Goal: Task Accomplishment & Management: Complete application form

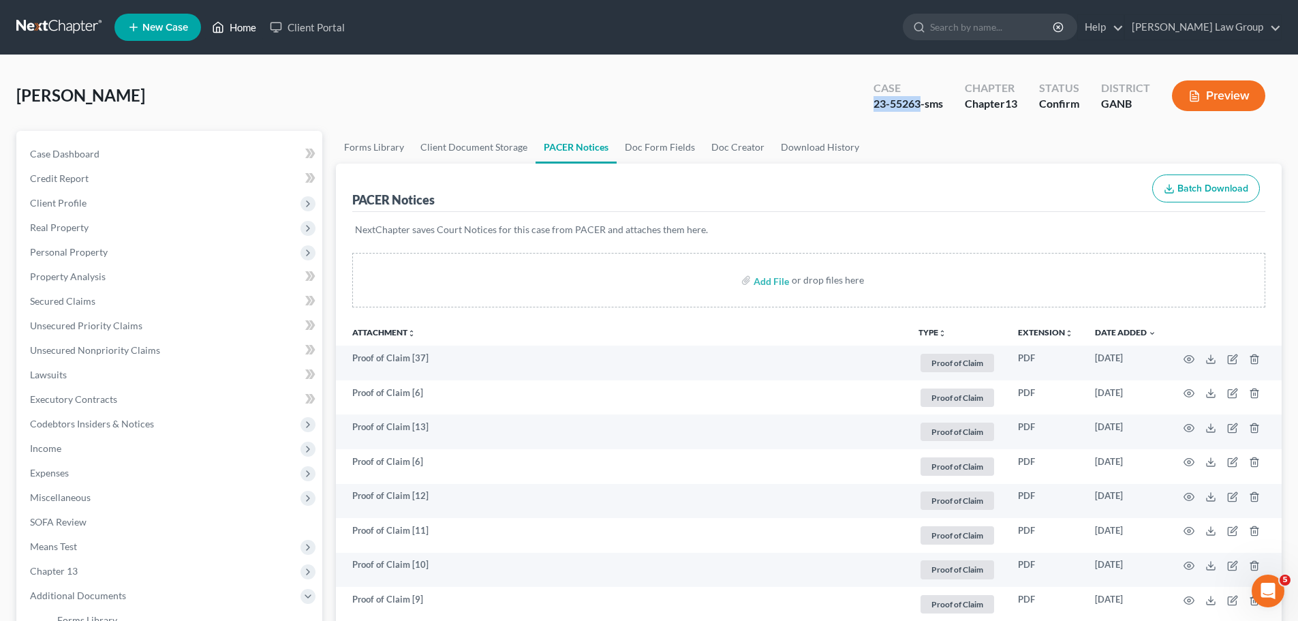
click at [243, 23] on link "Home" at bounding box center [234, 27] width 58 height 25
click at [249, 28] on link "Home" at bounding box center [234, 27] width 58 height 25
click at [230, 27] on link "Home" at bounding box center [234, 27] width 58 height 25
click at [230, 27] on div "Home New Case Client Portal [PERSON_NAME] Law Group [EMAIL_ADDRESS][DOMAIN_NAME…" at bounding box center [649, 570] width 1298 height 1141
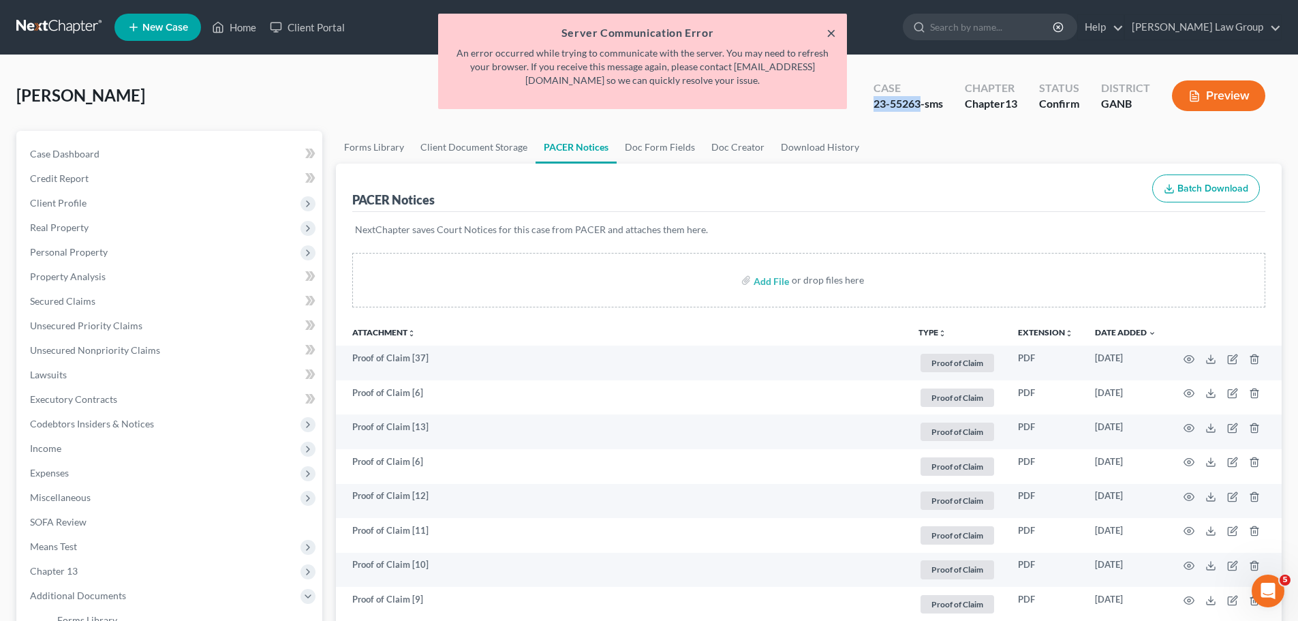
click at [834, 28] on button "×" at bounding box center [832, 33] width 10 height 16
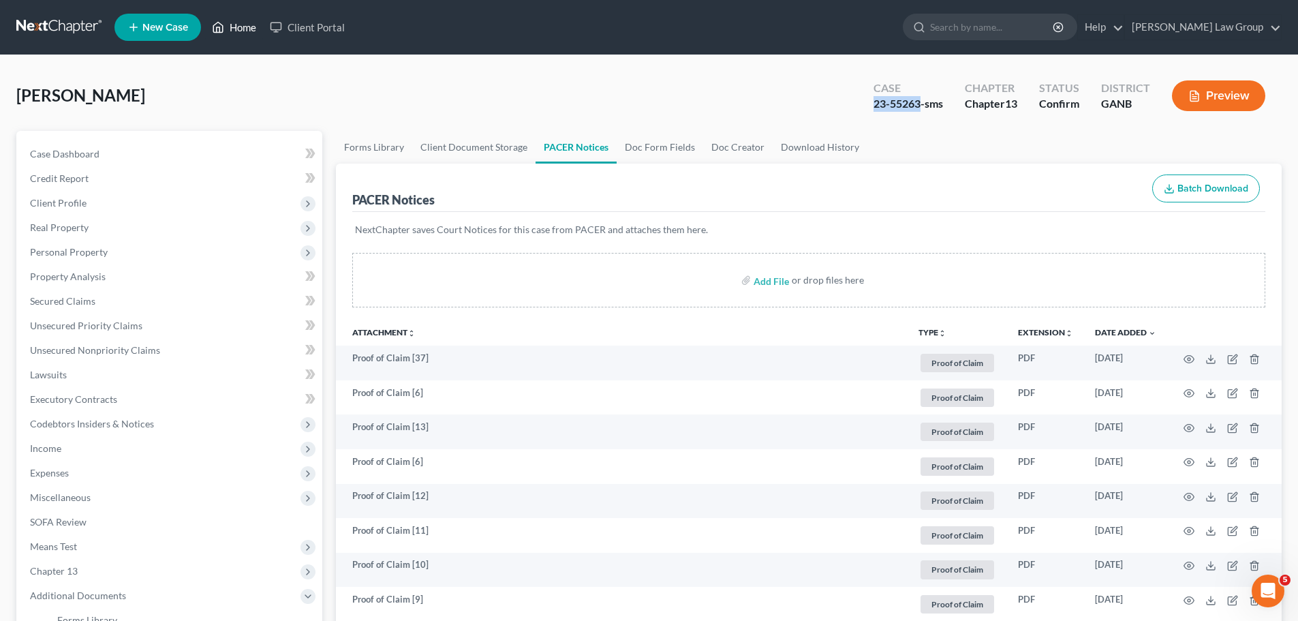
click at [238, 24] on link "Home" at bounding box center [234, 27] width 58 height 25
click at [253, 27] on link "Home" at bounding box center [234, 27] width 58 height 25
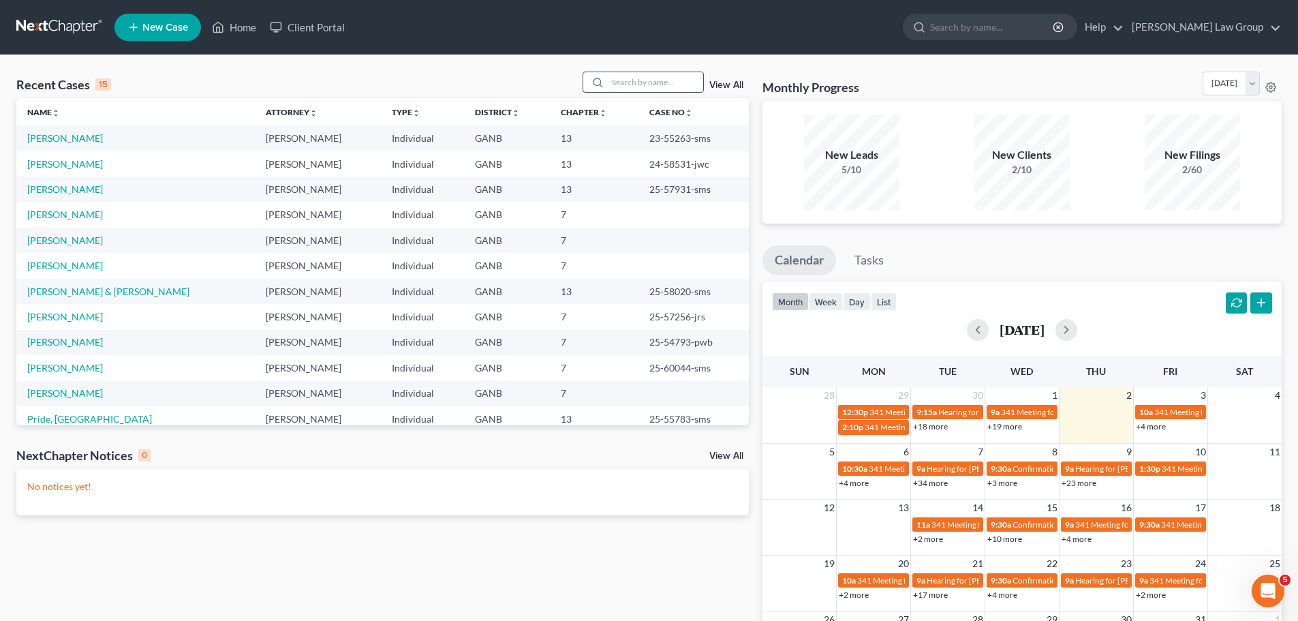
click at [626, 78] on input "search" at bounding box center [655, 82] width 95 height 20
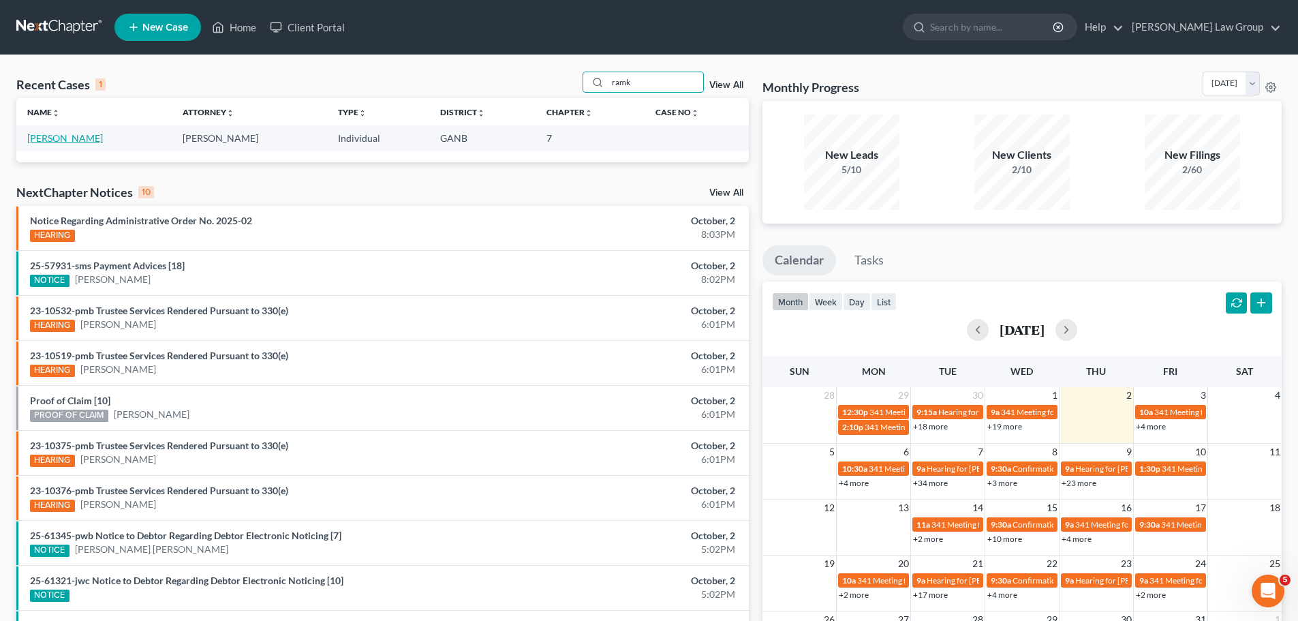
type input "ramk"
click at [86, 136] on link "[PERSON_NAME]" at bounding box center [65, 138] width 76 height 12
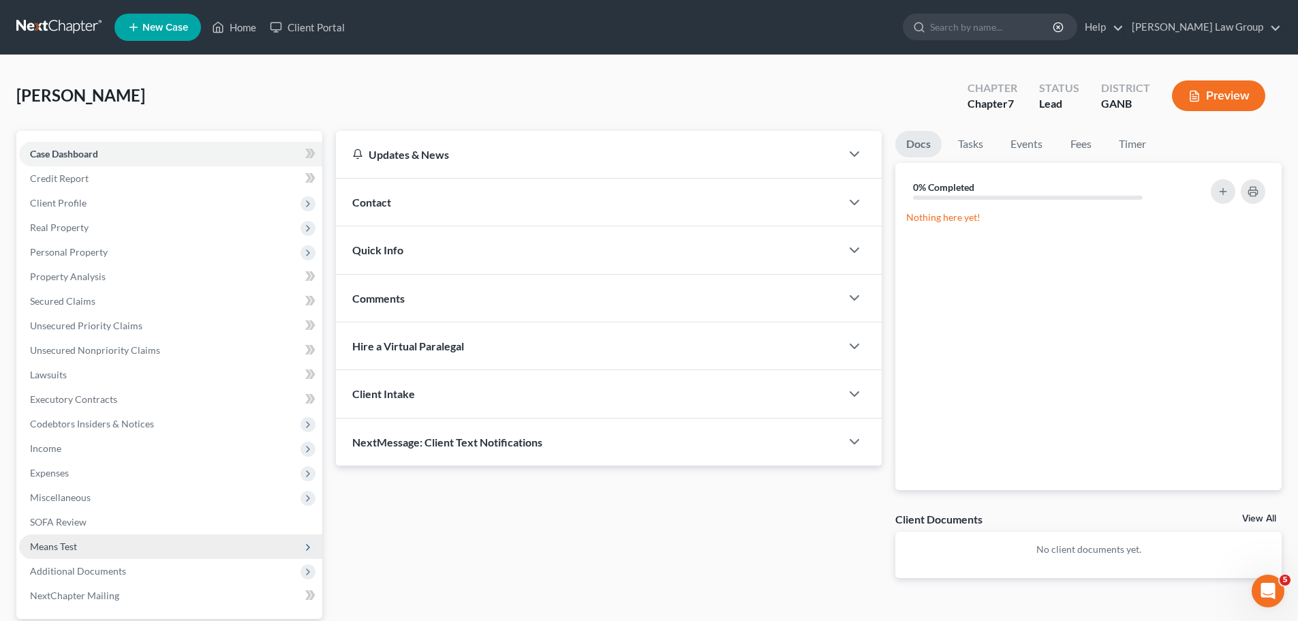
scroll to position [128, 0]
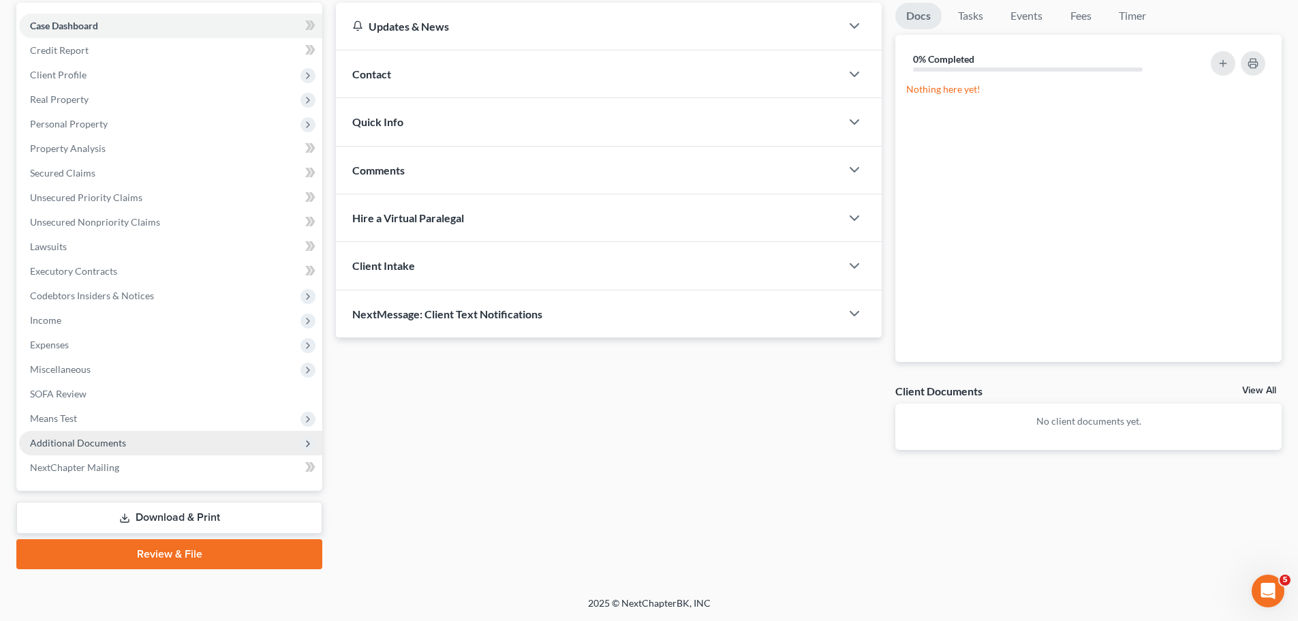
click at [135, 437] on span "Additional Documents" at bounding box center [170, 443] width 303 height 25
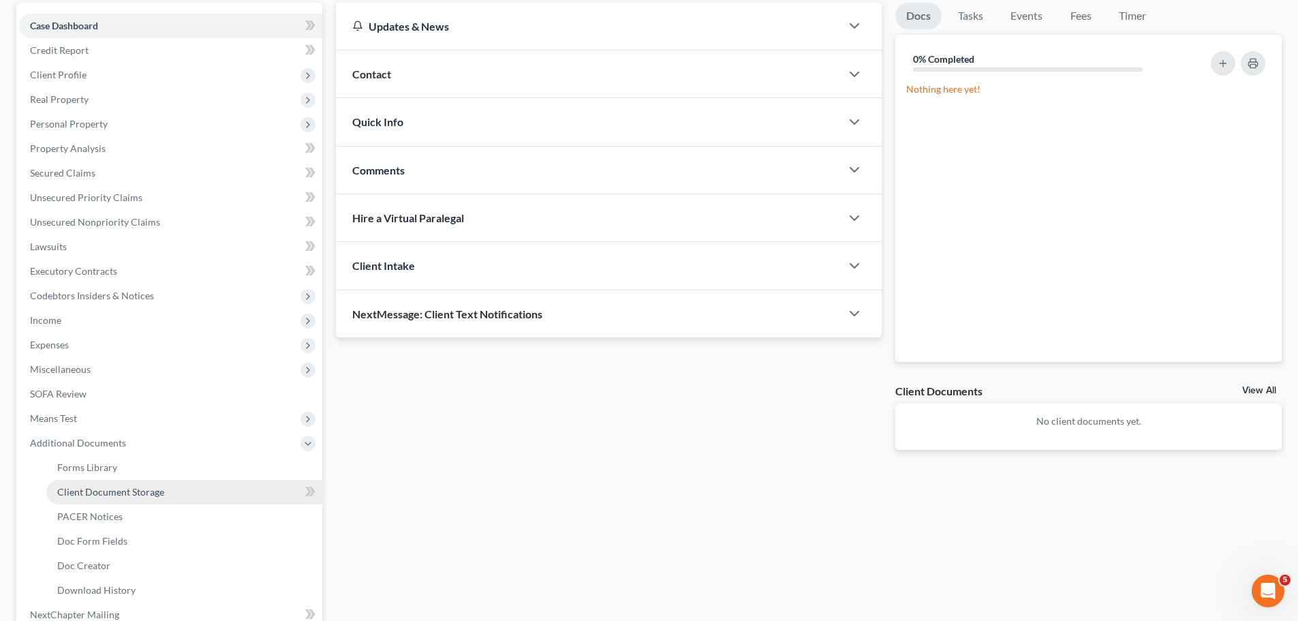
click at [135, 483] on link "Client Document Storage" at bounding box center [184, 492] width 276 height 25
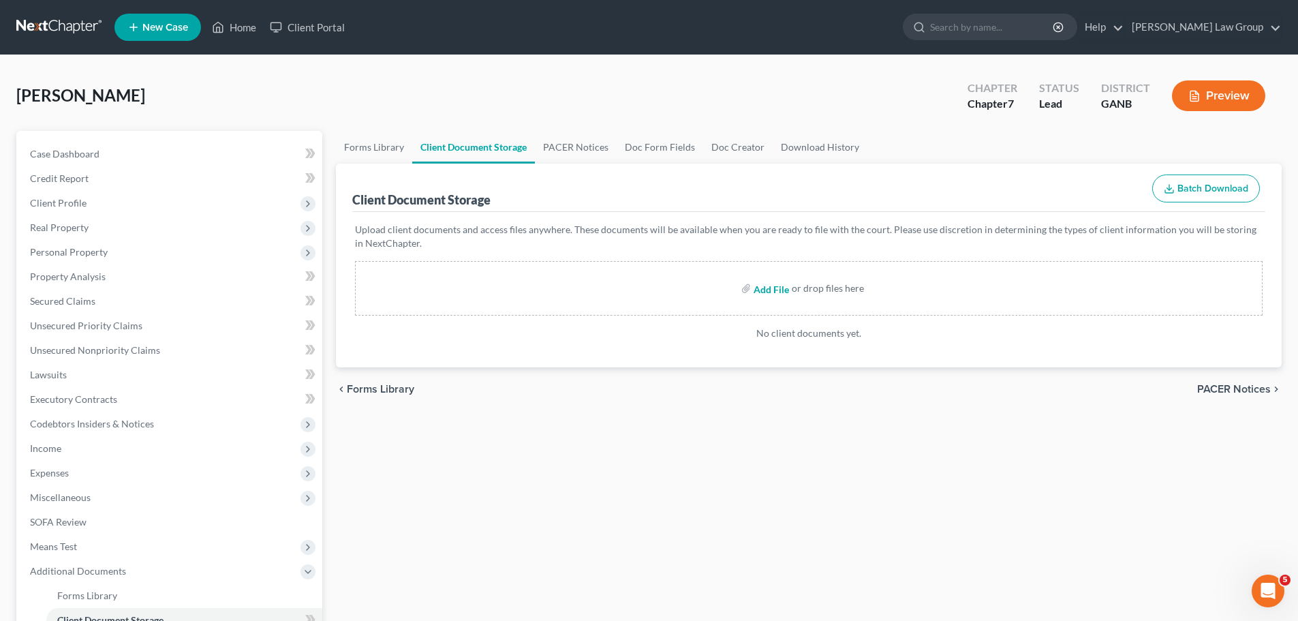
click at [773, 292] on input "file" at bounding box center [770, 288] width 33 height 25
type input "C:\fakepath\Abacus_cert.pdf"
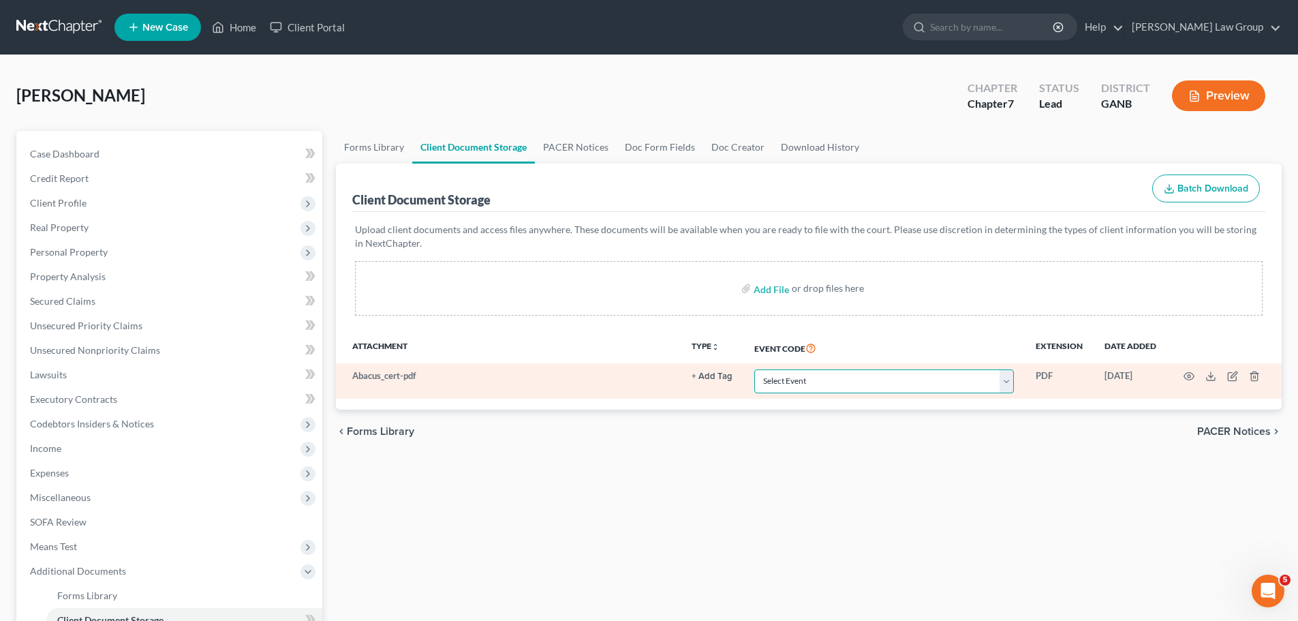
click at [814, 381] on select "Select Event 01 - Chapter 13 Plan - Initial Plan 02-Application to Pay Filing F…" at bounding box center [884, 381] width 260 height 24
select select "5"
click at [754, 369] on select "Select Event 01 - Chapter 13 Plan - Initial Plan 02-Application to Pay Filing F…" at bounding box center [884, 381] width 260 height 24
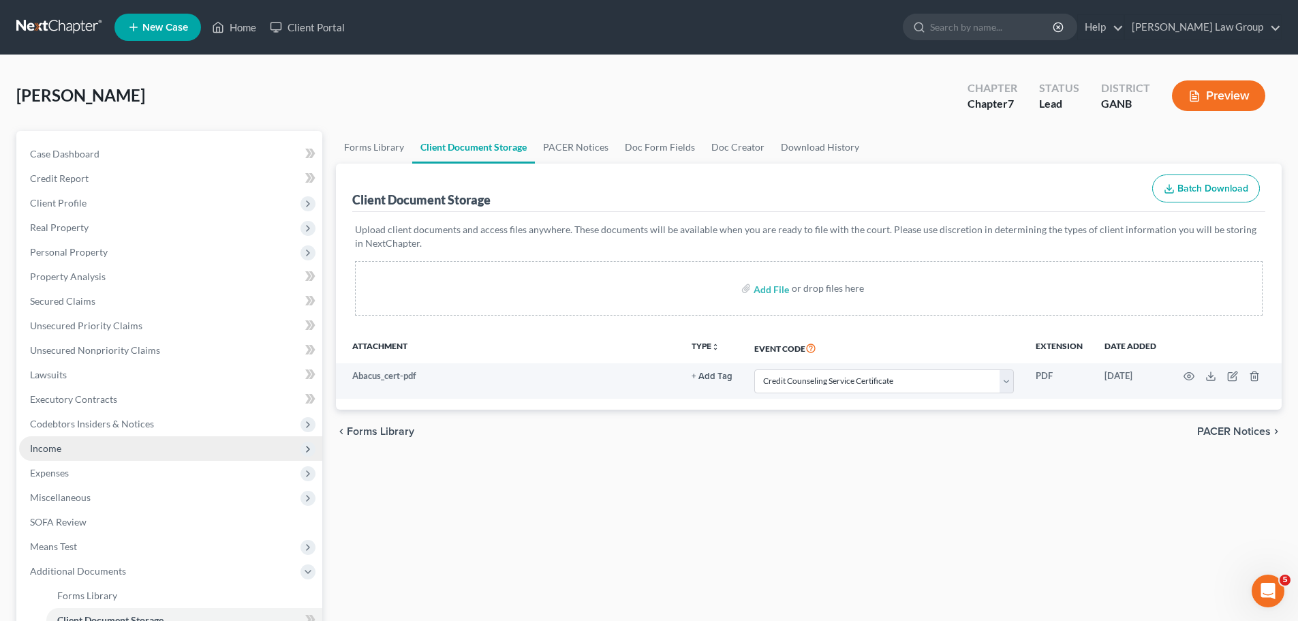
click at [94, 446] on span "Income" at bounding box center [170, 448] width 303 height 25
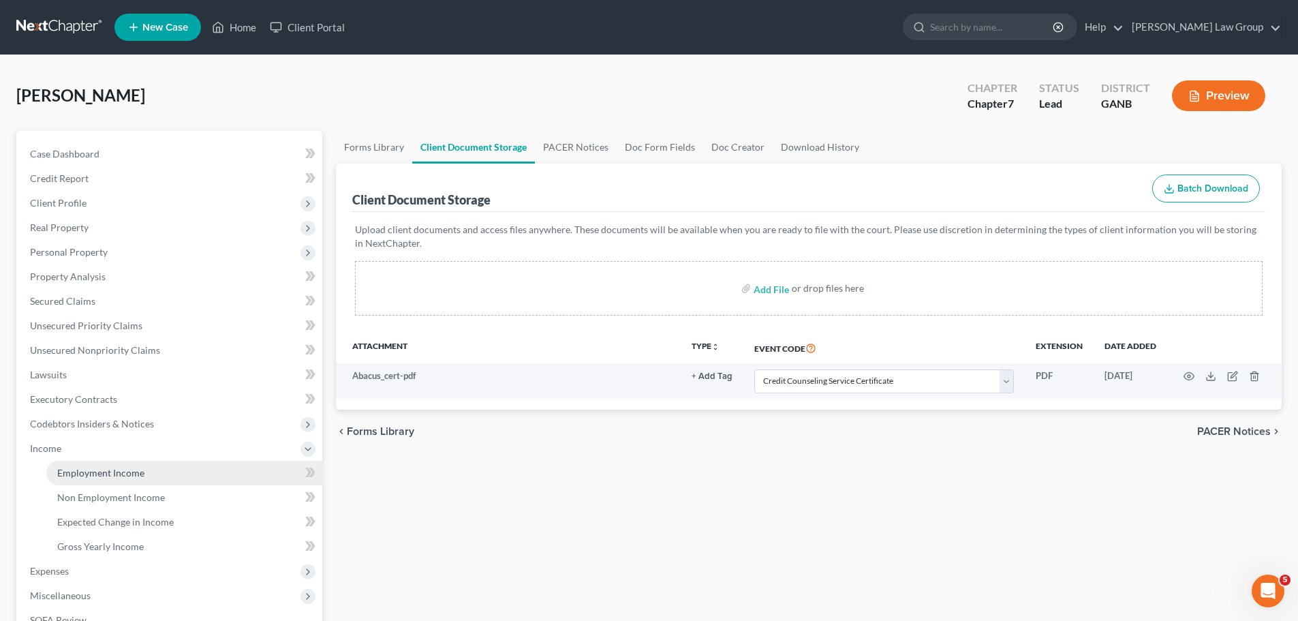
click at [117, 470] on span "Employment Income" at bounding box center [100, 473] width 87 height 12
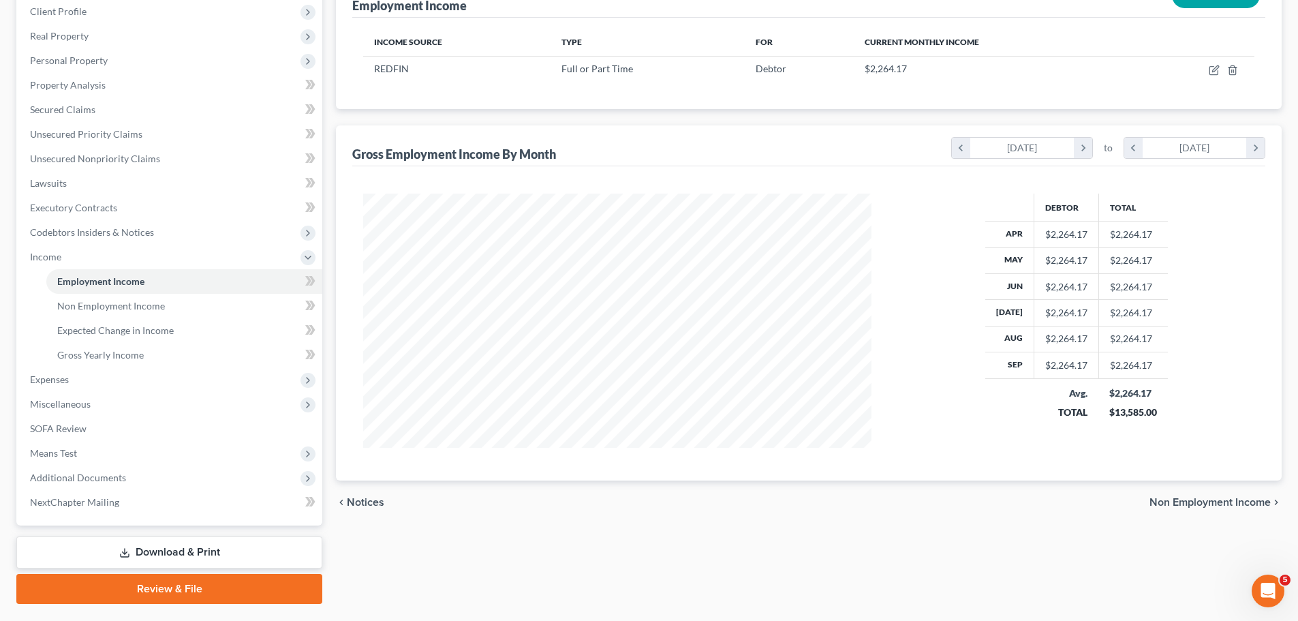
scroll to position [226, 0]
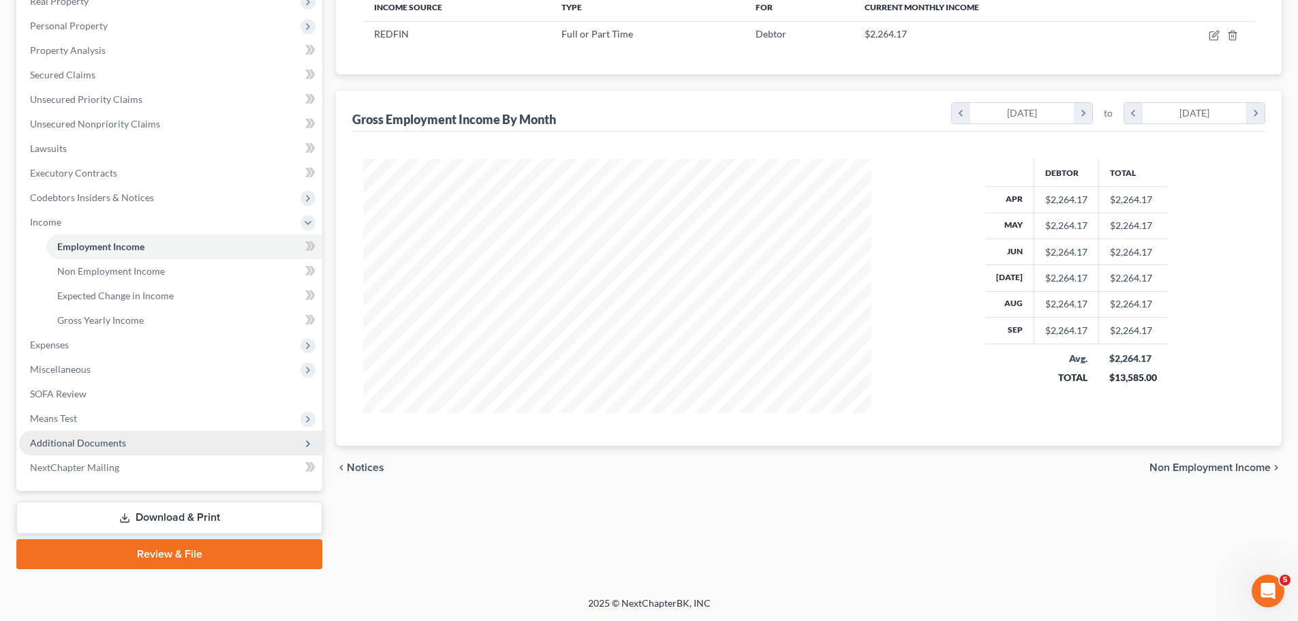
click at [103, 444] on span "Additional Documents" at bounding box center [78, 443] width 96 height 12
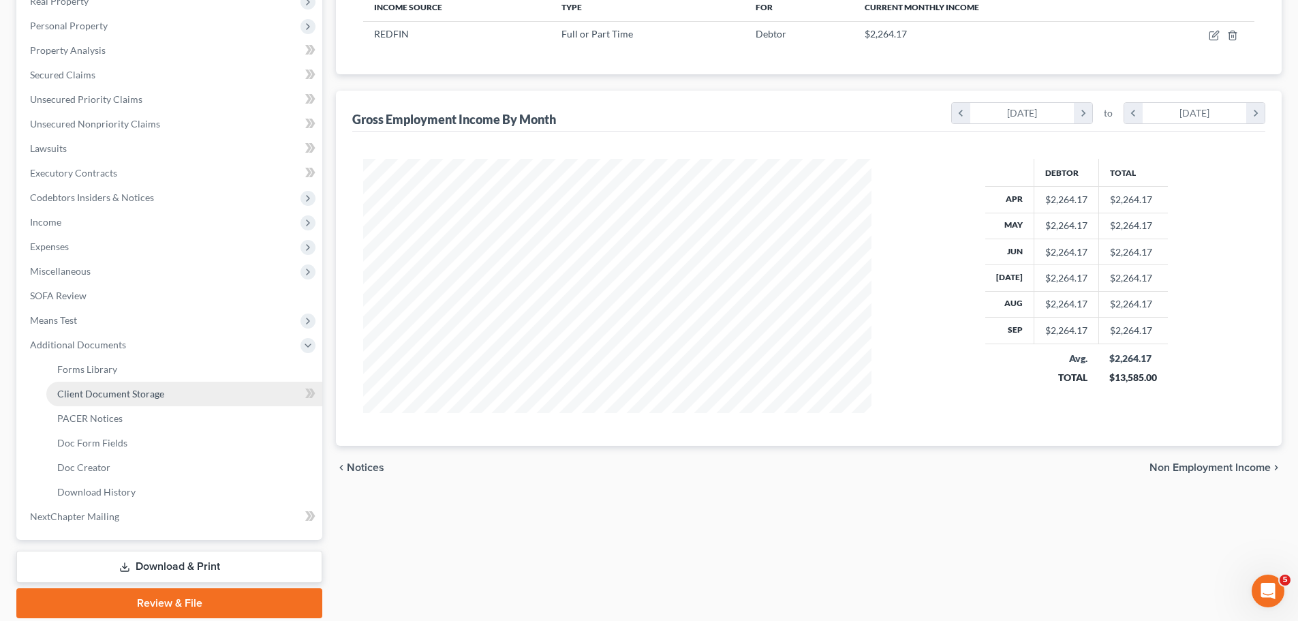
click at [163, 391] on link "Client Document Storage" at bounding box center [184, 394] width 276 height 25
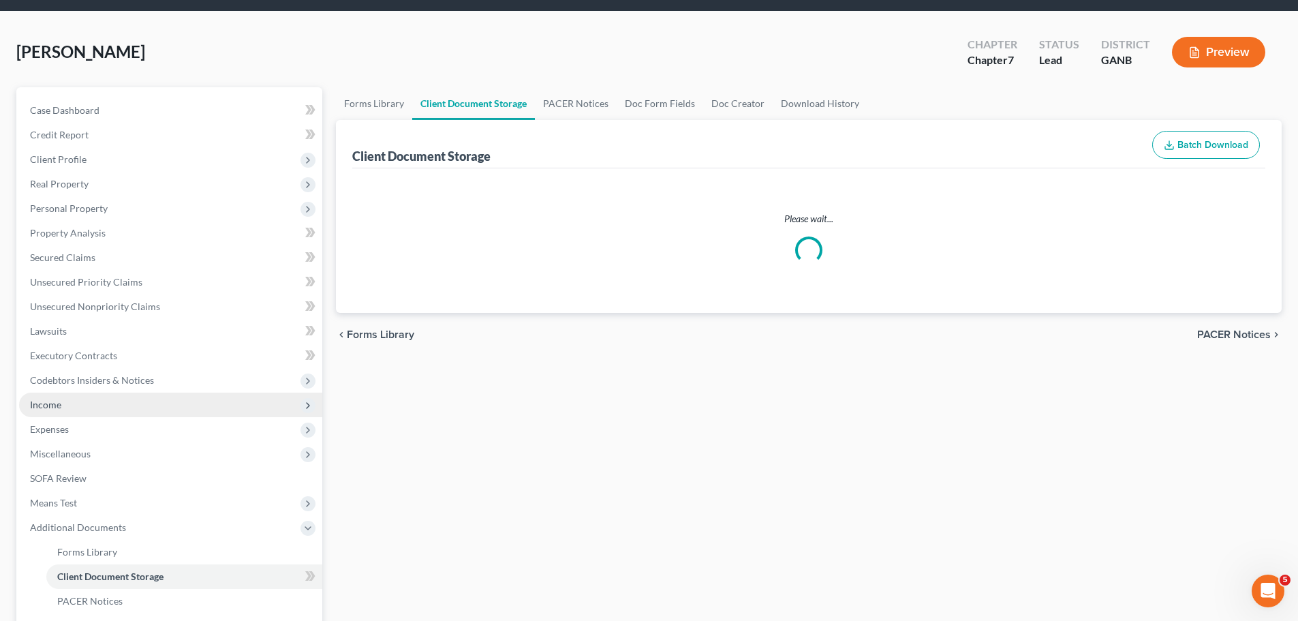
scroll to position [3, 0]
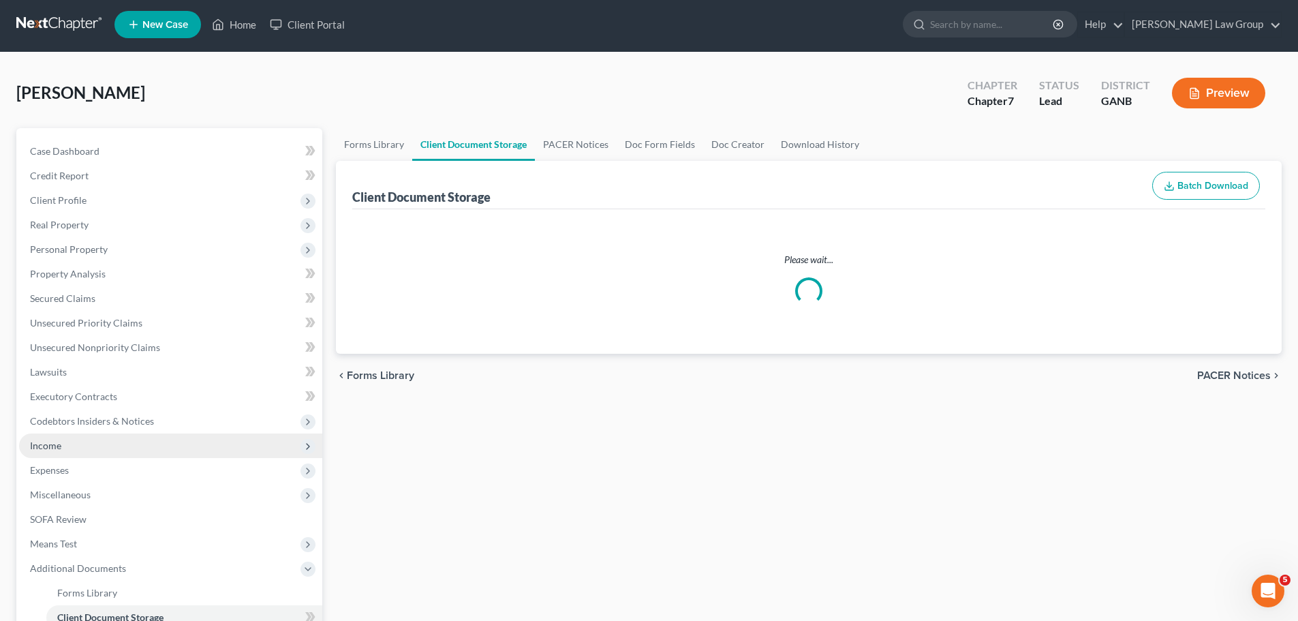
select select "5"
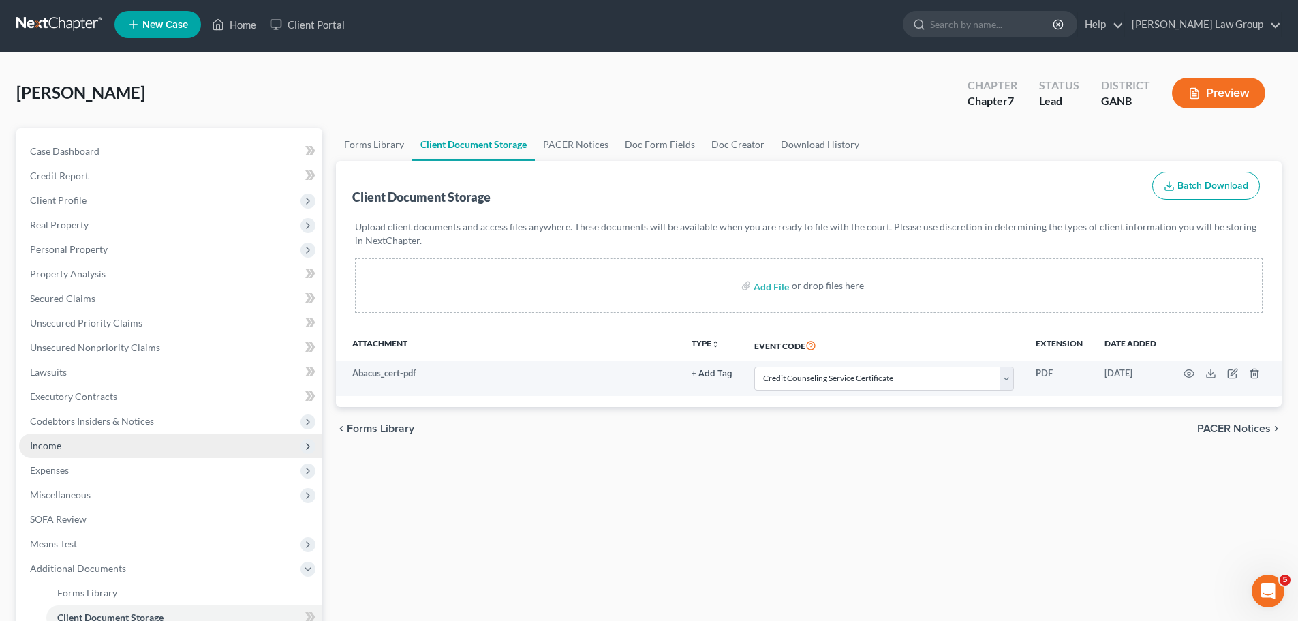
scroll to position [0, 0]
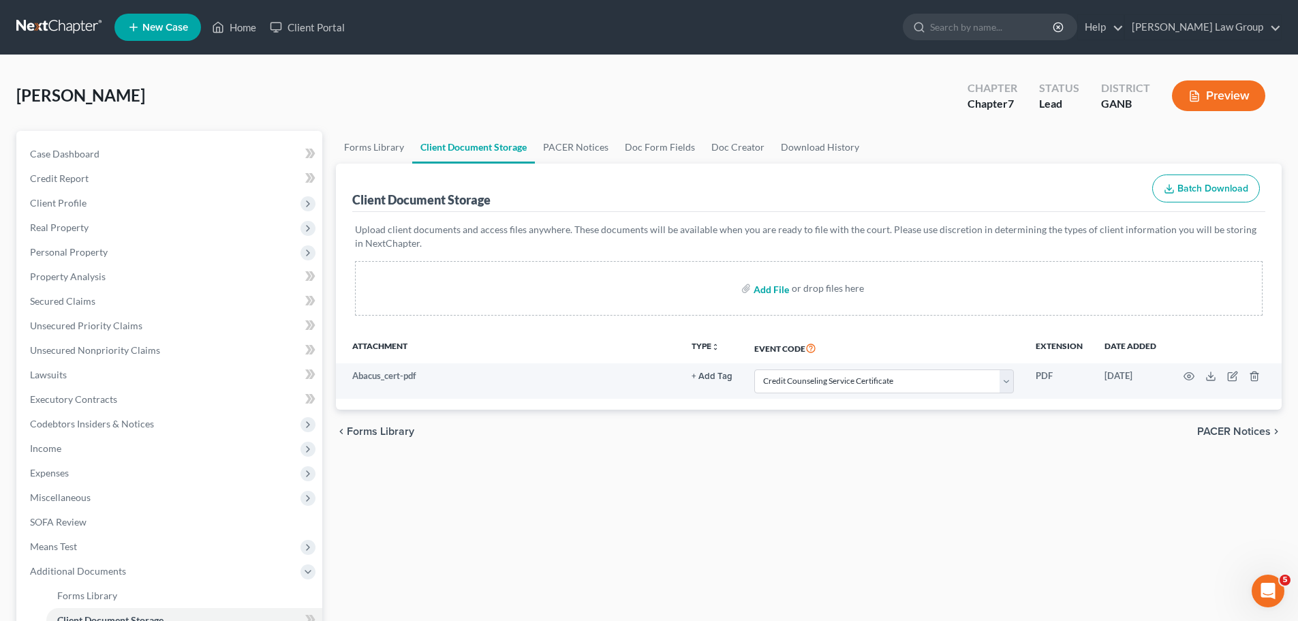
click at [765, 290] on input "file" at bounding box center [770, 288] width 33 height 25
type input "C:\fakepath\POI 7-3 to 9-18.pdf"
select select "5"
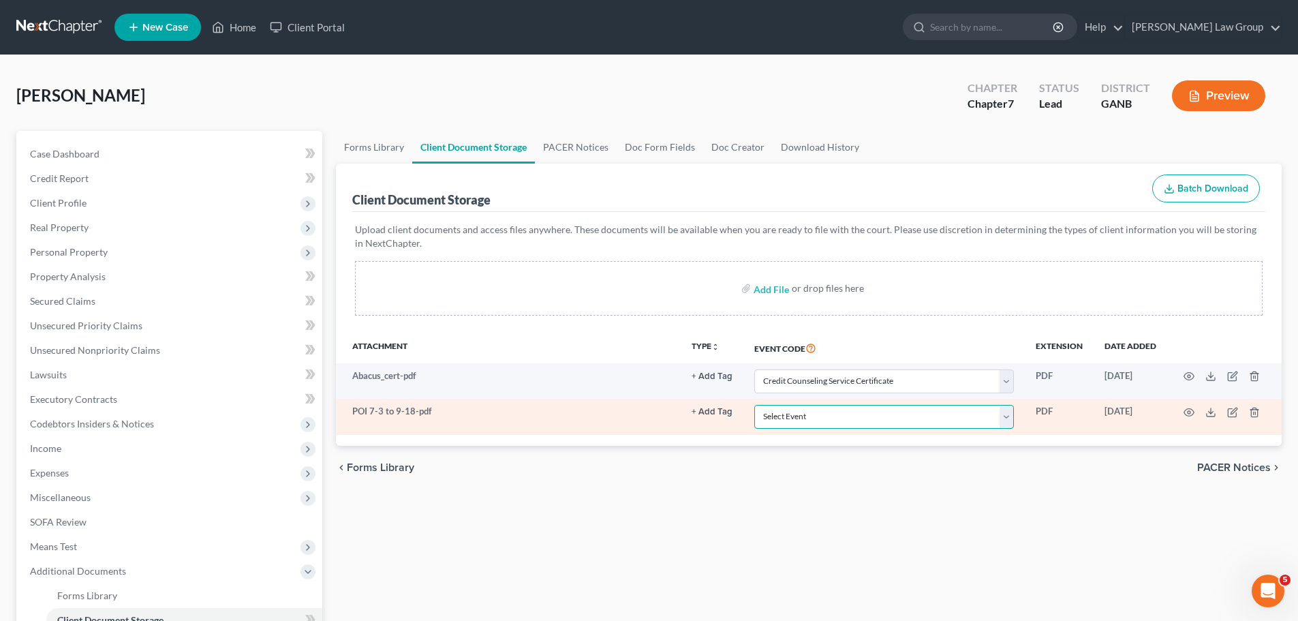
click at [816, 416] on select "Select Event 01 - Chapter 13 Plan - Initial Plan 02-Application to Pay Filing F…" at bounding box center [884, 417] width 260 height 24
select select "35"
click at [754, 405] on select "Select Event 01 - Chapter 13 Plan - Initial Plan 02-Application to Pay Filing F…" at bounding box center [884, 417] width 260 height 24
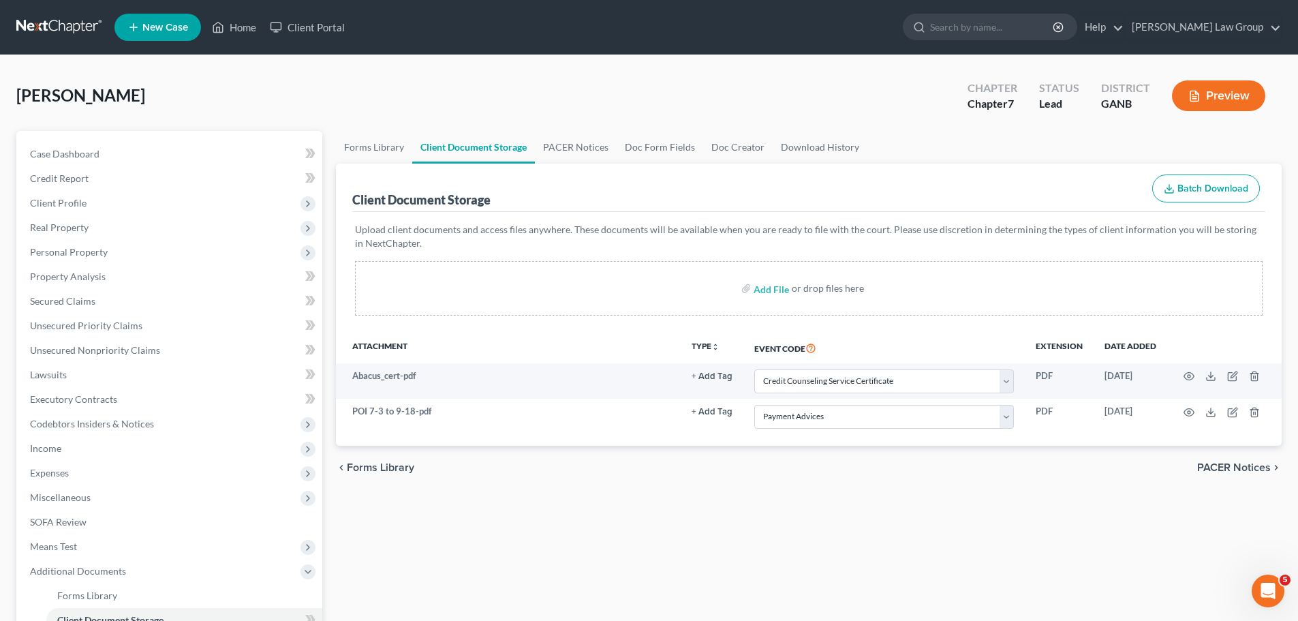
click at [795, 508] on div "Forms Library Client Document Storage PACER Notices Doc Form Fields Doc Creator…" at bounding box center [808, 487] width 959 height 713
click at [147, 195] on span "Client Profile" at bounding box center [170, 203] width 303 height 25
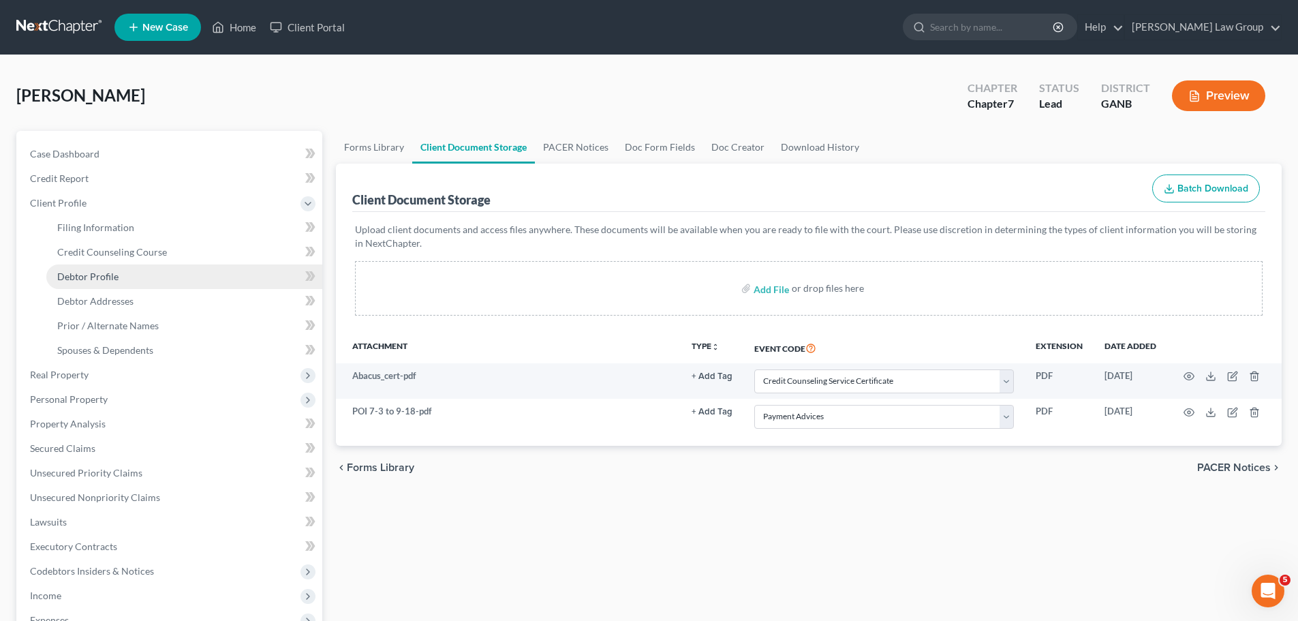
click at [126, 274] on link "Debtor Profile" at bounding box center [184, 276] width 276 height 25
select select "0"
select select "6"
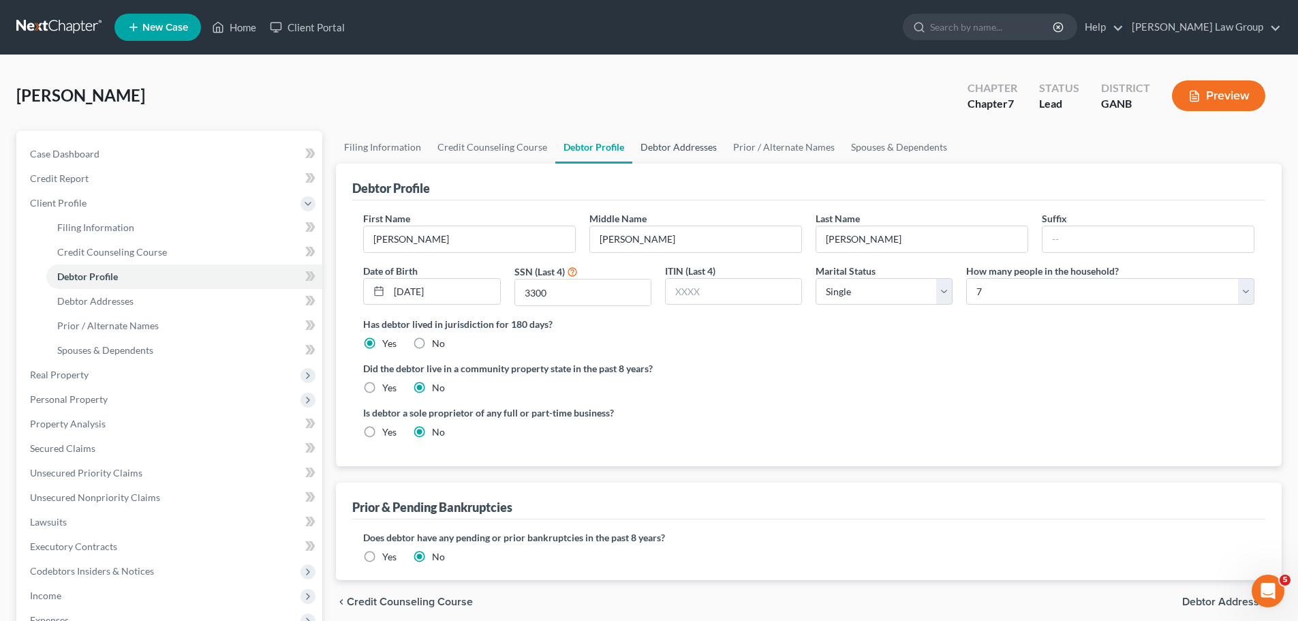
click at [683, 144] on link "Debtor Addresses" at bounding box center [678, 147] width 93 height 33
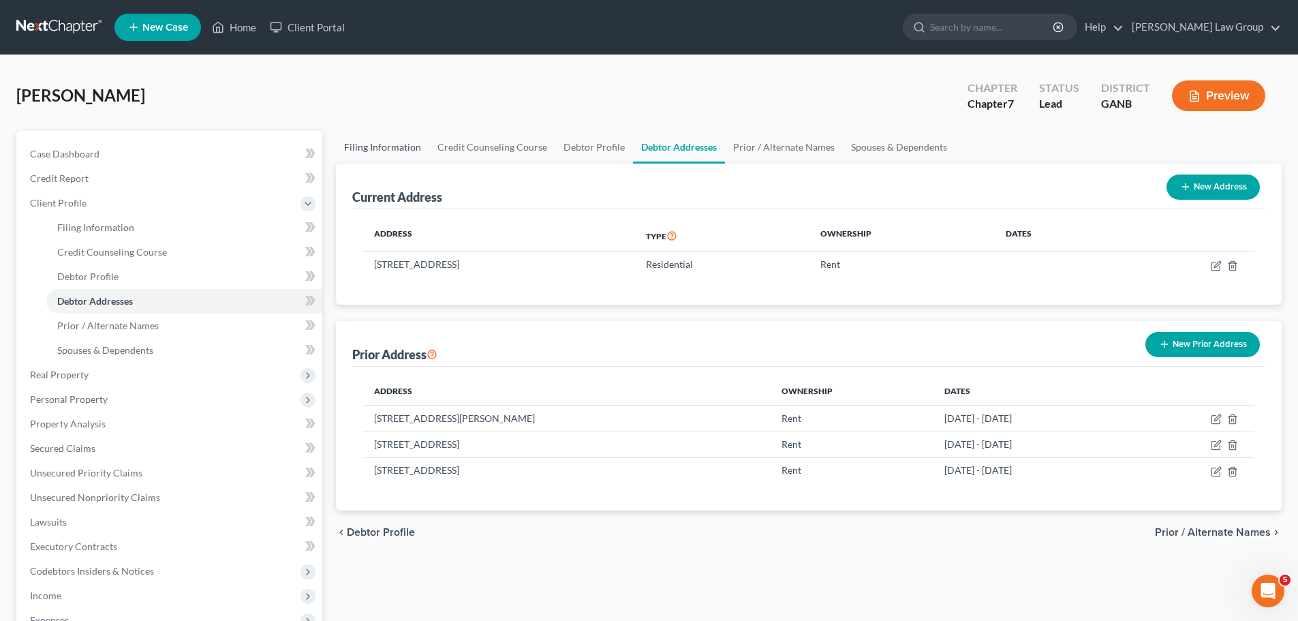
click at [377, 149] on link "Filing Information" at bounding box center [382, 147] width 93 height 33
select select "1"
select select "0"
select select "19"
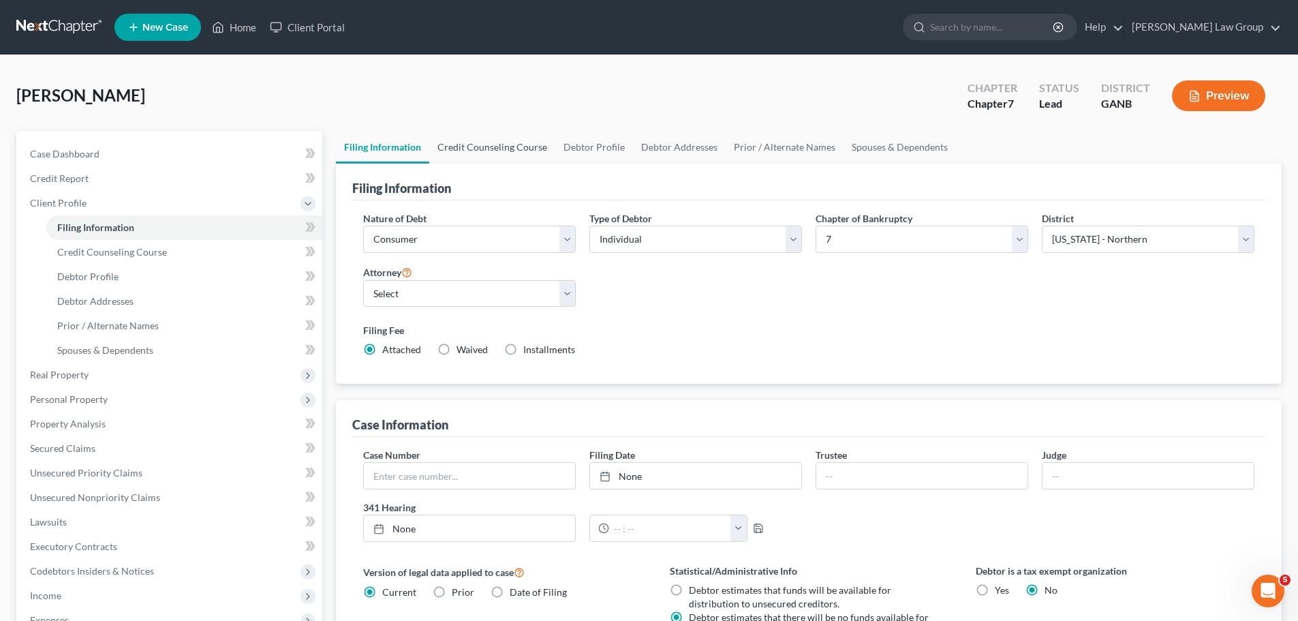
click at [484, 145] on link "Credit Counseling Course" at bounding box center [492, 147] width 126 height 33
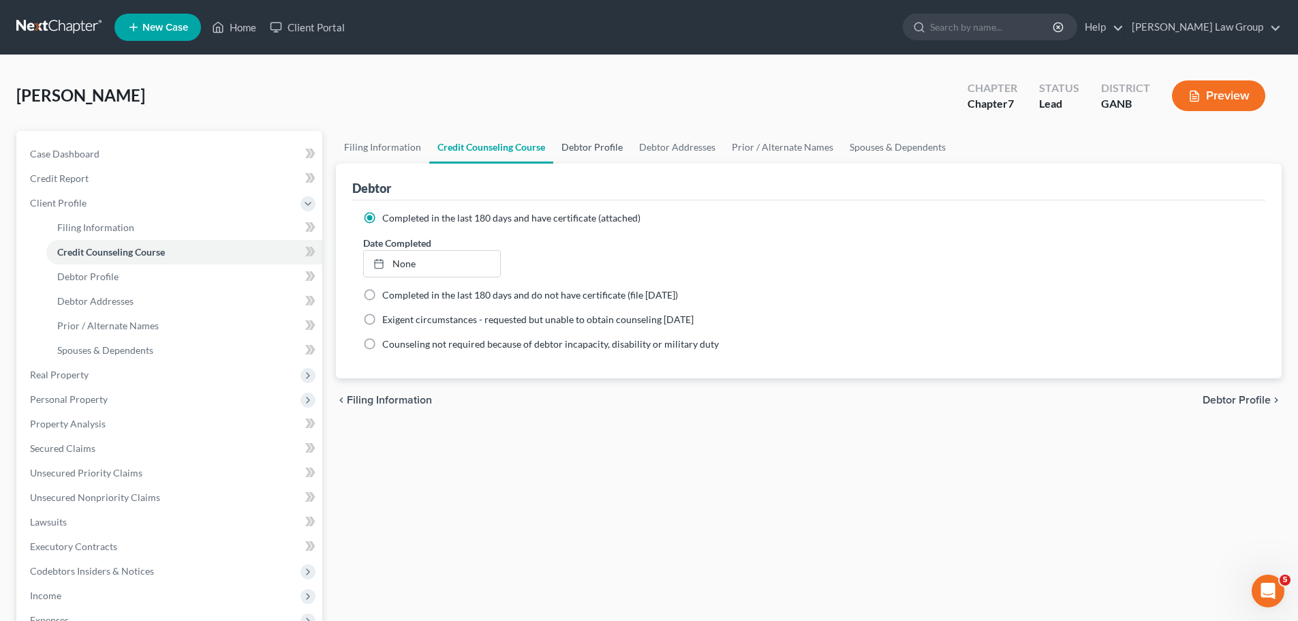
click at [595, 145] on link "Debtor Profile" at bounding box center [592, 147] width 78 height 33
select select "0"
select select "6"
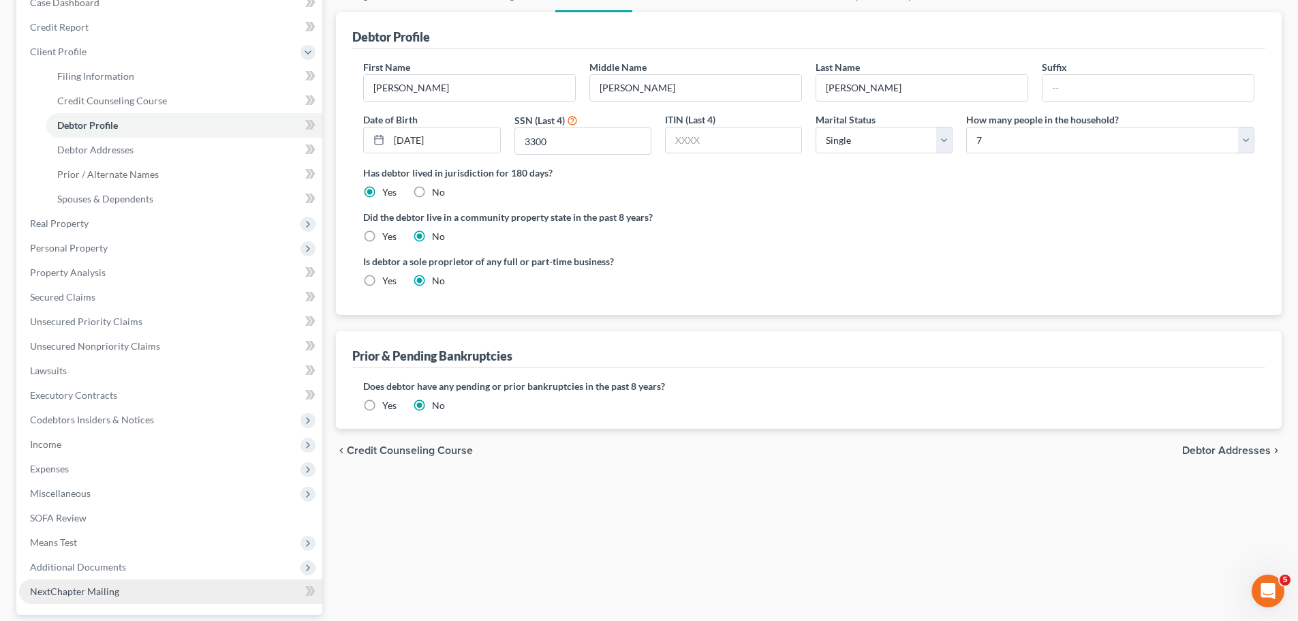
scroll to position [273, 0]
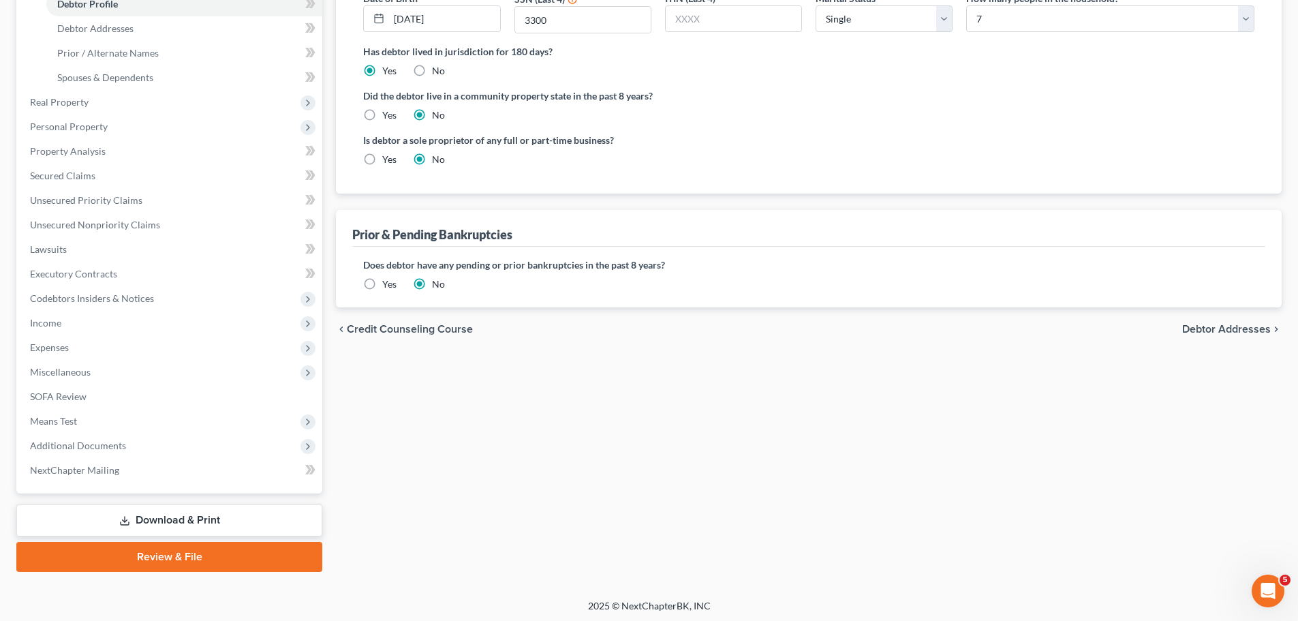
click at [142, 552] on link "Review & File" at bounding box center [169, 557] width 306 height 30
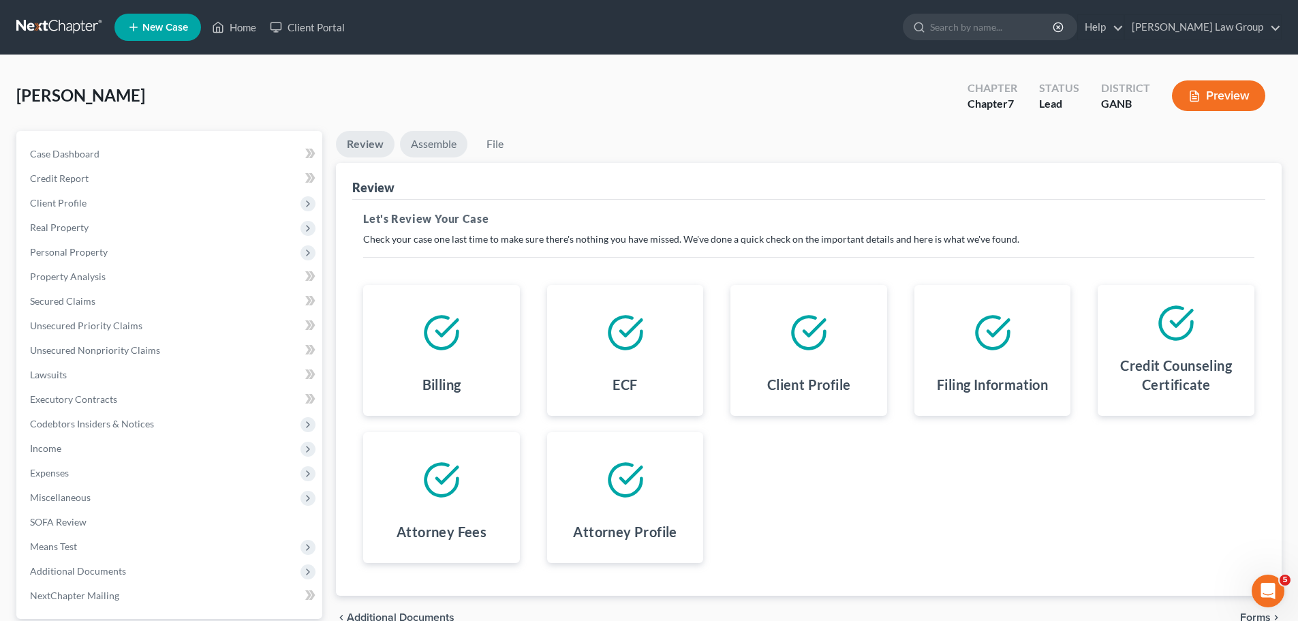
click at [425, 149] on link "Assemble" at bounding box center [433, 144] width 67 height 27
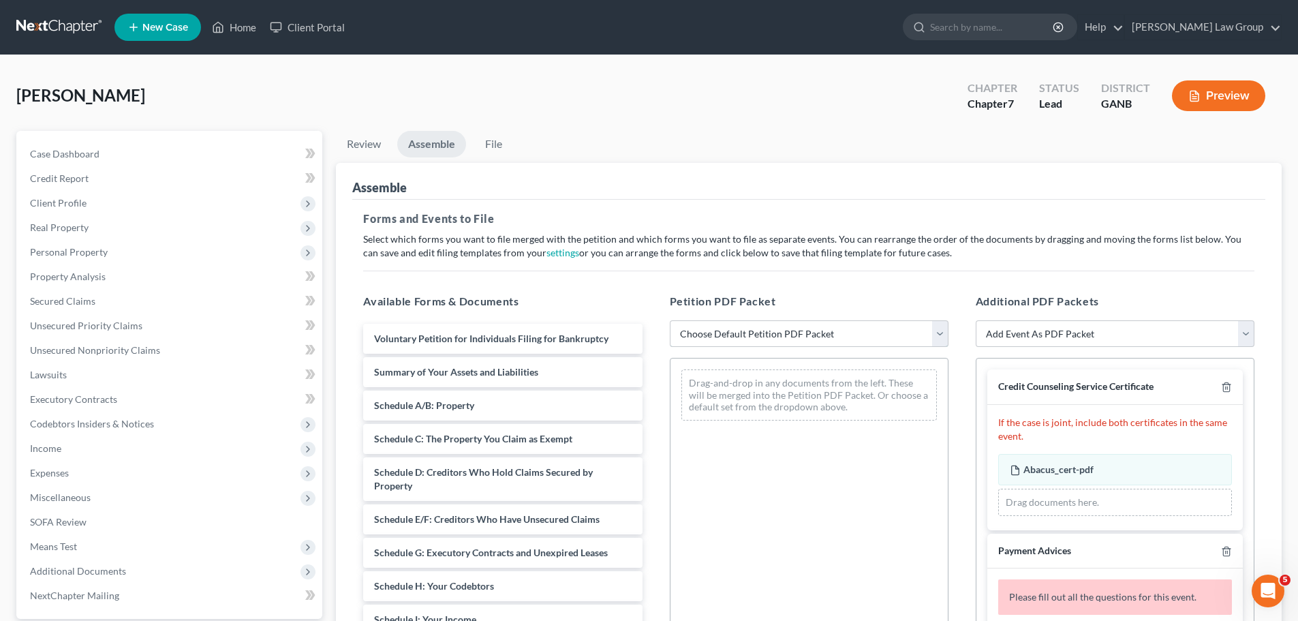
click at [775, 333] on select "Choose Default Petition PDF Packet Complete Bankruptcy Petition (all forms and …" at bounding box center [809, 333] width 279 height 27
select select "0"
click at [670, 320] on select "Choose Default Petition PDF Packet Complete Bankruptcy Petition (all forms and …" at bounding box center [809, 333] width 279 height 27
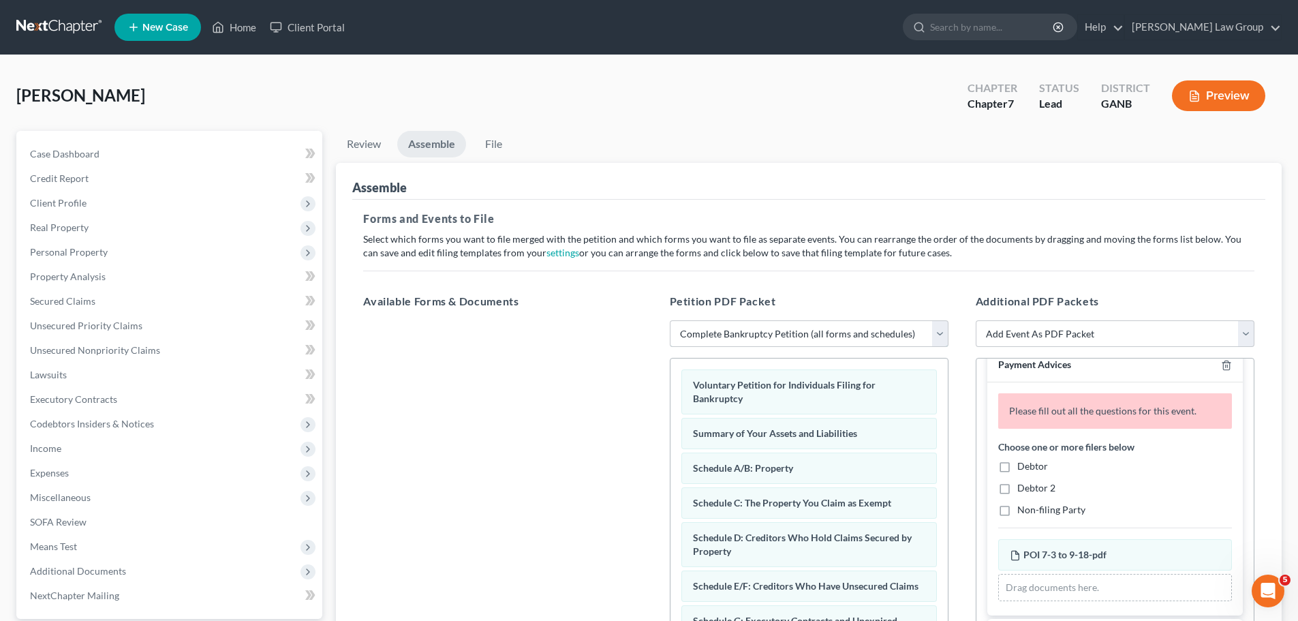
scroll to position [204, 0]
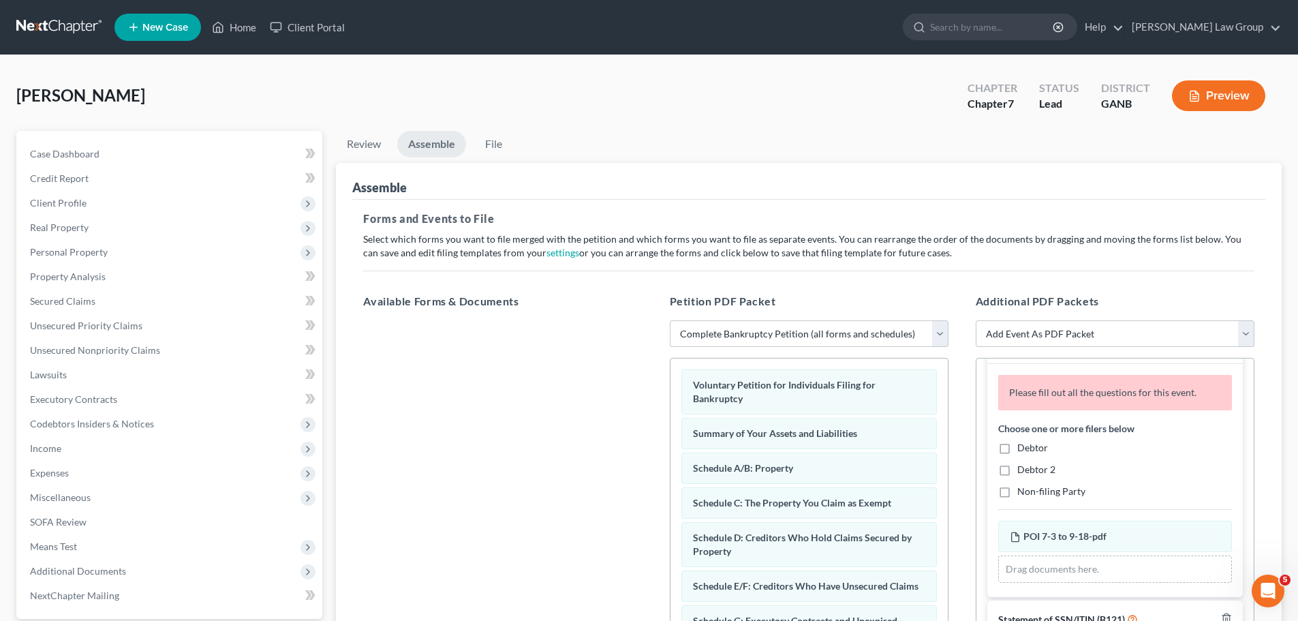
click at [1017, 455] on label "Debtor" at bounding box center [1032, 448] width 31 height 14
click at [1023, 450] on input "Debtor" at bounding box center [1027, 445] width 9 height 9
checkbox input "true"
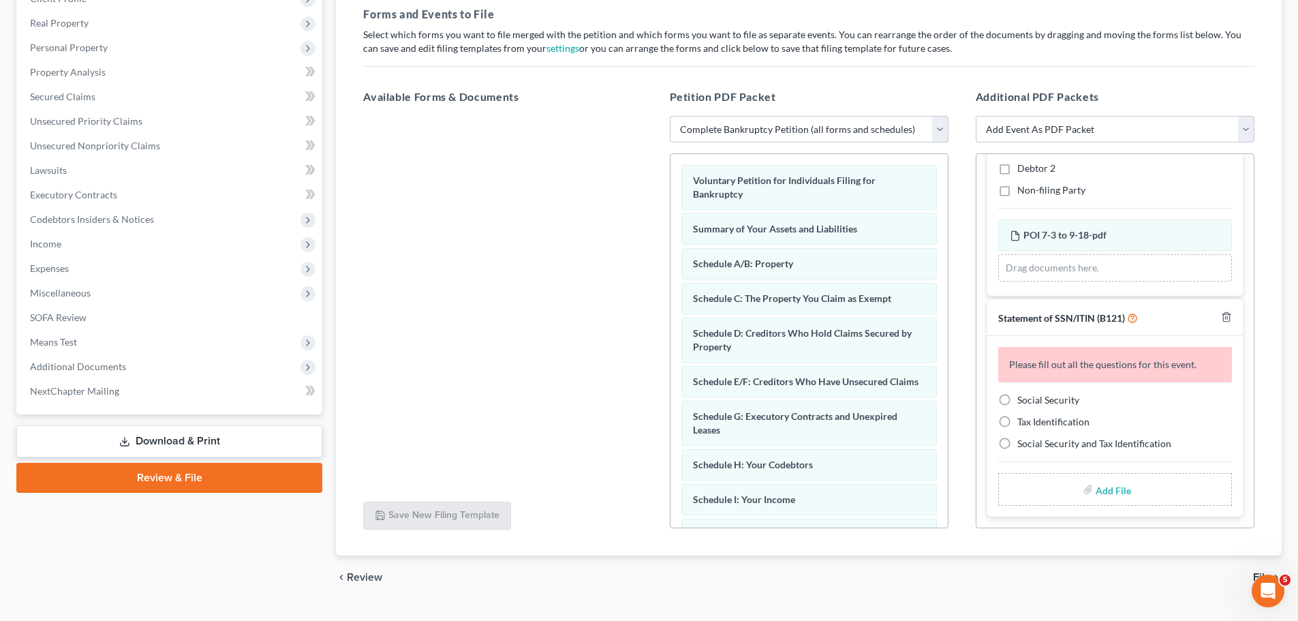
click at [1017, 398] on label "Social Security" at bounding box center [1048, 400] width 62 height 14
click at [1023, 398] on input "Social Security" at bounding box center [1027, 397] width 9 height 9
radio input "true"
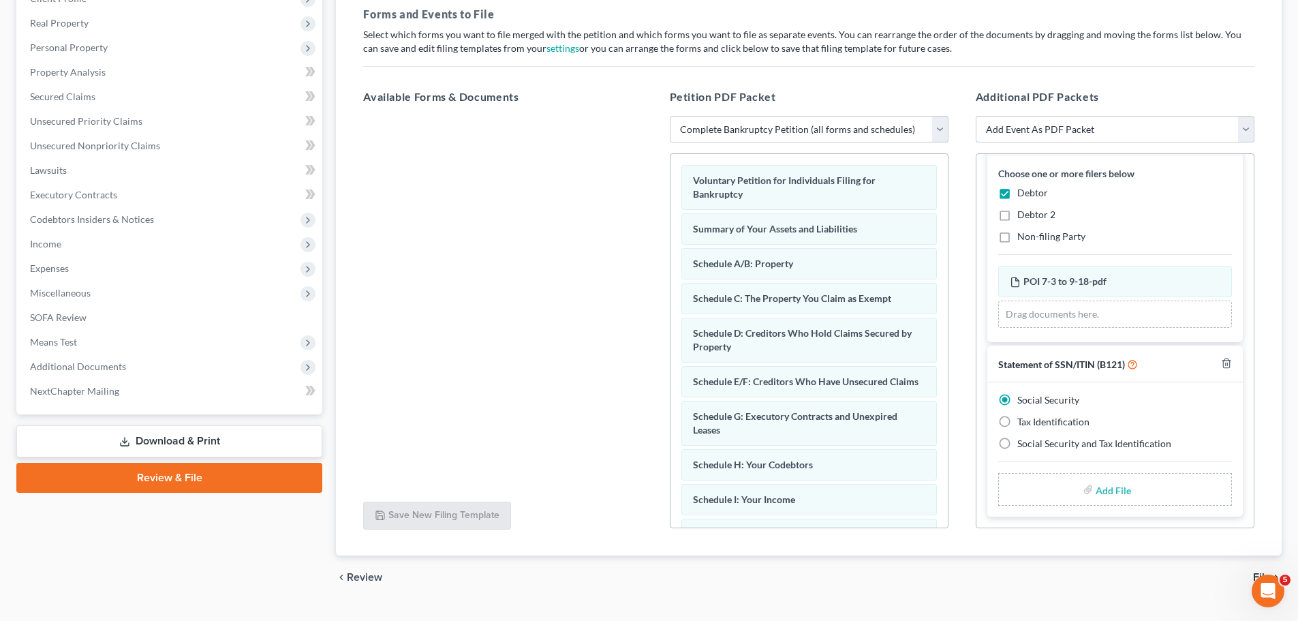
scroll to position [209, 0]
click at [1096, 482] on input "file" at bounding box center [1112, 489] width 33 height 25
type input "C:\fakepath\SSN to file in case [PERSON_NAME].pdf"
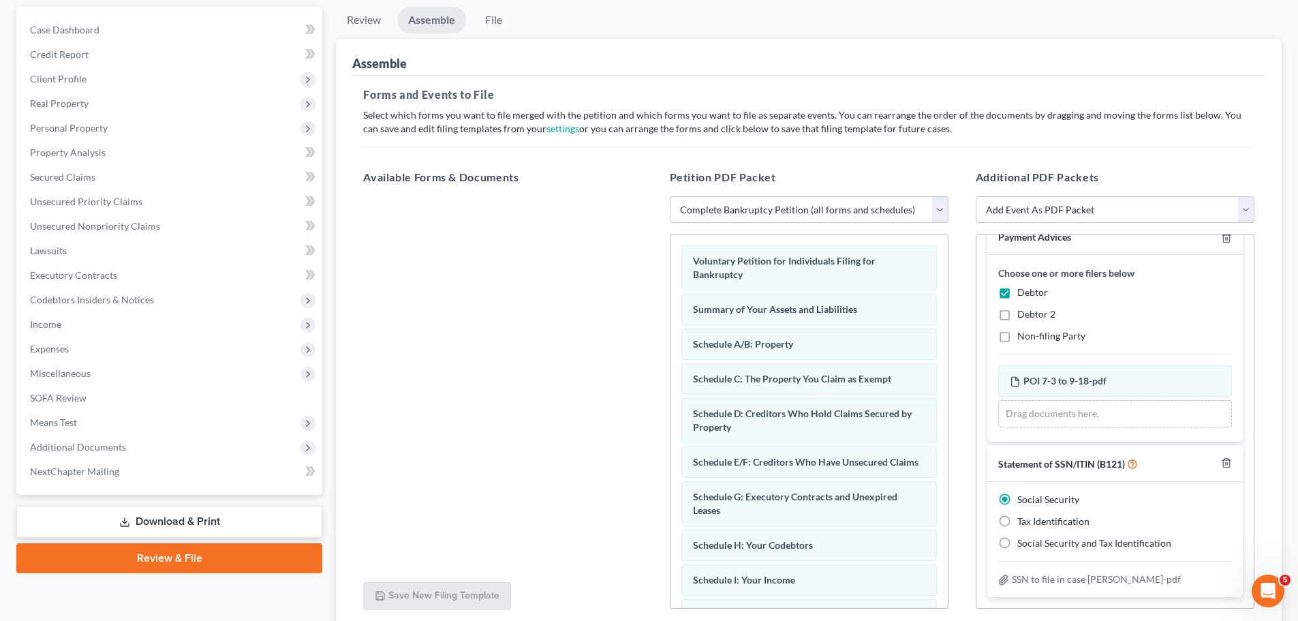
scroll to position [0, 0]
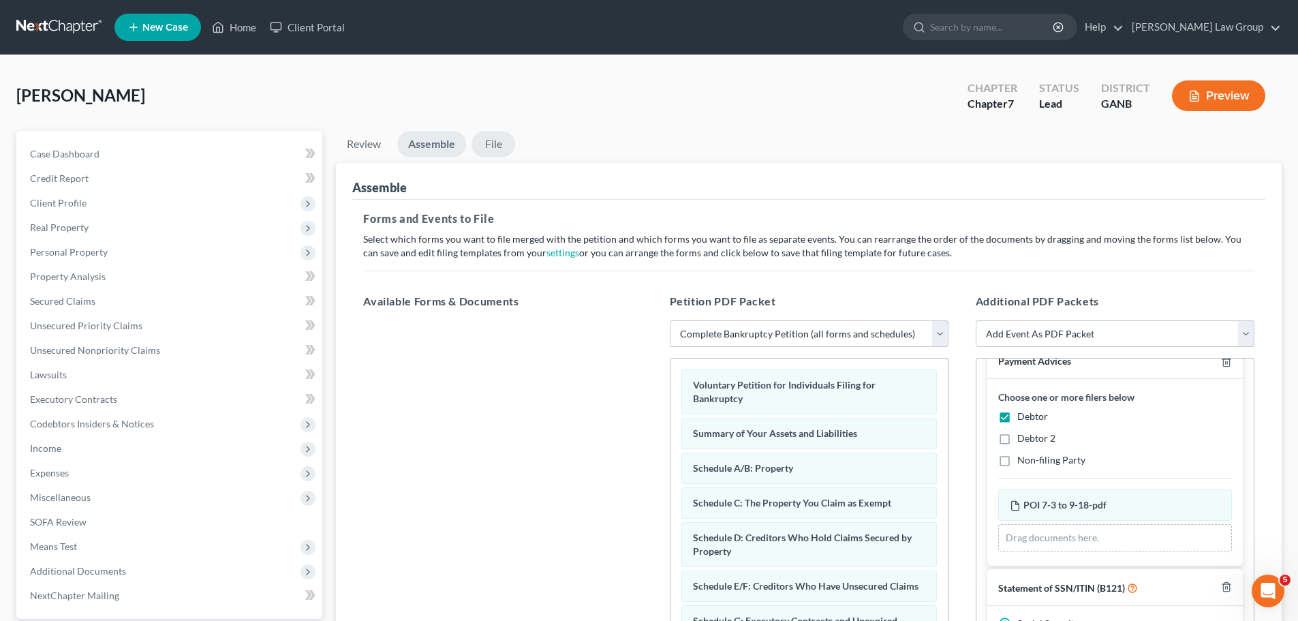
click at [482, 137] on link "File" at bounding box center [494, 144] width 44 height 27
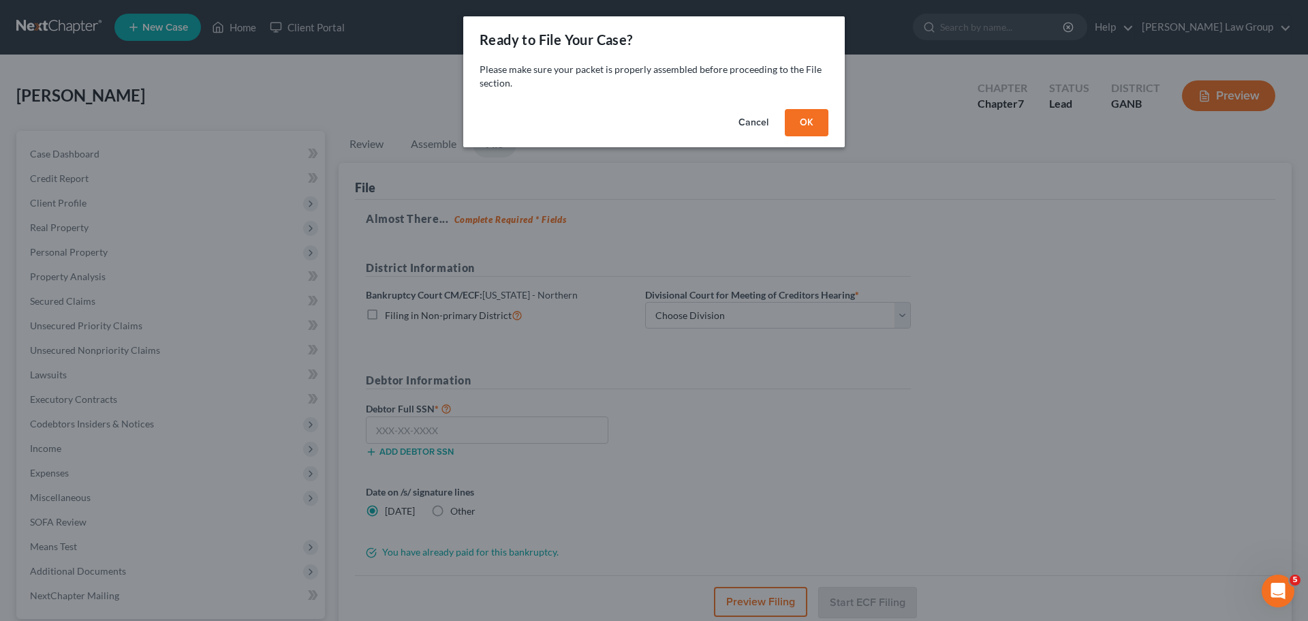
click at [814, 117] on button "OK" at bounding box center [807, 122] width 44 height 27
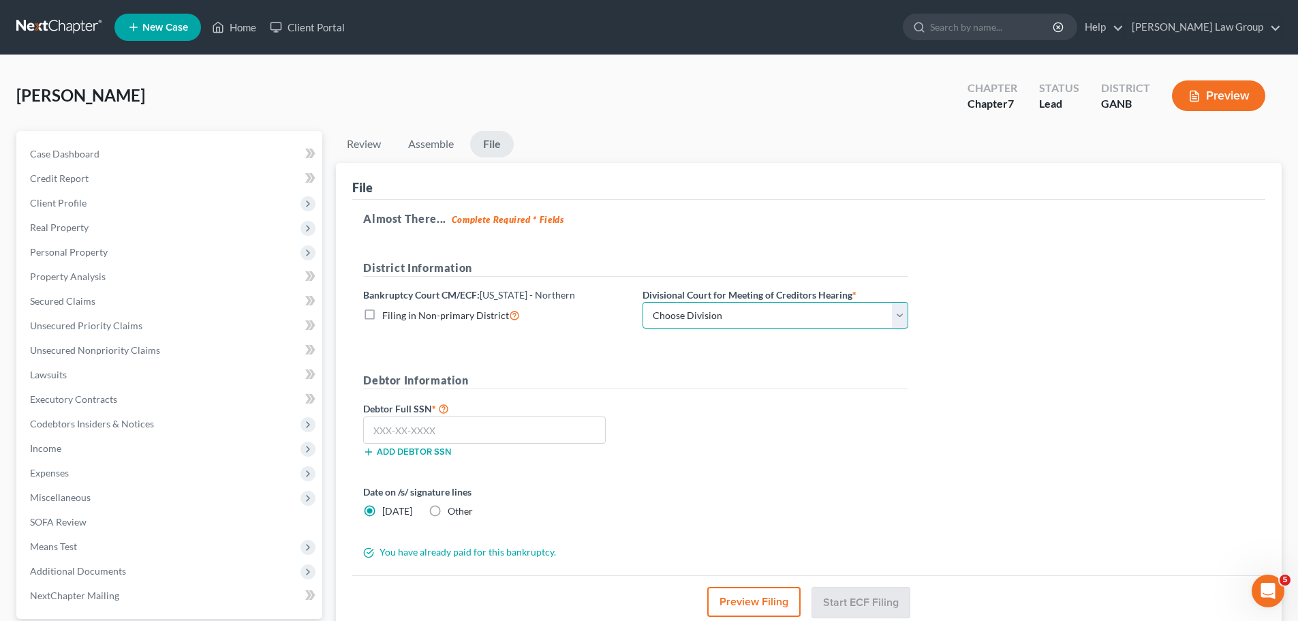
click at [698, 324] on select "Choose Division [GEOGRAPHIC_DATA] [GEOGRAPHIC_DATA] [GEOGRAPHIC_DATA] [GEOGRAPH…" at bounding box center [776, 315] width 266 height 27
select select "0"
click at [643, 302] on select "Choose Division [GEOGRAPHIC_DATA] [GEOGRAPHIC_DATA] [GEOGRAPHIC_DATA] [GEOGRAPH…" at bounding box center [776, 315] width 266 height 27
click at [472, 430] on input "text" at bounding box center [484, 429] width 243 height 27
paste input "434-97-3300"
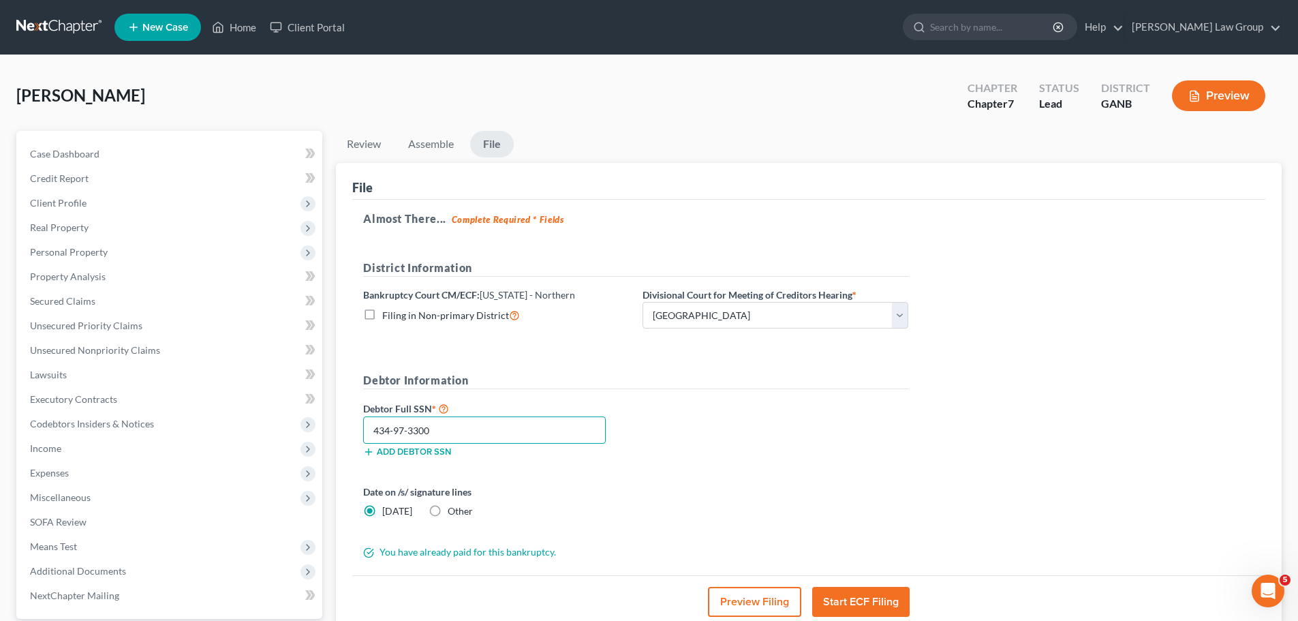
type input "434-97-3300"
click at [835, 444] on div "Debtor Full SSN * 434-97-3300 Add debtor SSN" at bounding box center [635, 434] width 559 height 68
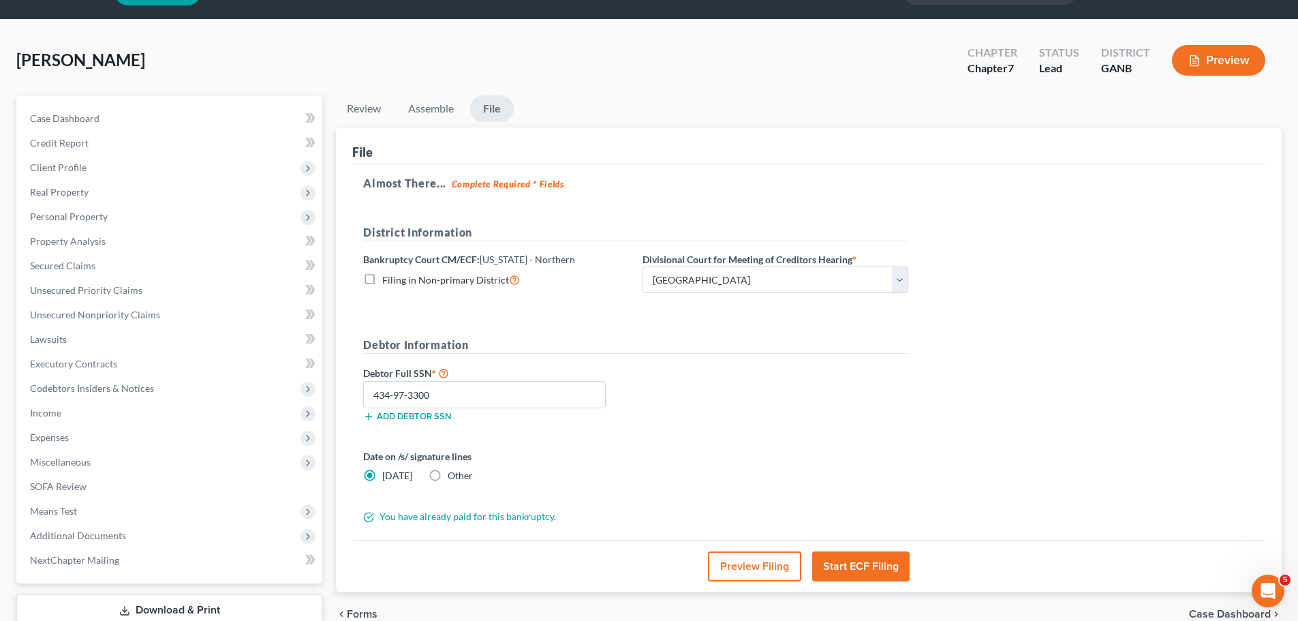
scroll to position [68, 0]
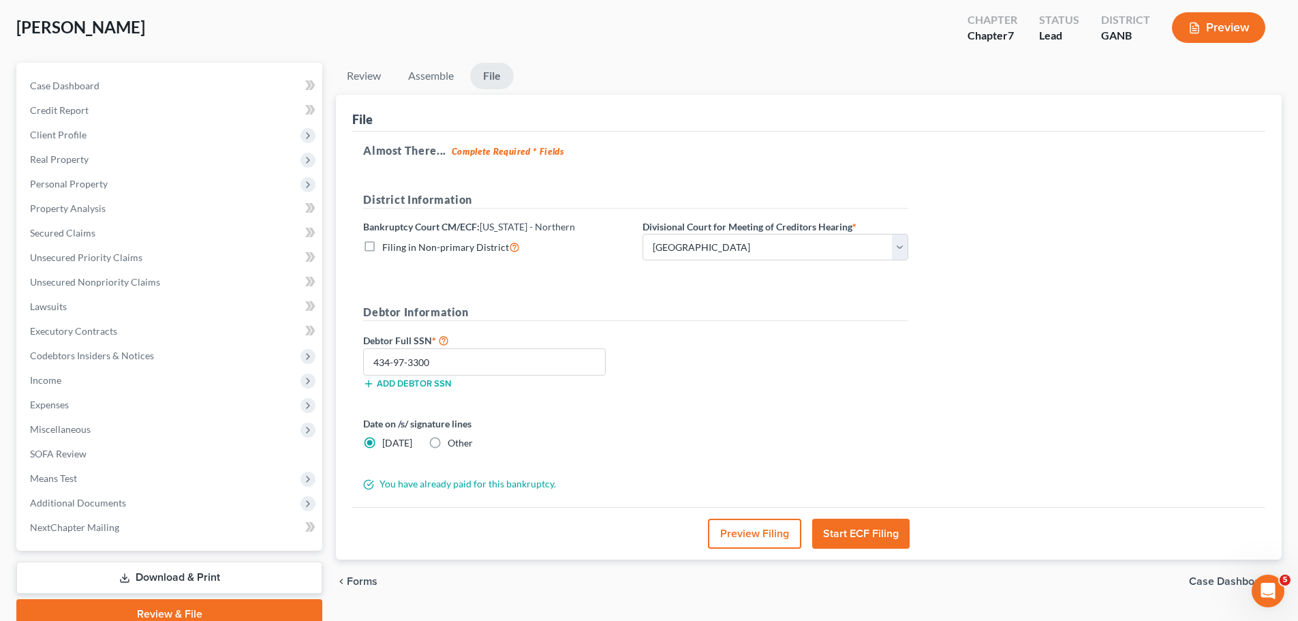
click at [854, 537] on button "Start ECF Filing" at bounding box center [860, 534] width 97 height 30
click at [861, 530] on button "Start ECF Filing" at bounding box center [860, 534] width 97 height 30
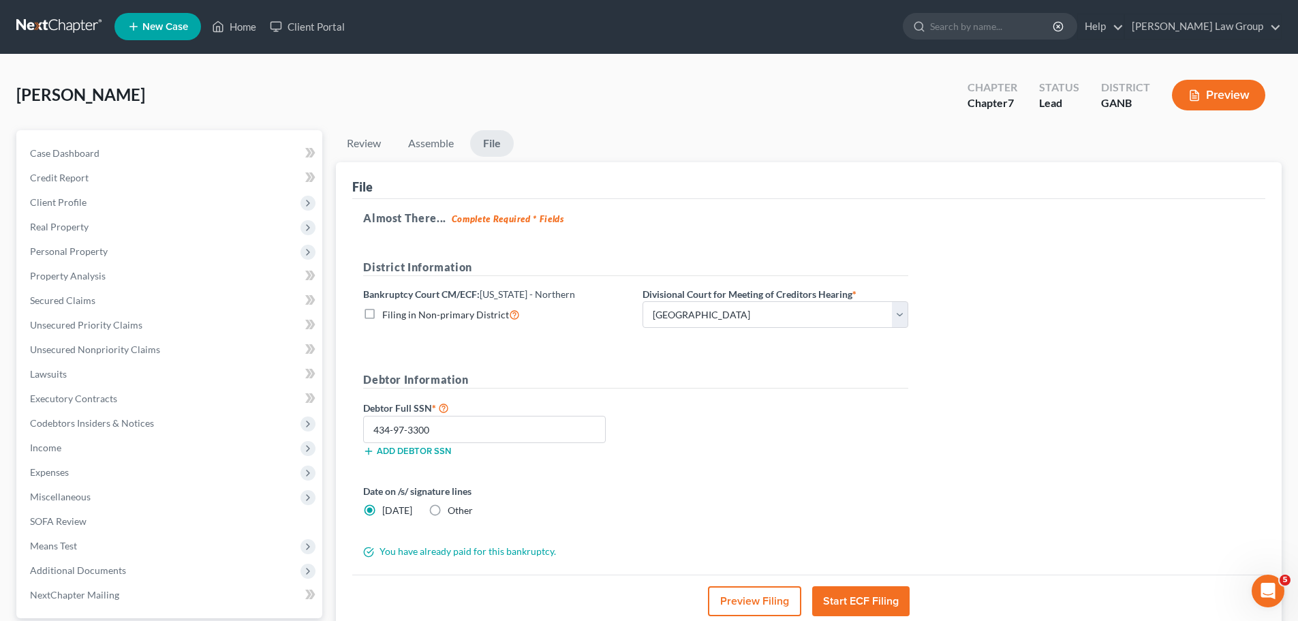
scroll to position [0, 0]
click at [497, 437] on input "434-97-3300" at bounding box center [484, 429] width 243 height 27
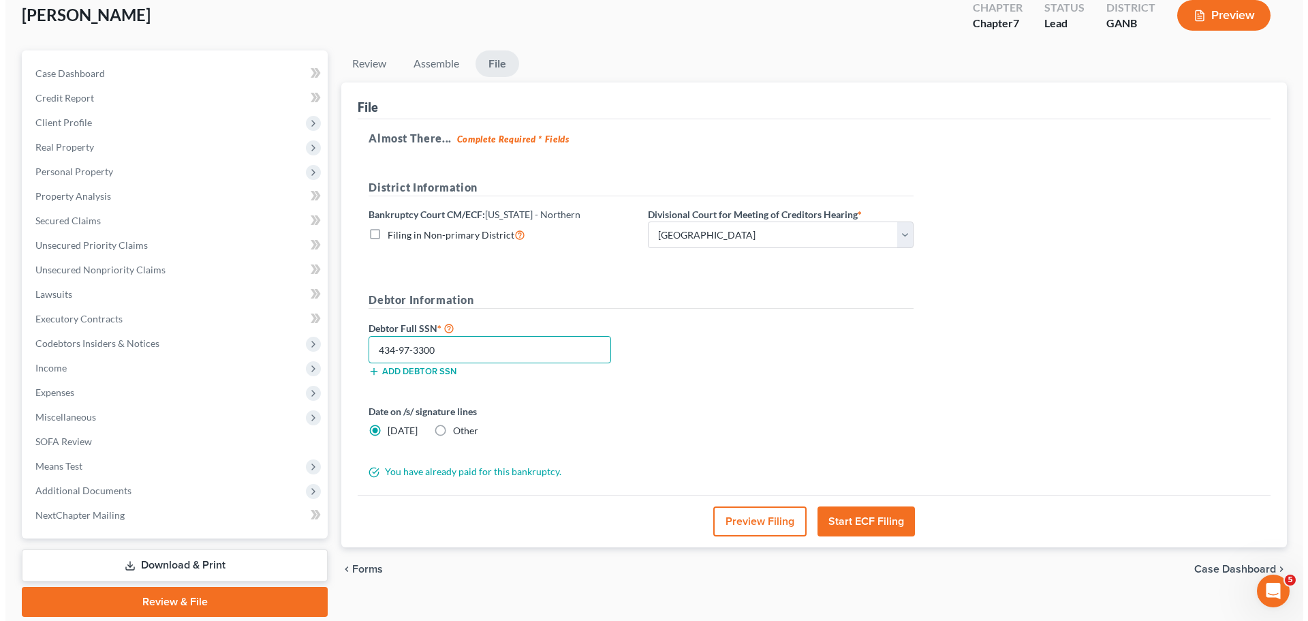
scroll to position [128, 0]
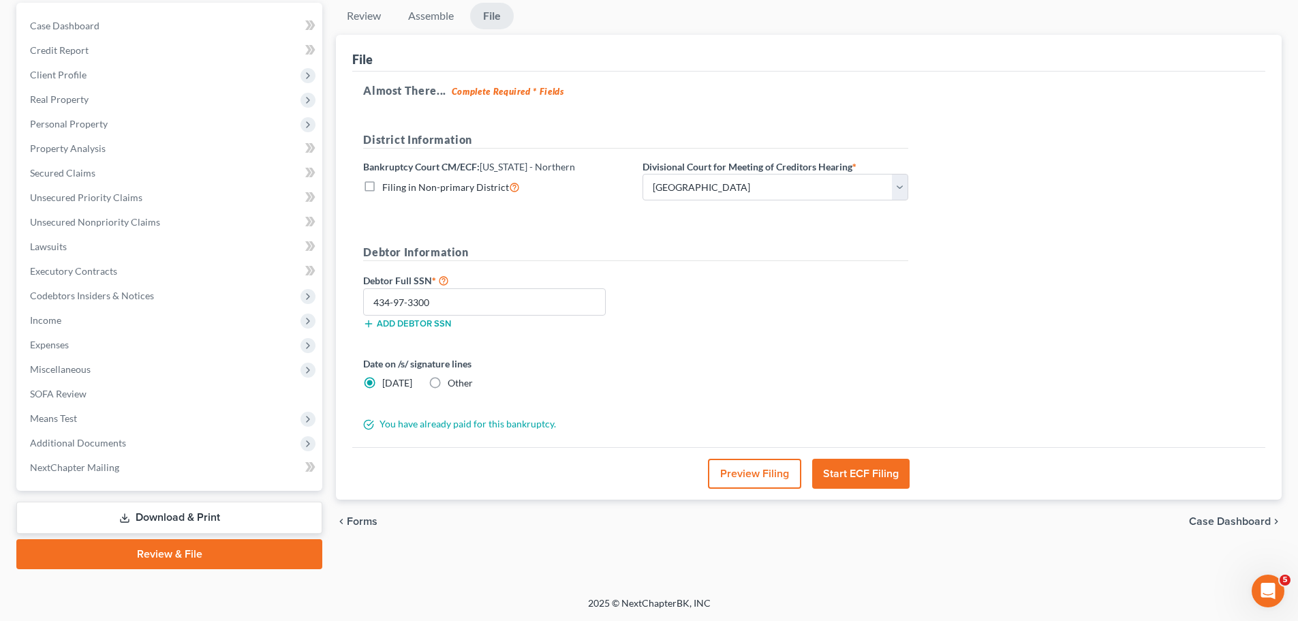
click at [987, 360] on div "Almost There... Complete Required * Fields District Information Bankruptcy Cour…" at bounding box center [808, 260] width 913 height 376
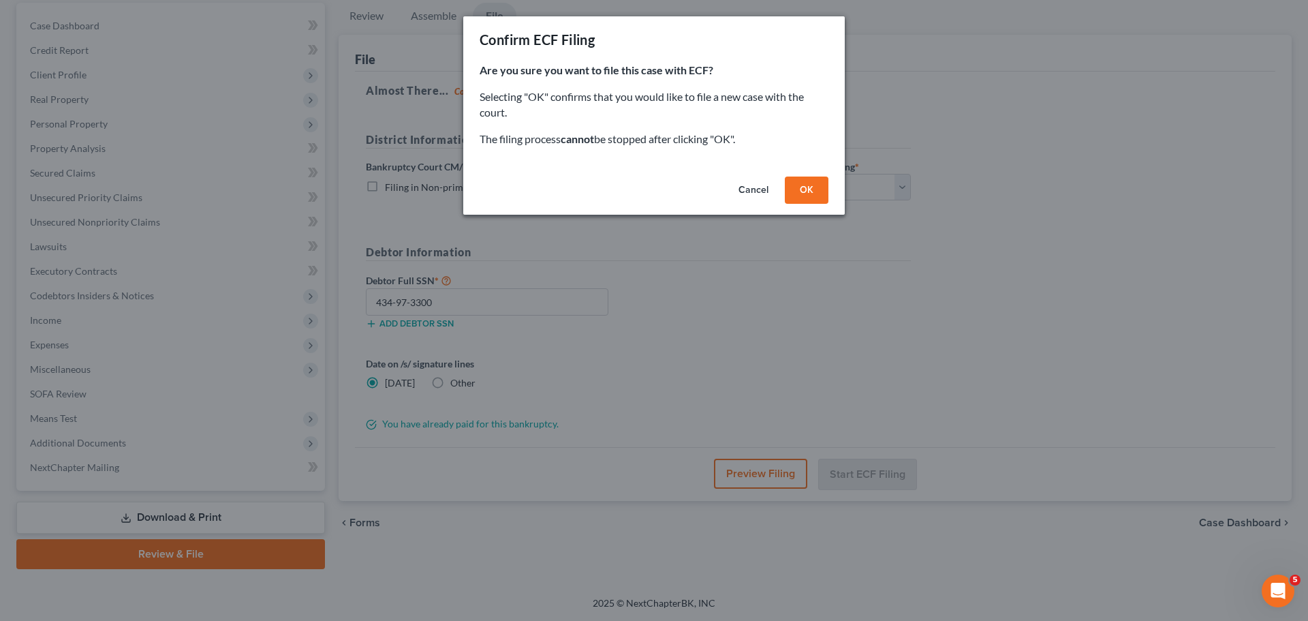
click at [805, 189] on button "OK" at bounding box center [807, 189] width 44 height 27
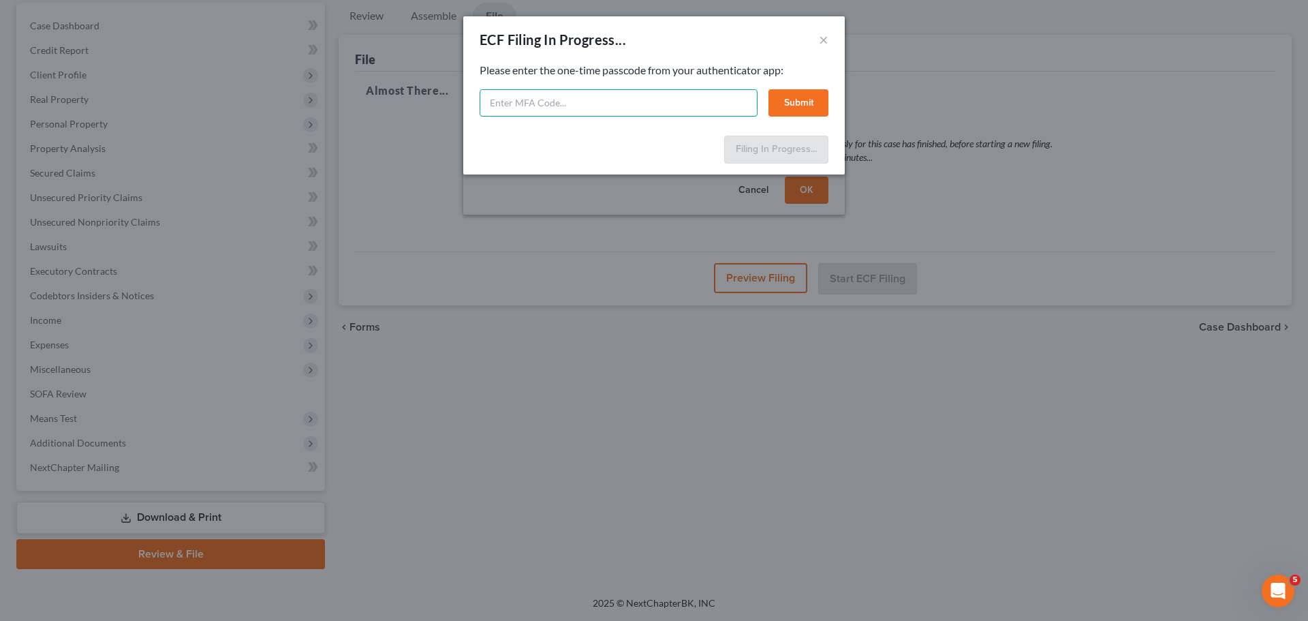
click at [527, 108] on input "text" at bounding box center [619, 102] width 278 height 27
type input "912354"
click at [797, 96] on button "Submit" at bounding box center [799, 102] width 60 height 27
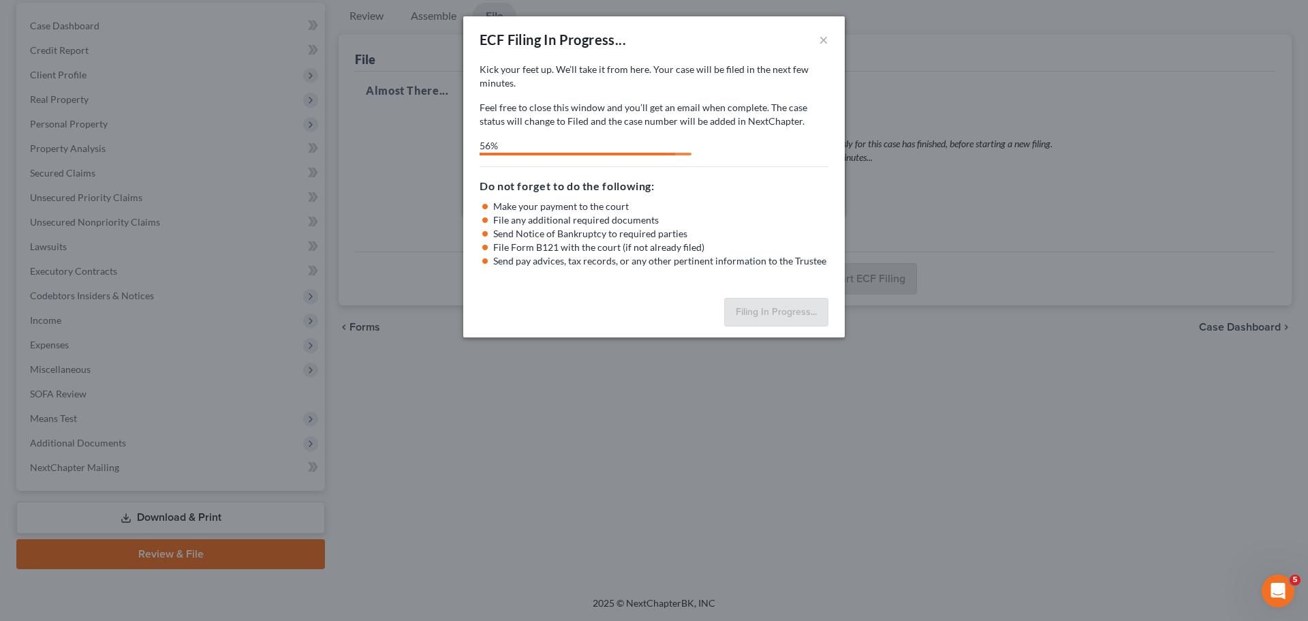
select select "0"
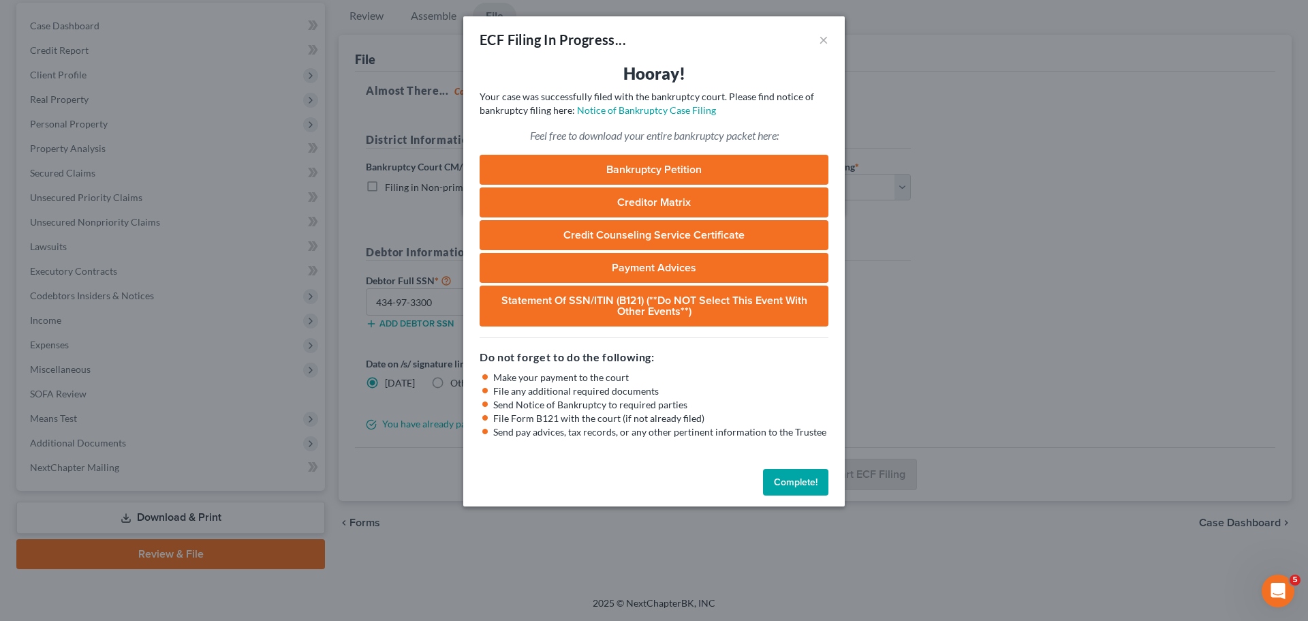
click at [804, 483] on button "Complete!" at bounding box center [795, 482] width 65 height 27
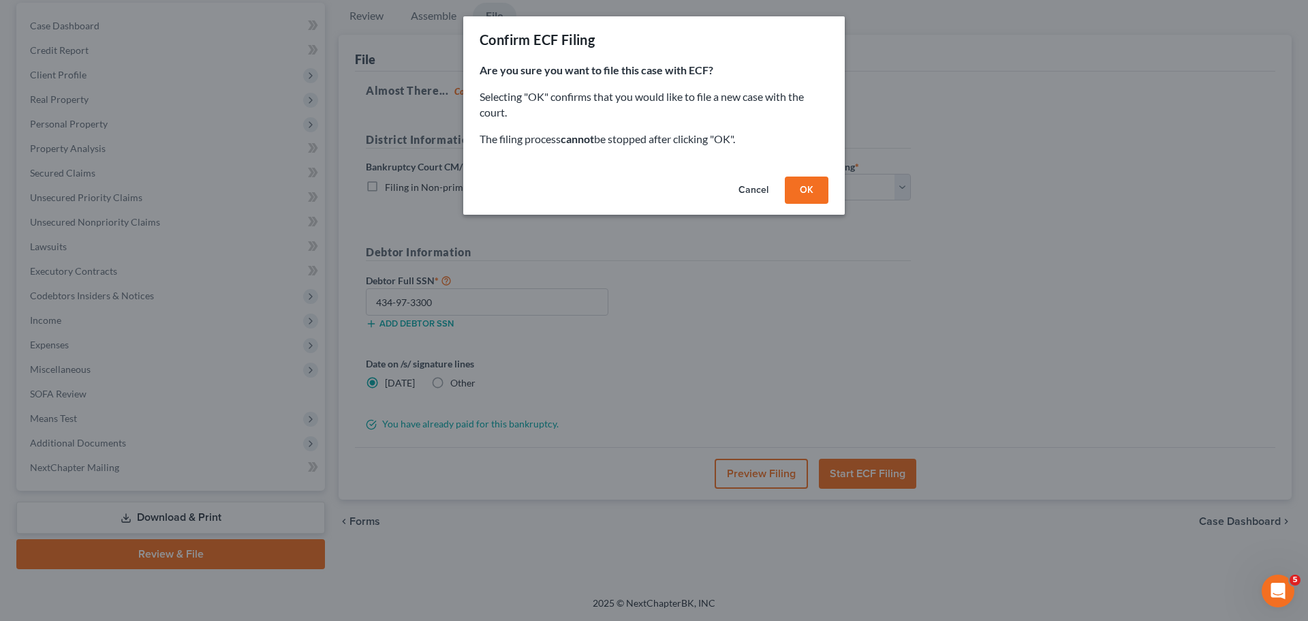
click at [1081, 437] on div "Confirm ECF Filing Are you sure you want to file this case with ECF? Selecting …" at bounding box center [654, 310] width 1308 height 621
select select "0"
select select "6"
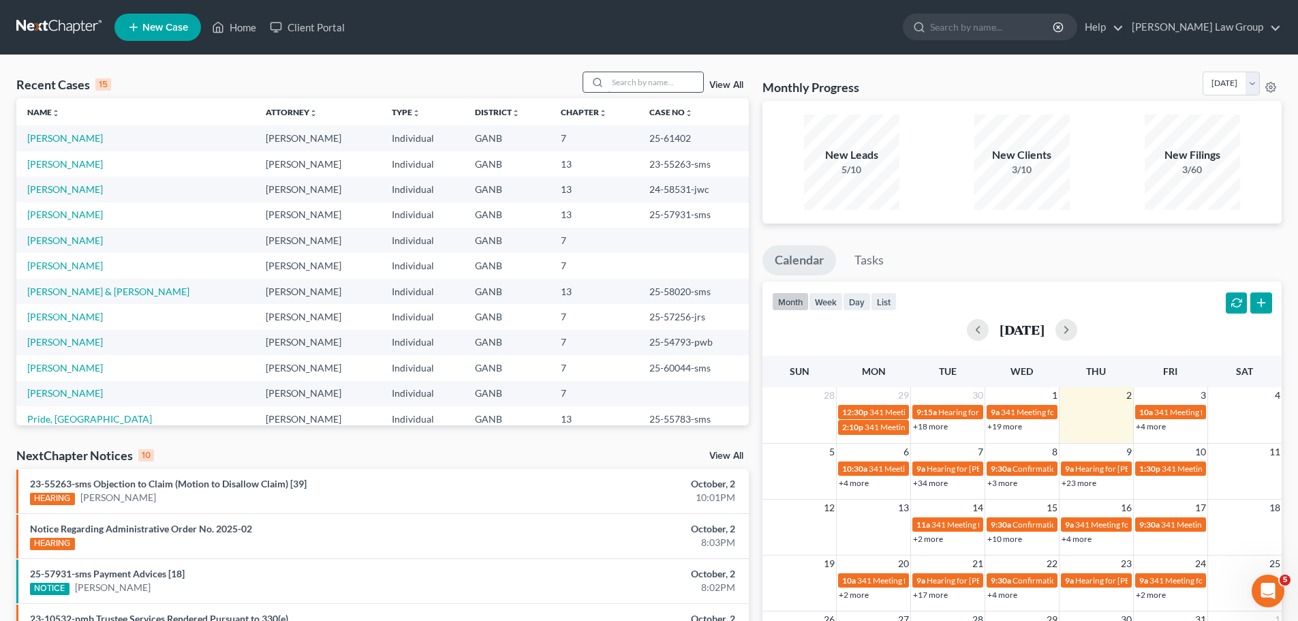
click at [681, 85] on input "search" at bounding box center [655, 82] width 95 height 20
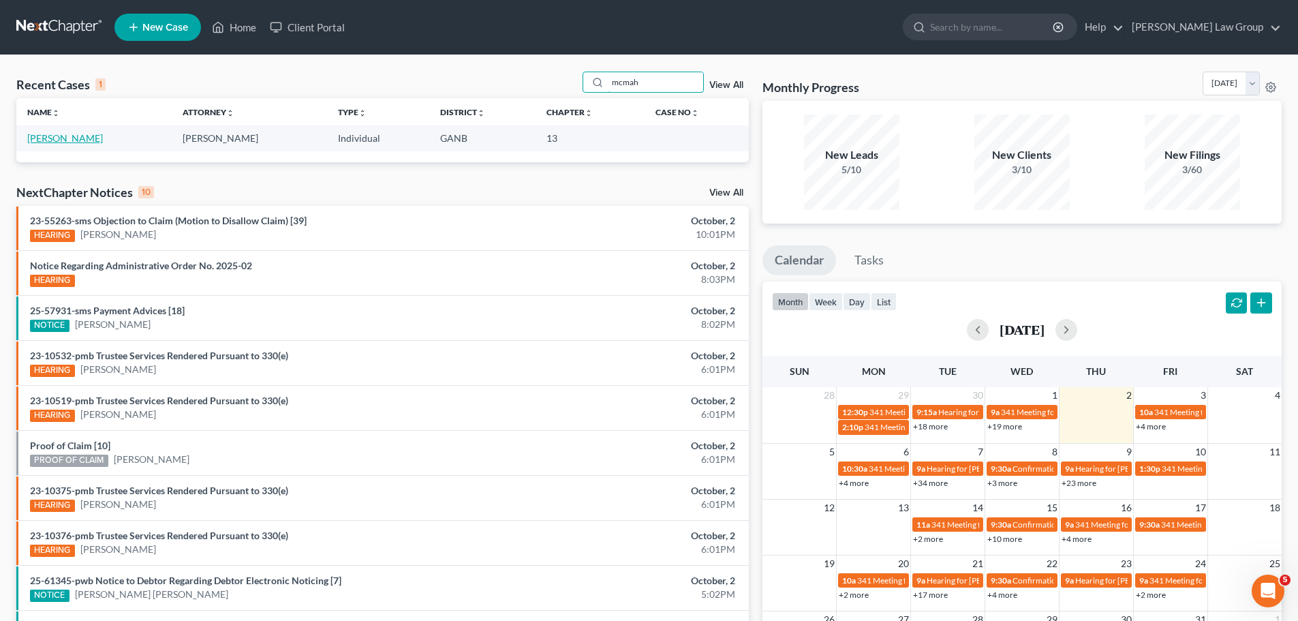
type input "mcmah"
click at [69, 140] on link "McMahon, Michael" at bounding box center [65, 138] width 76 height 12
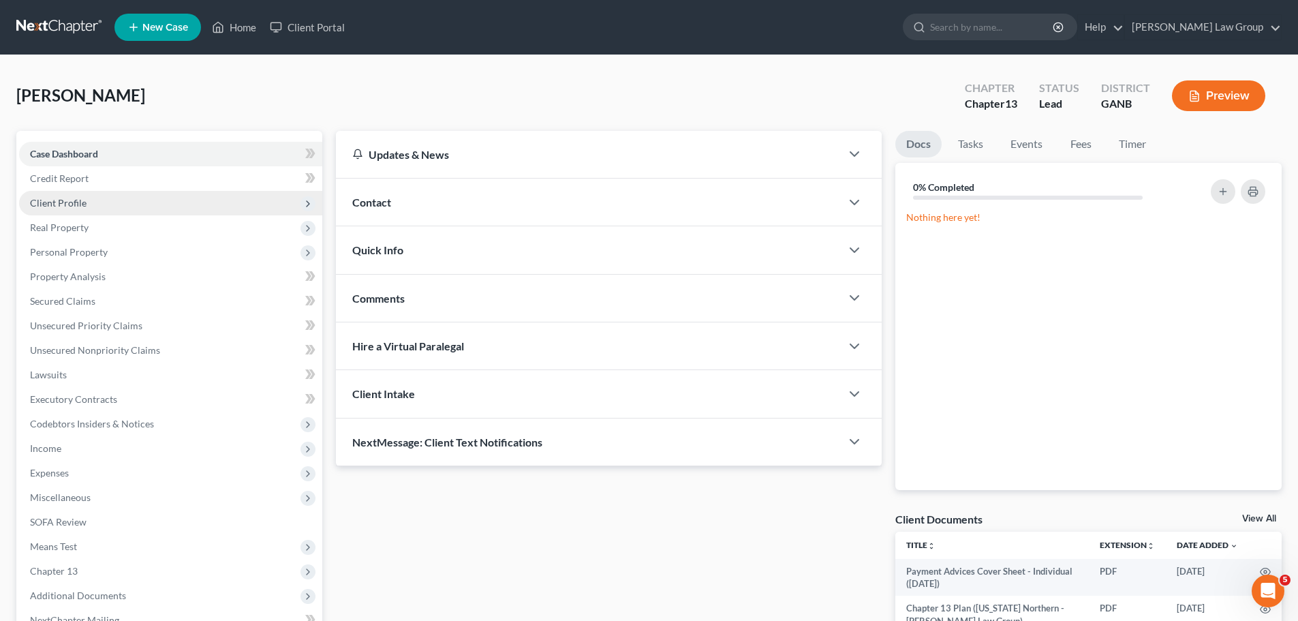
click at [104, 205] on span "Client Profile" at bounding box center [170, 203] width 303 height 25
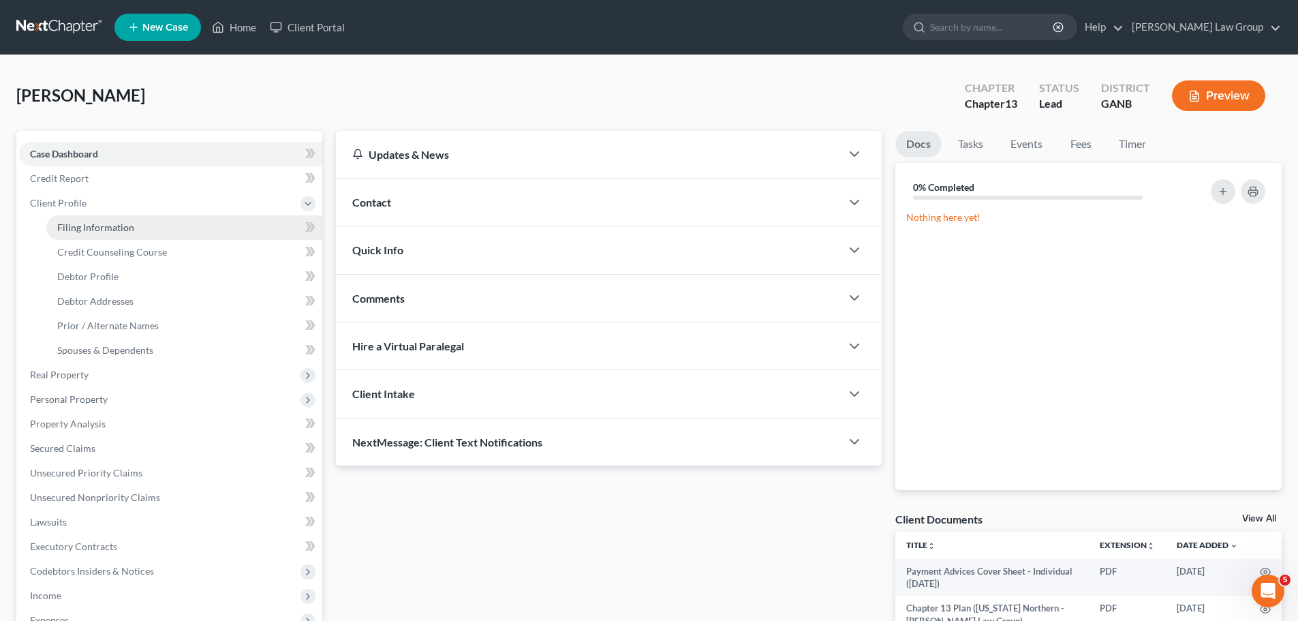
click at [127, 221] on span "Filing Information" at bounding box center [95, 227] width 77 height 12
select select "1"
select select "0"
select select "3"
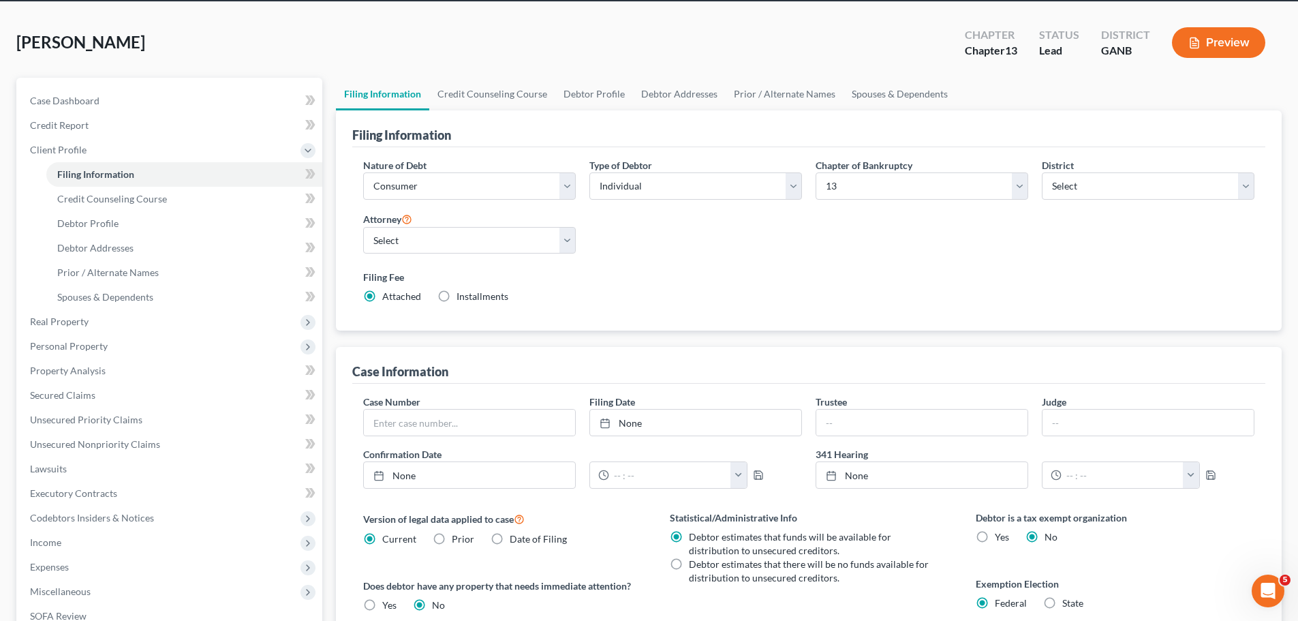
scroll to position [136, 0]
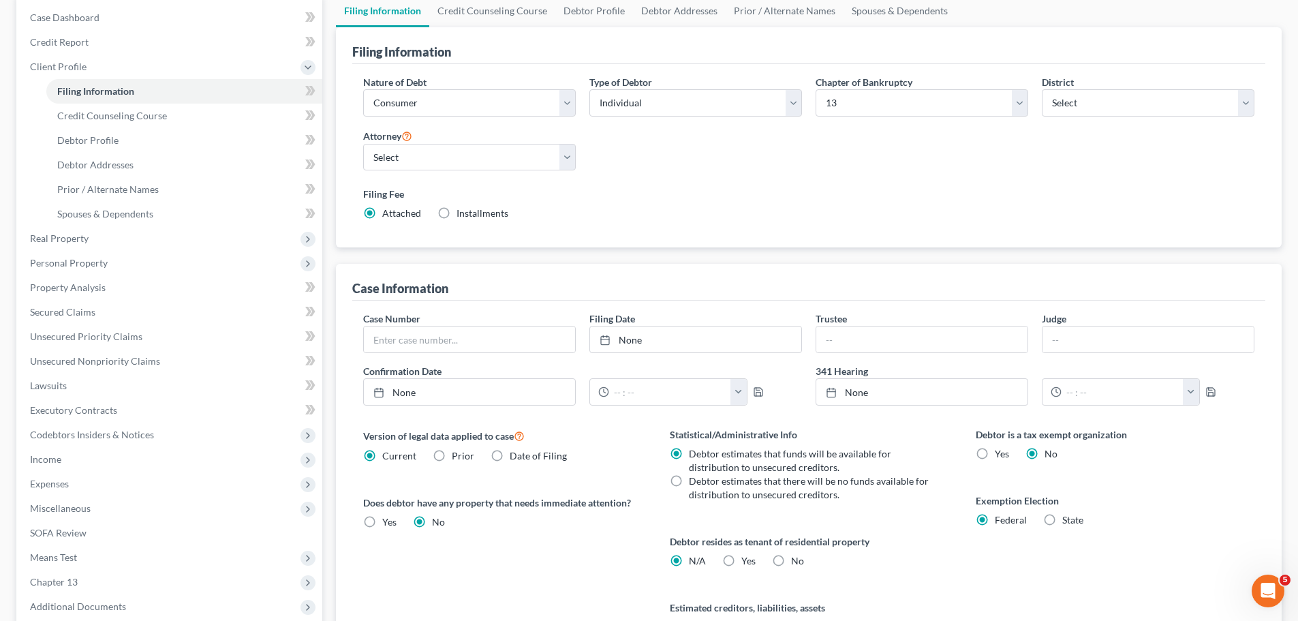
click at [741, 558] on label "Yes Yes" at bounding box center [748, 561] width 14 height 14
click at [747, 558] on input "Yes Yes" at bounding box center [751, 558] width 9 height 9
radio input "true"
radio input "false"
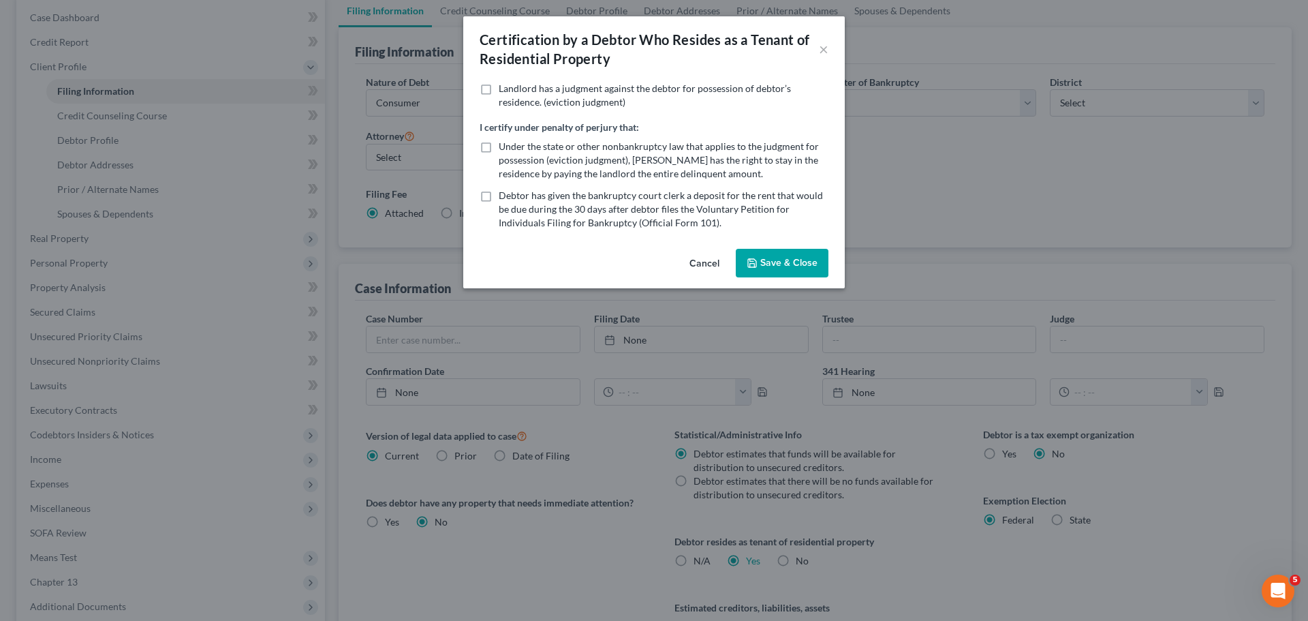
click at [808, 266] on button "Save & Close" at bounding box center [782, 263] width 93 height 29
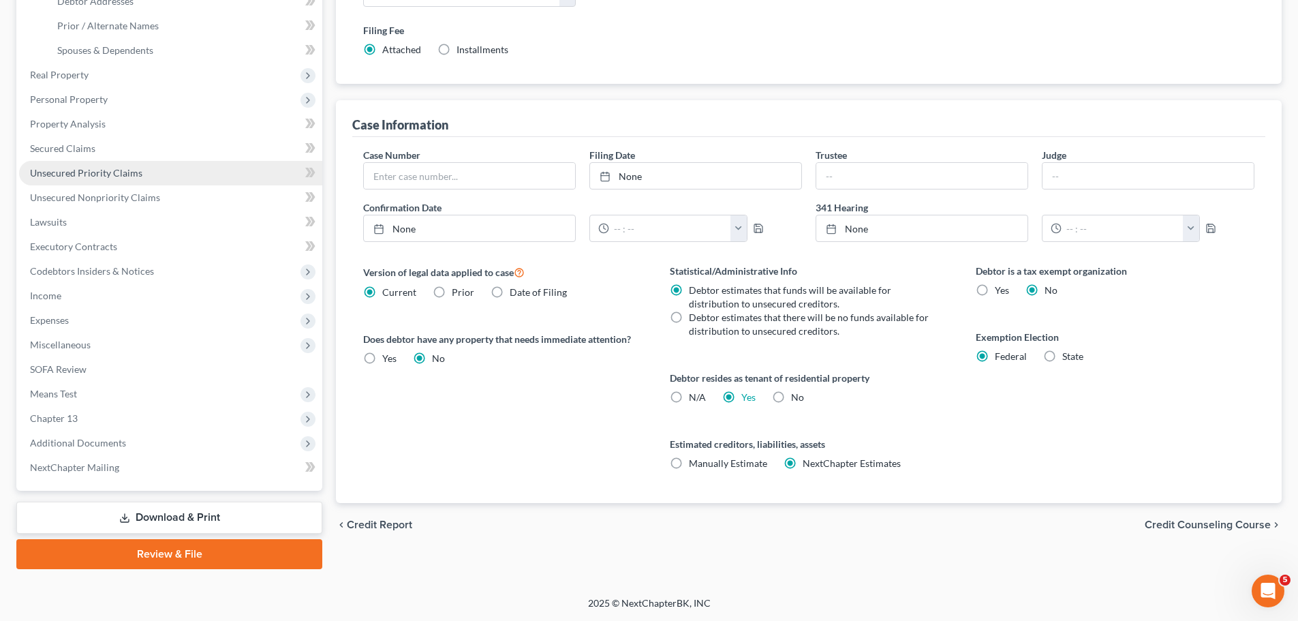
click at [140, 173] on link "Unsecured Priority Claims" at bounding box center [170, 173] width 303 height 25
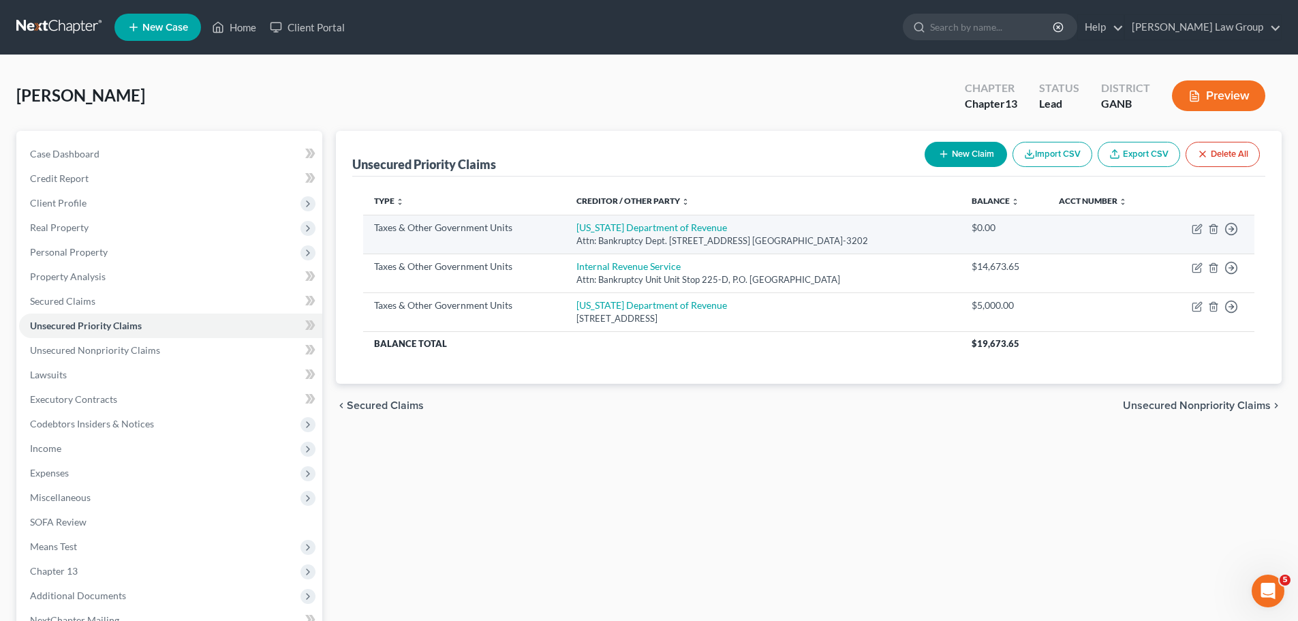
click at [1194, 222] on td "Move to D Move to F Move to G Move to Notice Only" at bounding box center [1208, 234] width 93 height 39
click at [1203, 226] on td "Move to D Move to F Move to G Move to Notice Only" at bounding box center [1208, 234] width 93 height 39
click at [1196, 226] on icon "button" at bounding box center [1197, 230] width 8 height 8
select select "2"
select select "10"
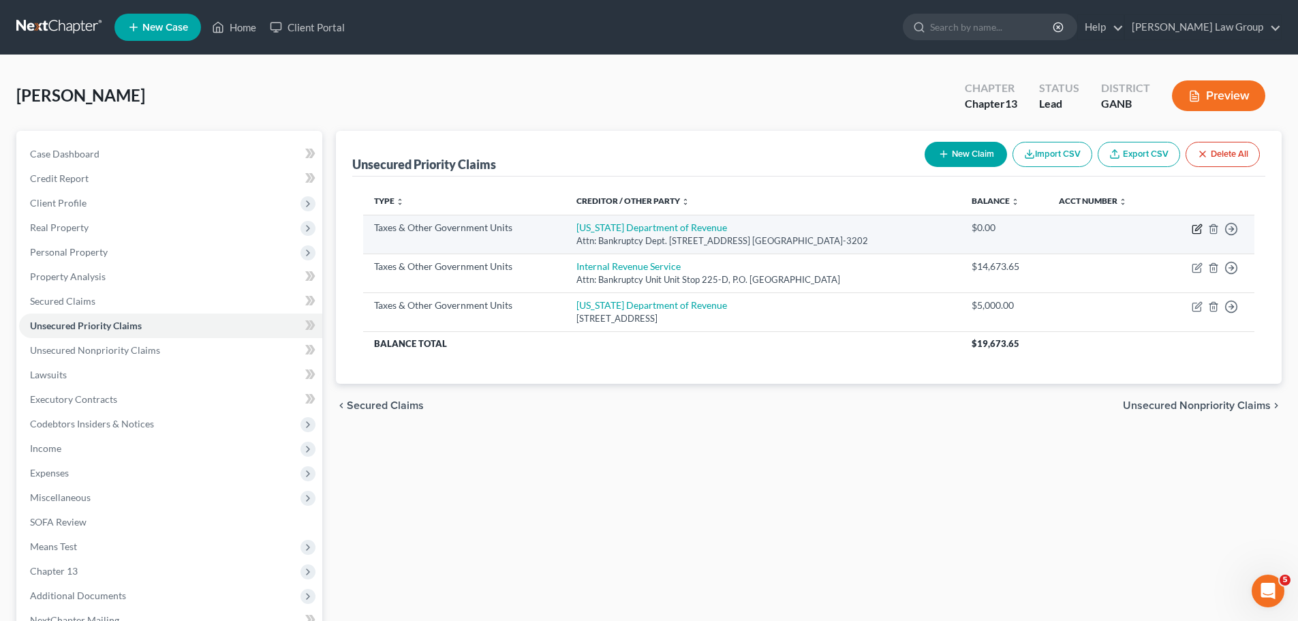
select select "0"
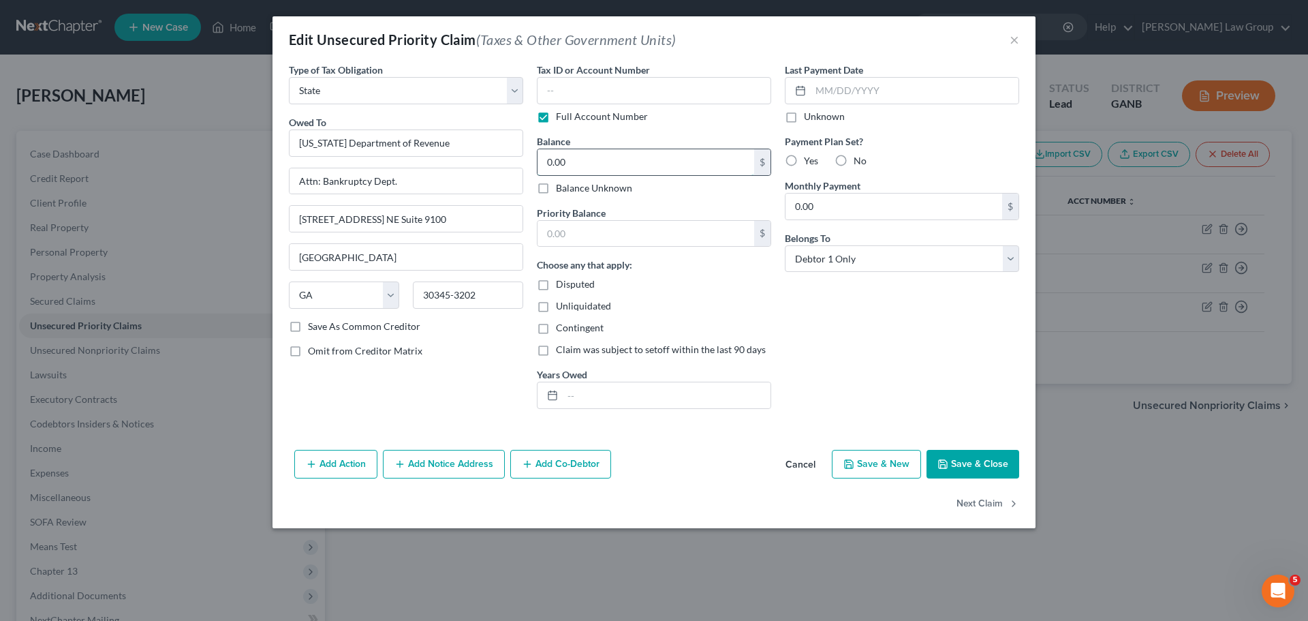
click at [634, 164] on input "0.00" at bounding box center [646, 162] width 217 height 26
type input "570"
click at [626, 226] on input "text" at bounding box center [646, 234] width 217 height 26
type input "570"
click at [611, 384] on input "text" at bounding box center [667, 395] width 208 height 26
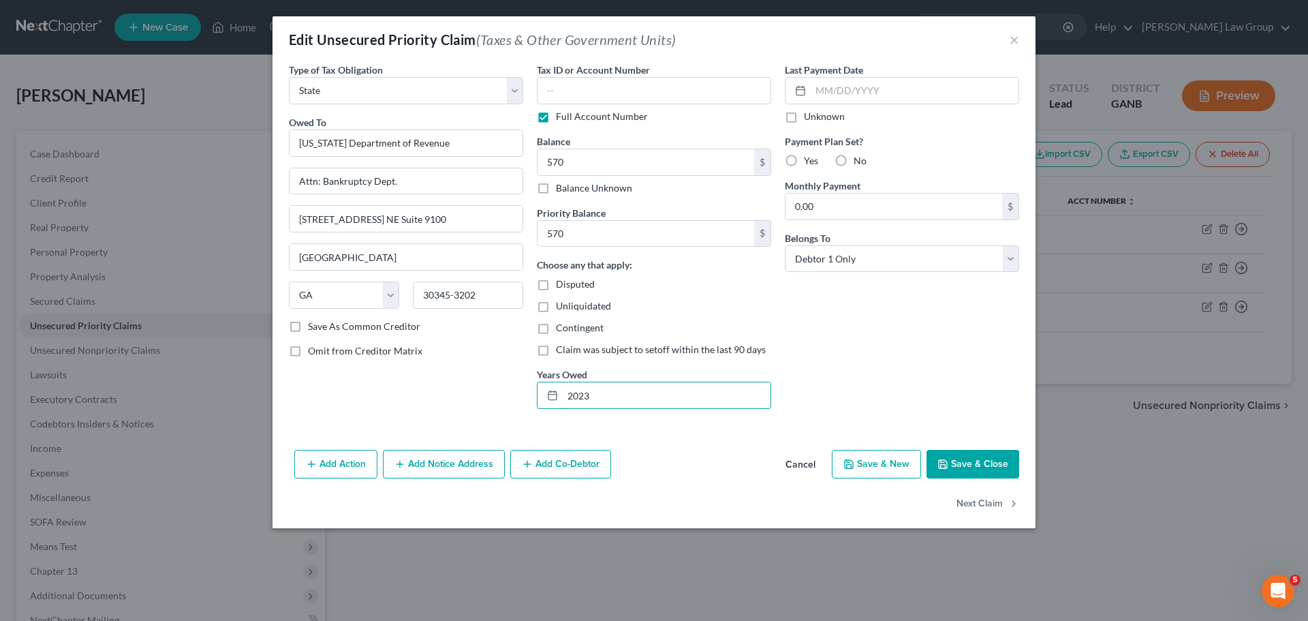
type input "2023"
click at [943, 465] on icon "button" at bounding box center [943, 464] width 11 height 11
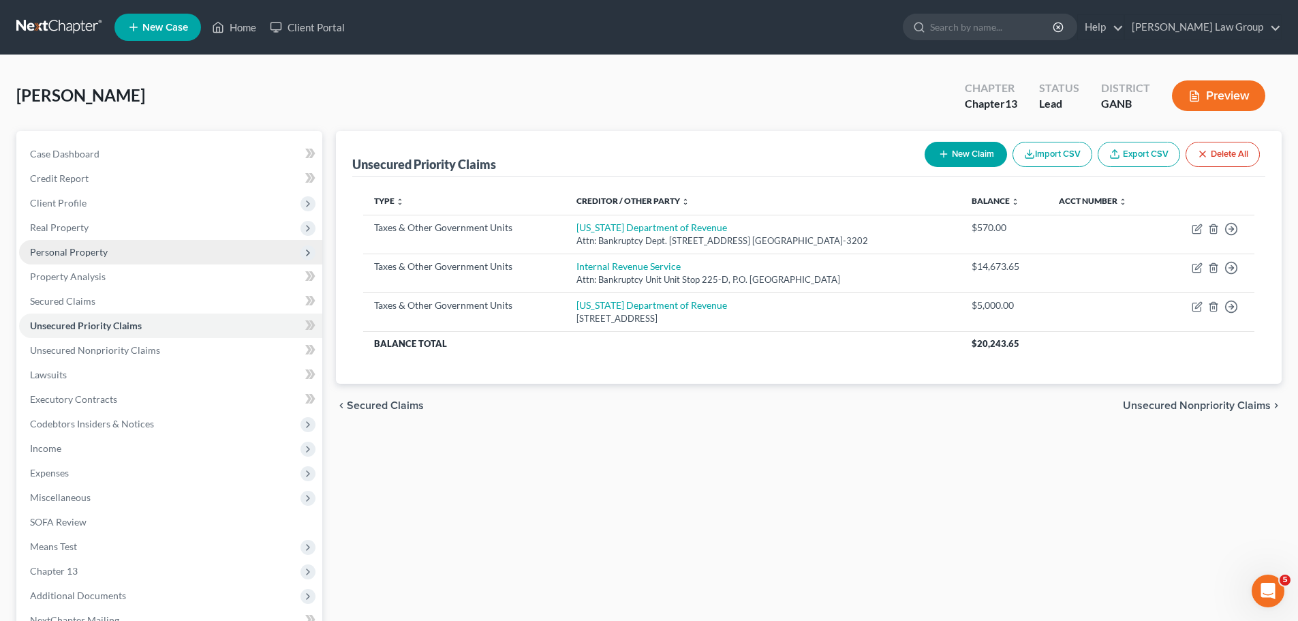
click at [86, 258] on span "Personal Property" at bounding box center [170, 252] width 303 height 25
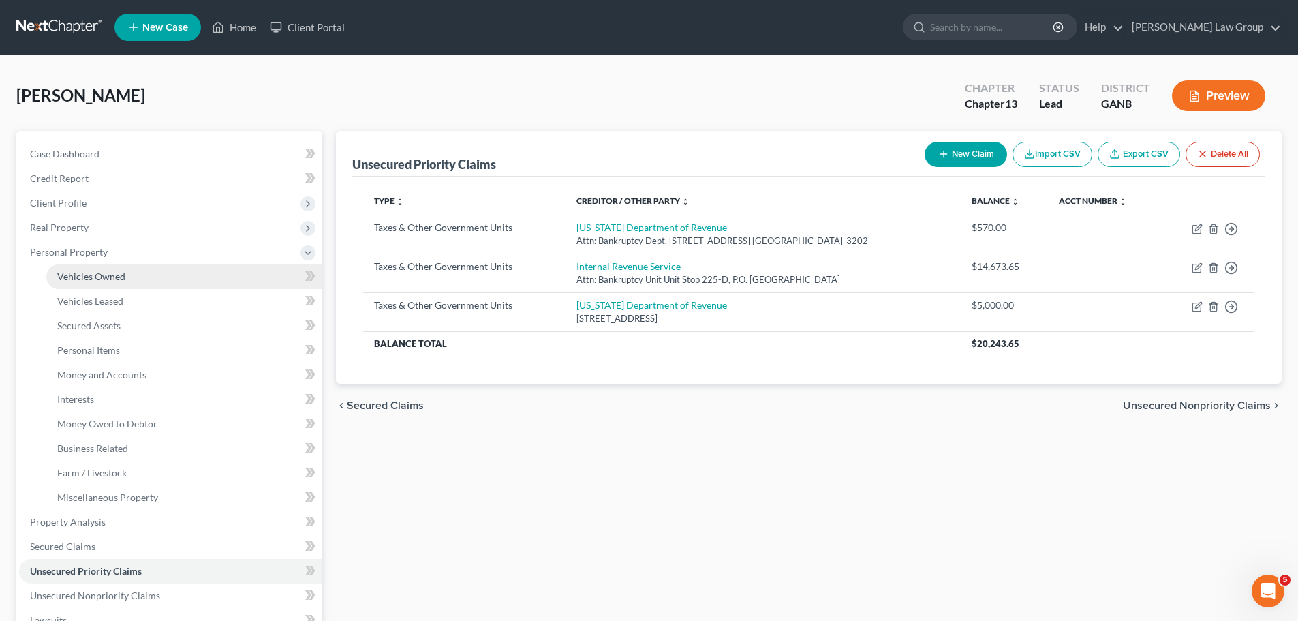
click at [102, 279] on span "Vehicles Owned" at bounding box center [91, 277] width 68 height 12
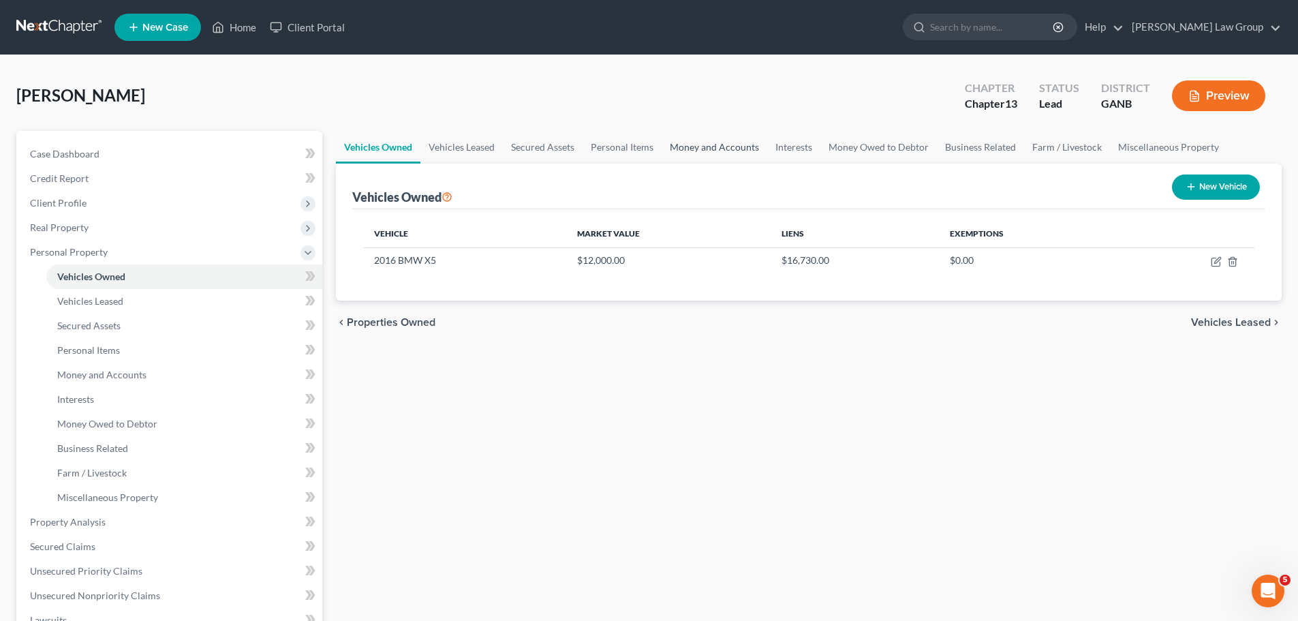
click at [721, 149] on link "Money and Accounts" at bounding box center [715, 147] width 106 height 33
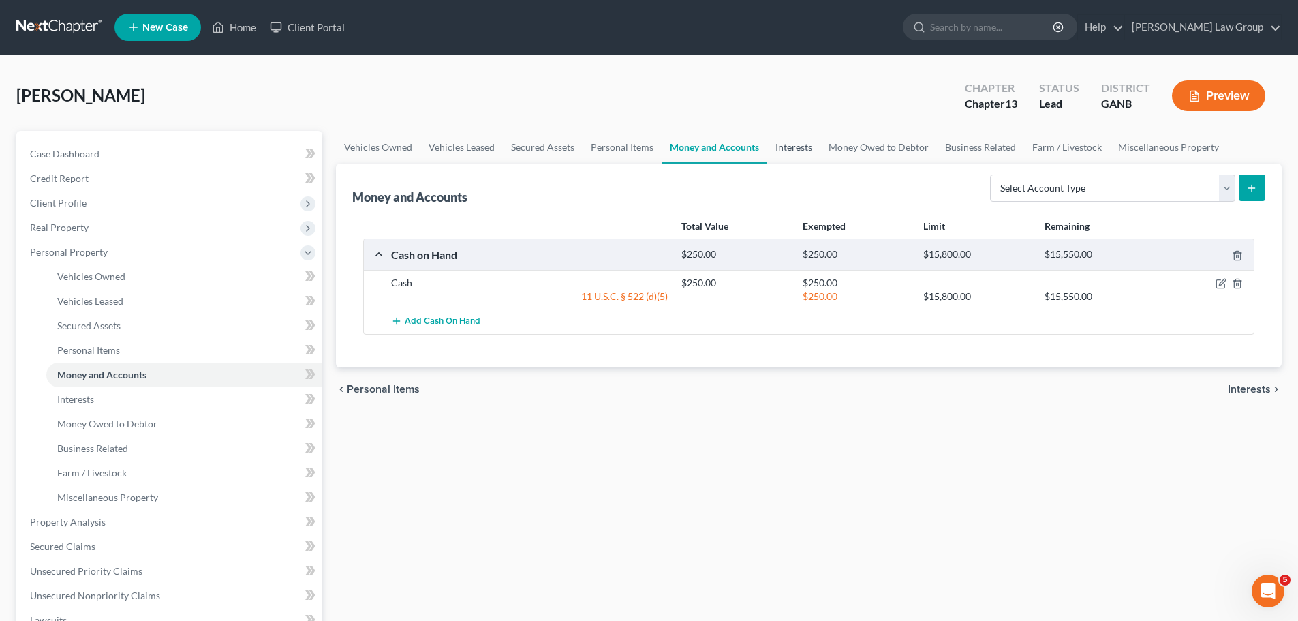
click at [780, 149] on link "Interests" at bounding box center [793, 147] width 53 height 33
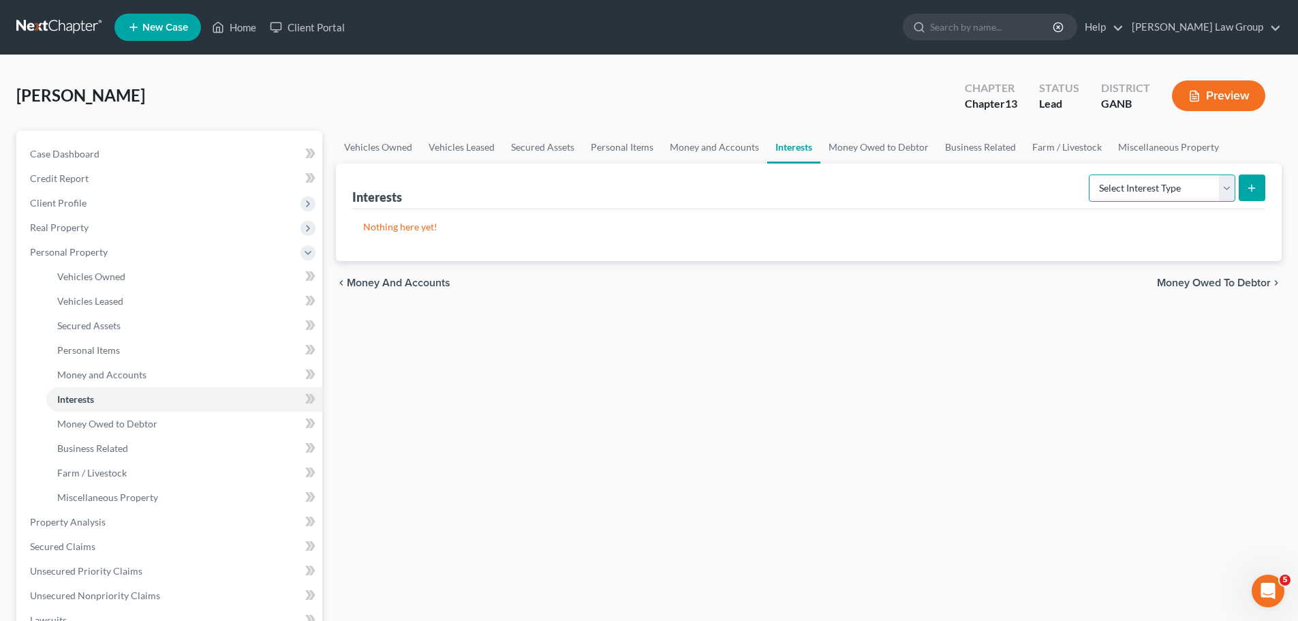
click at [1142, 180] on select "Select Interest Type 401K Annuity Bond Education IRA Government Bond Government…" at bounding box center [1162, 187] width 147 height 27
select select "annuity"
click at [1090, 174] on select "Select Interest Type 401K Annuity Bond Education IRA Government Bond Government…" at bounding box center [1162, 187] width 147 height 27
click at [1254, 191] on icon "submit" at bounding box center [1251, 188] width 11 height 11
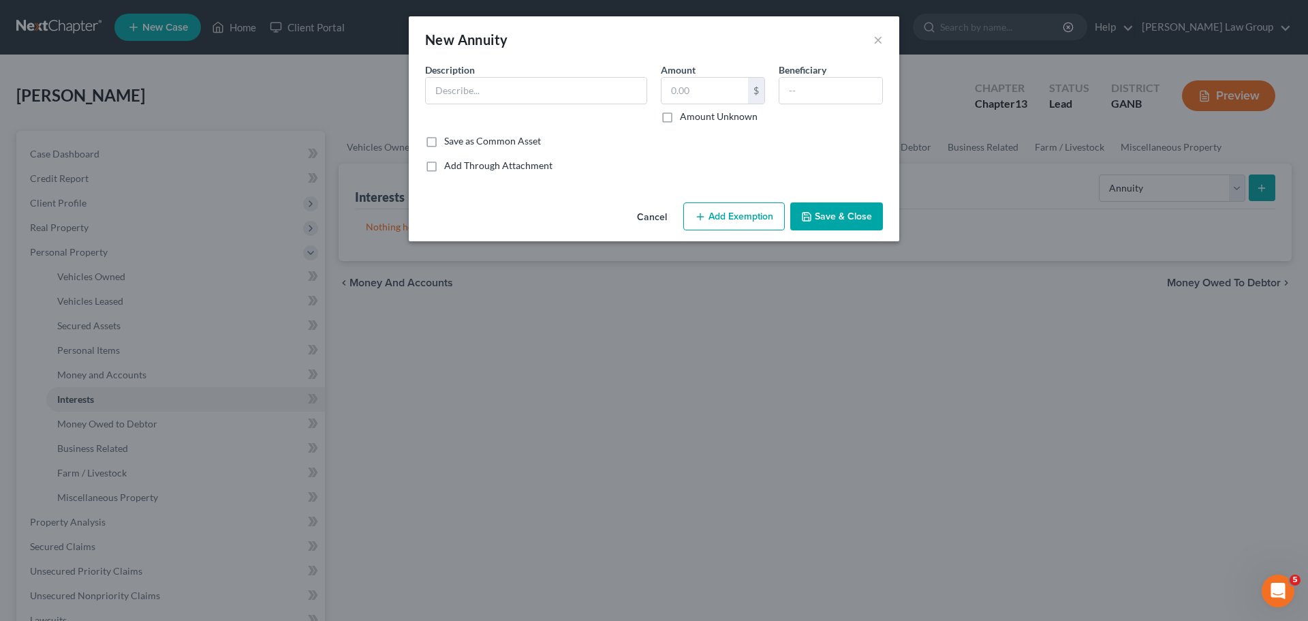
click at [680, 119] on label "Amount Unknown" at bounding box center [719, 117] width 78 height 14
click at [686, 119] on input "Amount Unknown" at bounding box center [690, 114] width 9 height 9
checkbox input "true"
click at [480, 106] on div "Description *" at bounding box center [536, 93] width 236 height 61
click at [477, 86] on input "text" at bounding box center [536, 91] width 221 height 26
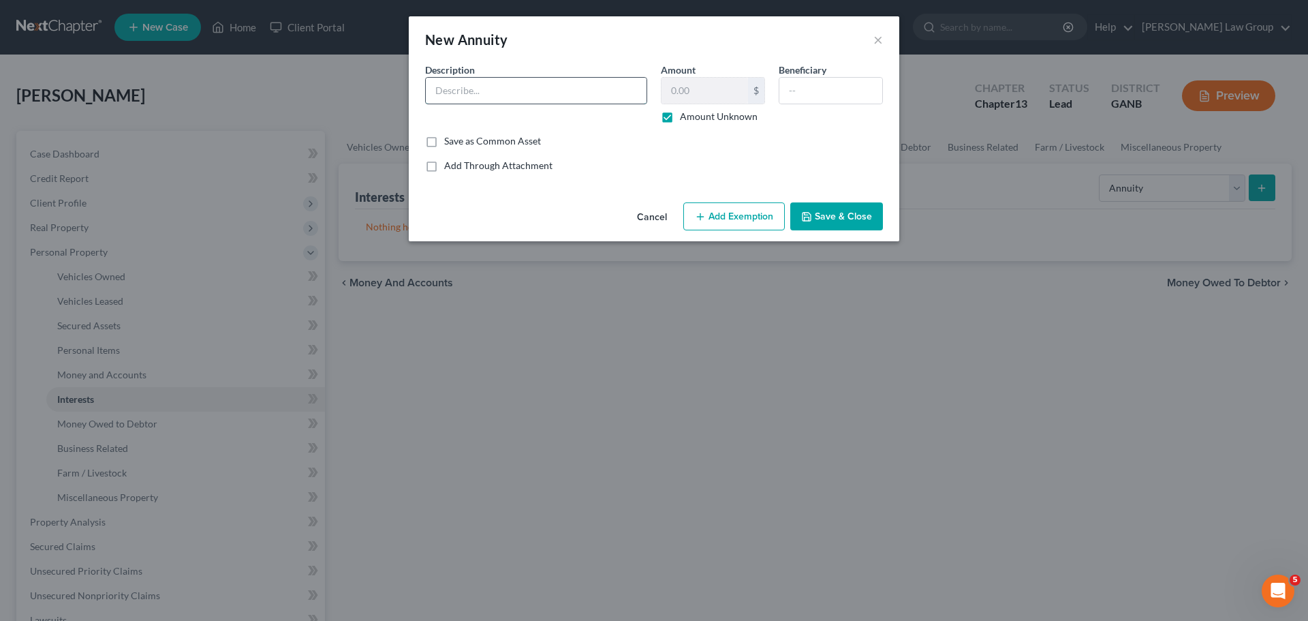
paste input "non-assignable, non-cashable/commutable annuity"
drag, startPoint x: 485, startPoint y: 89, endPoint x: 417, endPoint y: 92, distance: 67.5
click at [393, 94] on div "New Annuity × An exemption set must first be selected from the Filing Informati…" at bounding box center [654, 310] width 1308 height 621
click at [436, 92] on input "non-assignable, non-cashable/commutable annuity" at bounding box center [536, 91] width 221 height 26
click at [548, 95] on input "non-assignable, non-cashable/commutable annuity" at bounding box center [536, 91] width 221 height 26
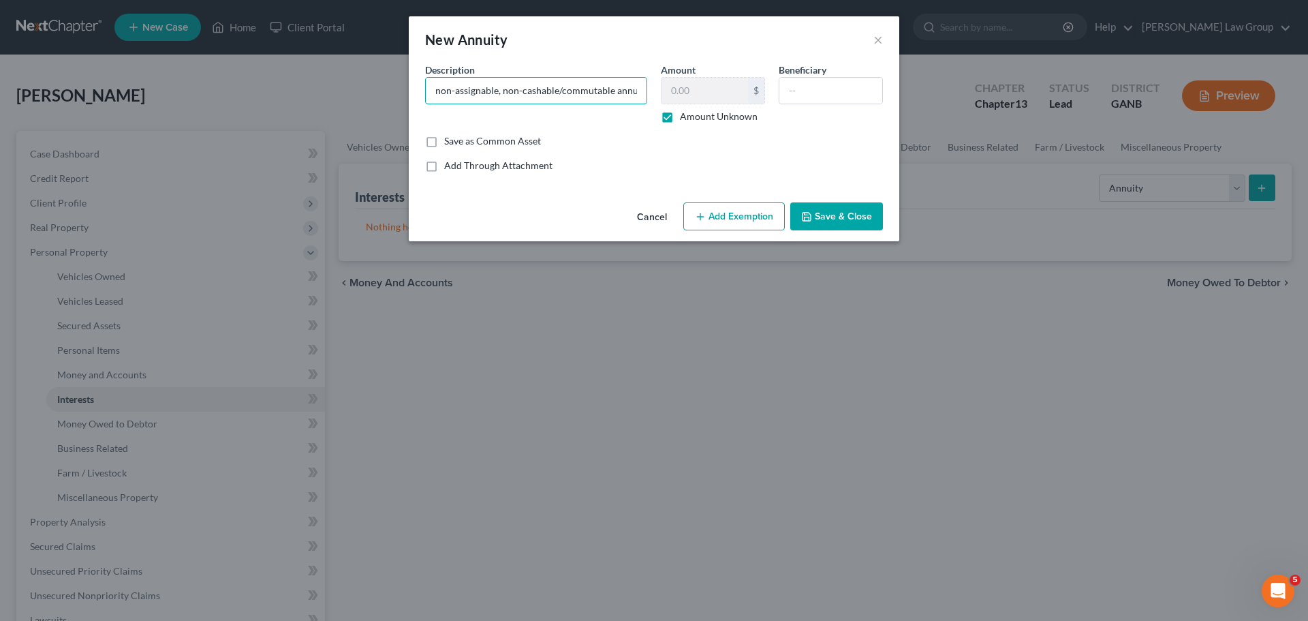
scroll to position [0, 9]
click at [664, 95] on div "Description * non-assignable, non-cashable/commutable annuity Amount $ Amount U…" at bounding box center [654, 99] width 472 height 72
type input "non-assignable, non-cashable/commutable annuity"
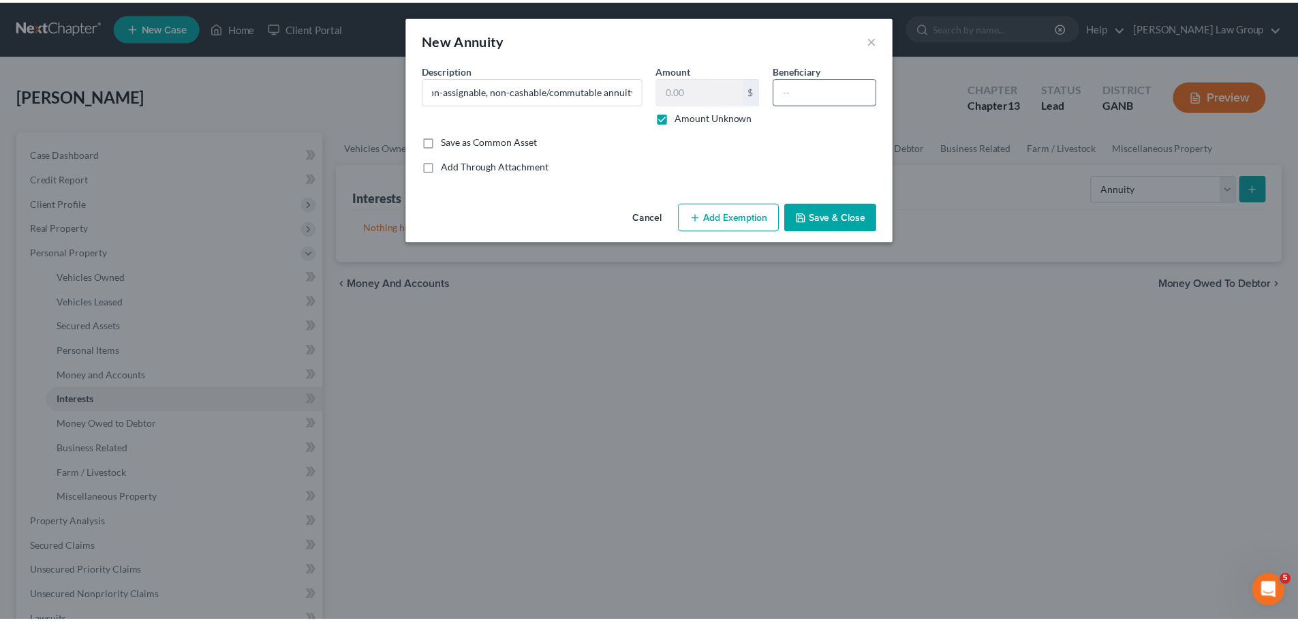
scroll to position [0, 0]
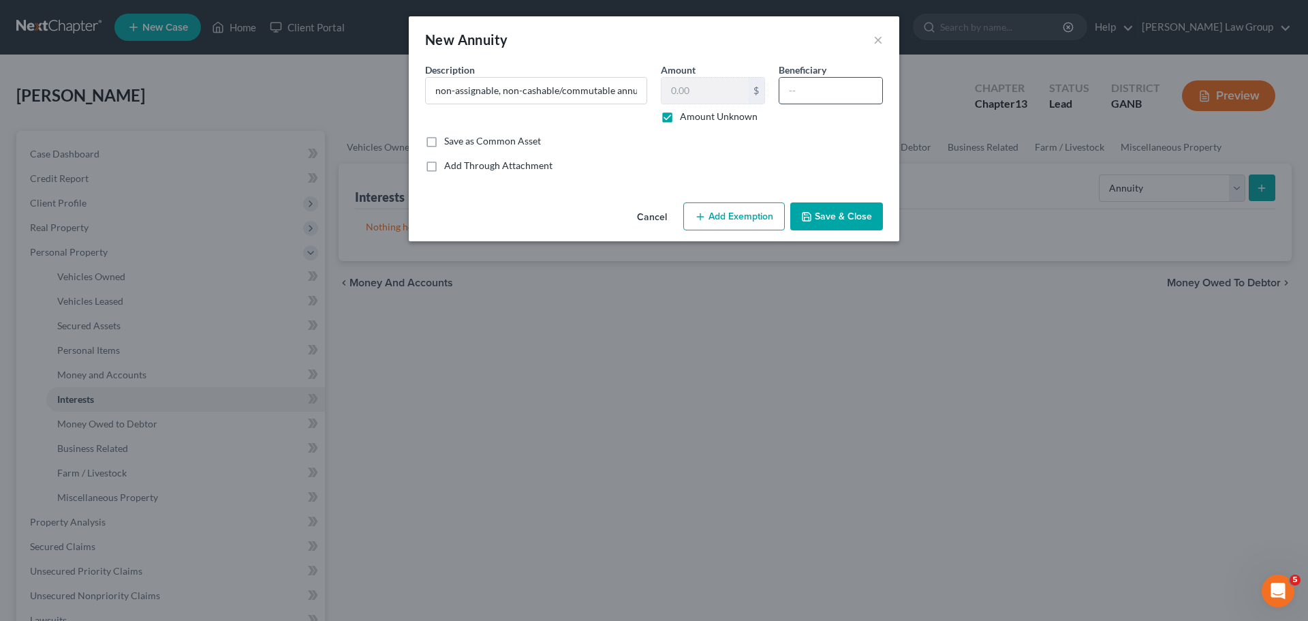
click at [805, 97] on input "text" at bounding box center [831, 91] width 103 height 26
type input "Michael McMahon"
click at [844, 220] on button "Save & Close" at bounding box center [836, 216] width 93 height 29
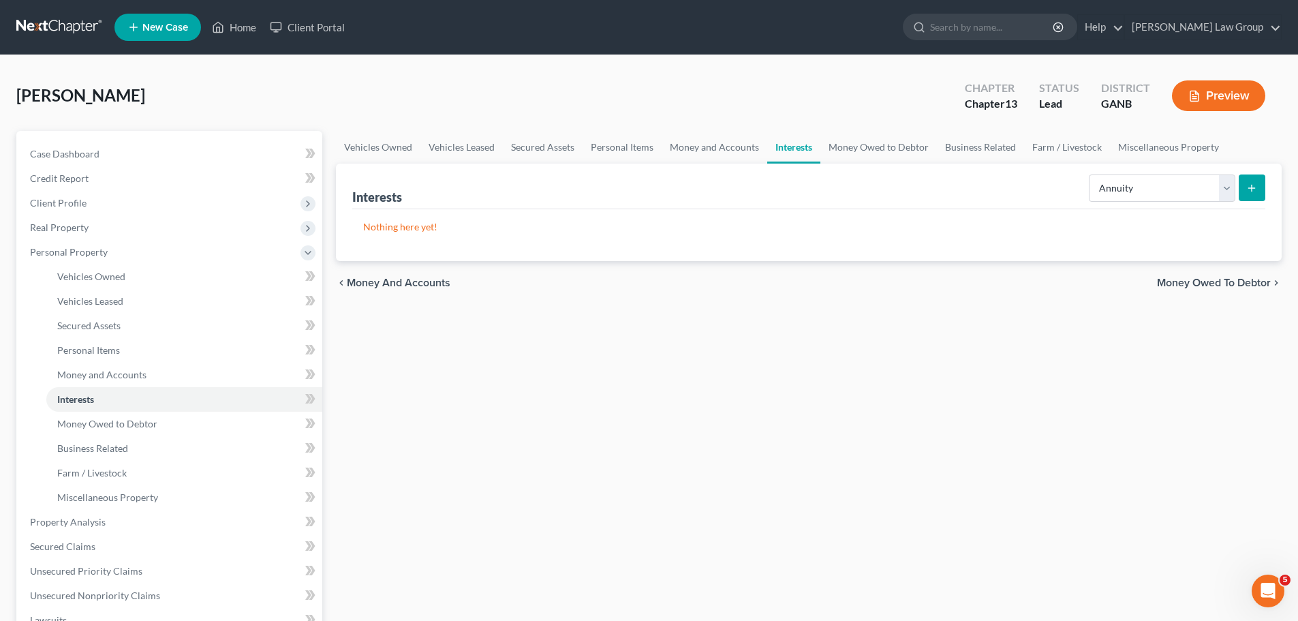
click at [876, 245] on div "Nothing here yet!" at bounding box center [808, 235] width 913 height 52
click at [700, 139] on link "Money and Accounts" at bounding box center [715, 147] width 106 height 33
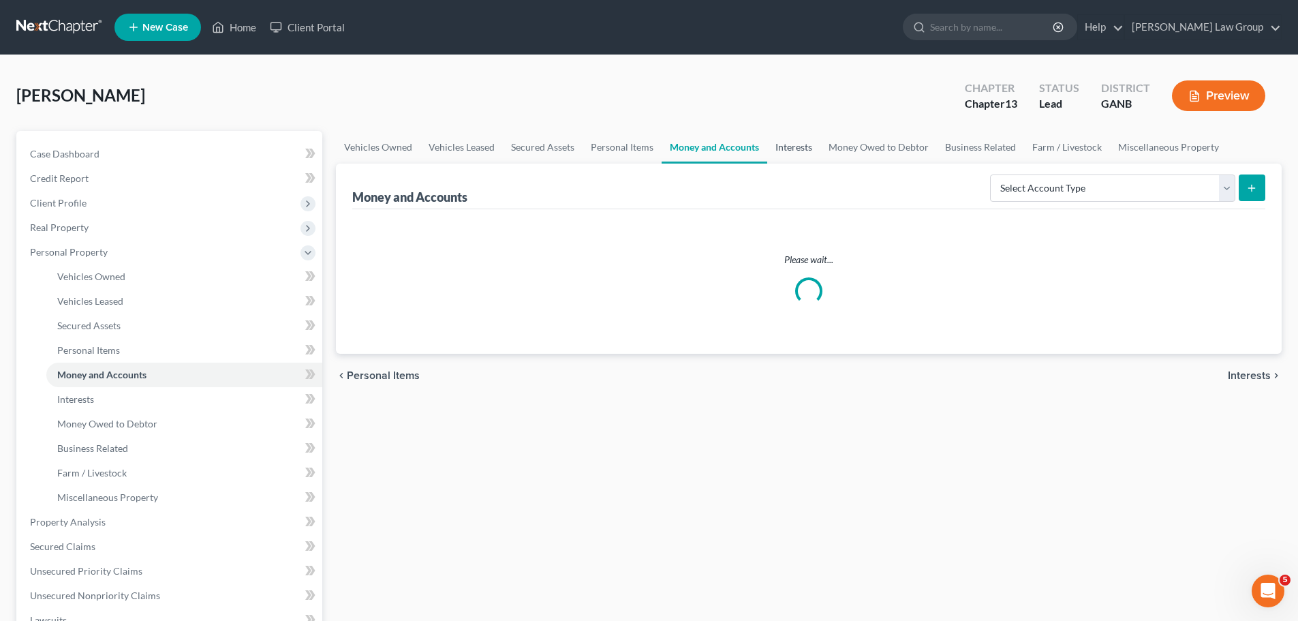
click at [782, 149] on link "Interests" at bounding box center [793, 147] width 53 height 33
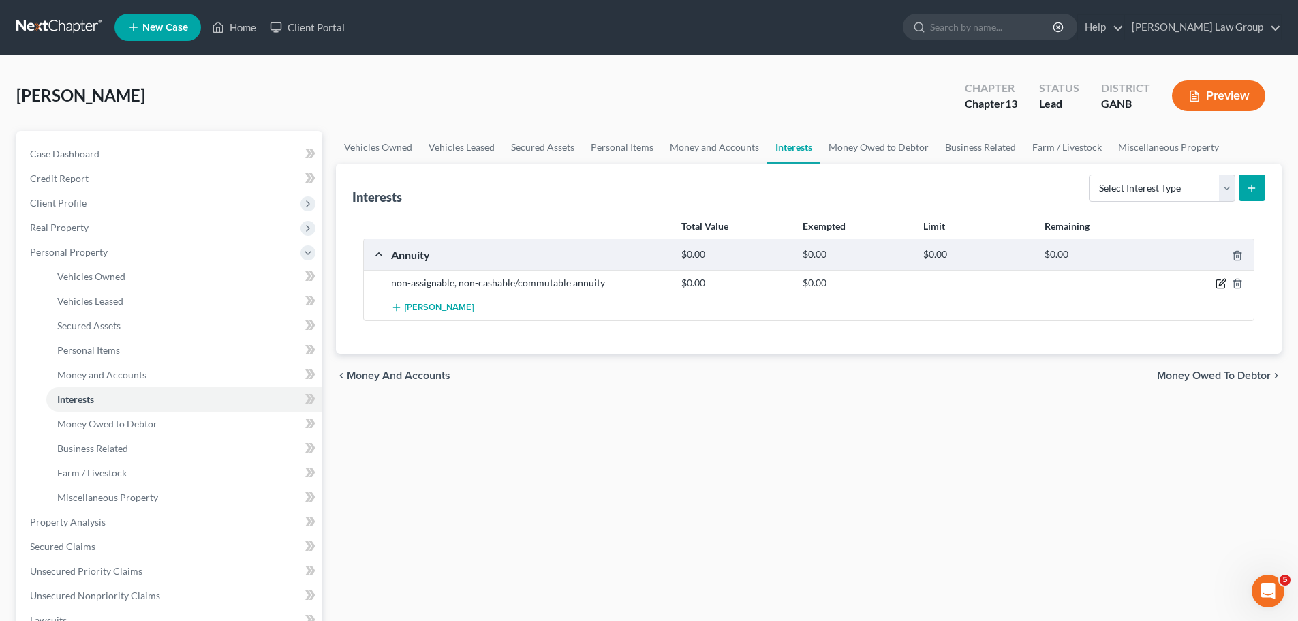
click at [1220, 283] on icon "button" at bounding box center [1222, 282] width 6 height 6
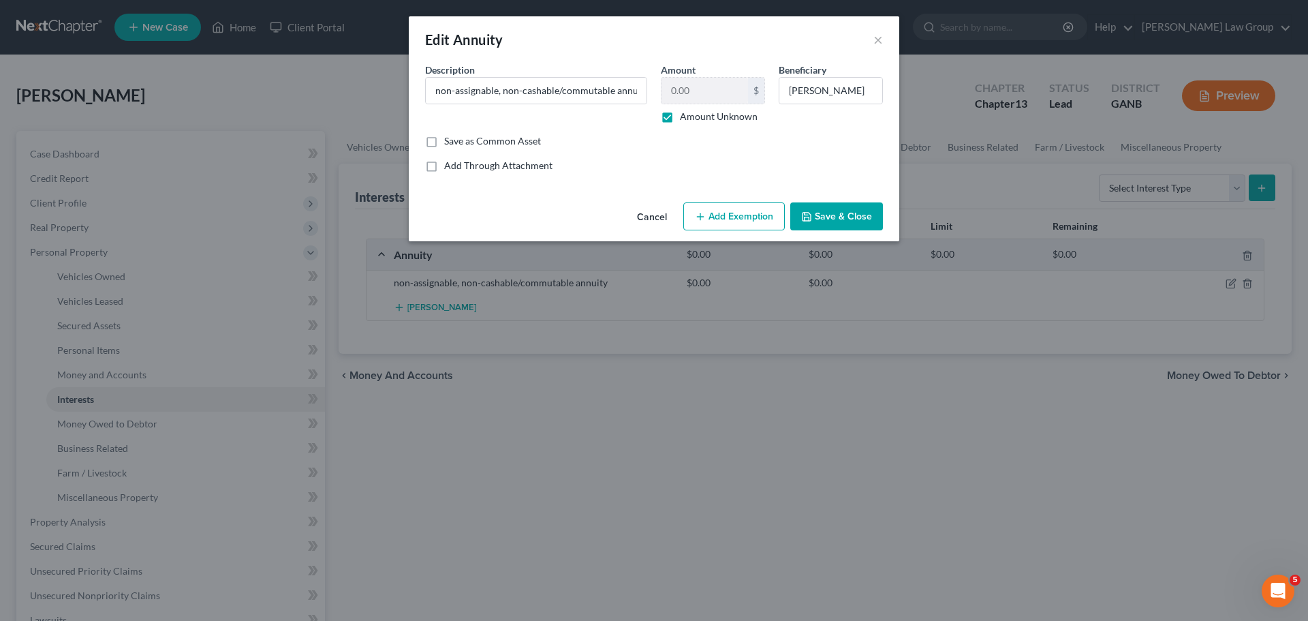
click at [835, 217] on button "Save & Close" at bounding box center [836, 216] width 93 height 29
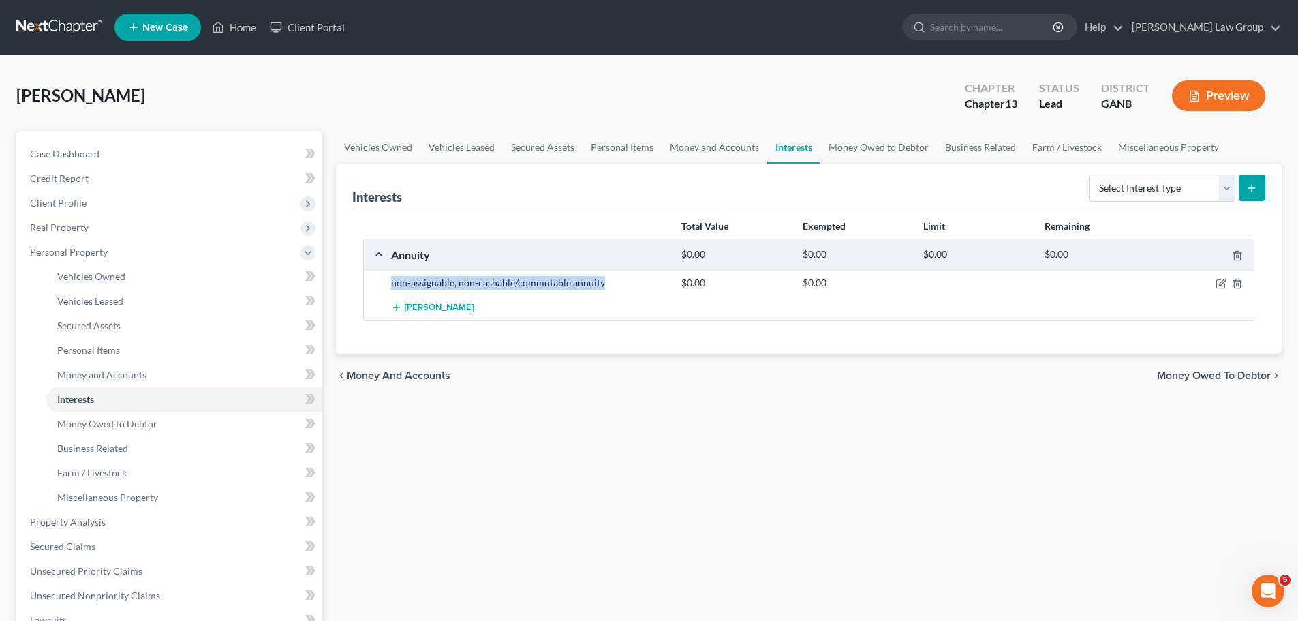
drag, startPoint x: 613, startPoint y: 284, endPoint x: 390, endPoint y: 287, distance: 222.8
click at [390, 287] on div "non-assignable, non-cashable/commutable annuity" at bounding box center [529, 283] width 290 height 14
copy div "non-assignable, non-cashable/commutable annuity"
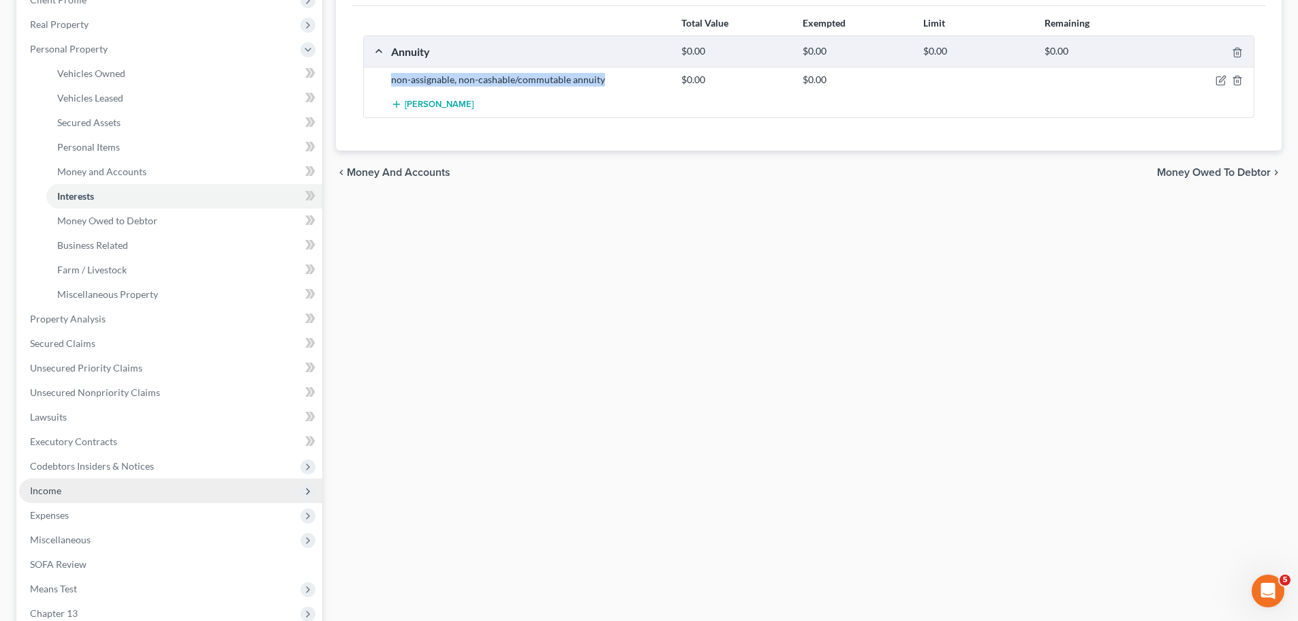
scroll to position [341, 0]
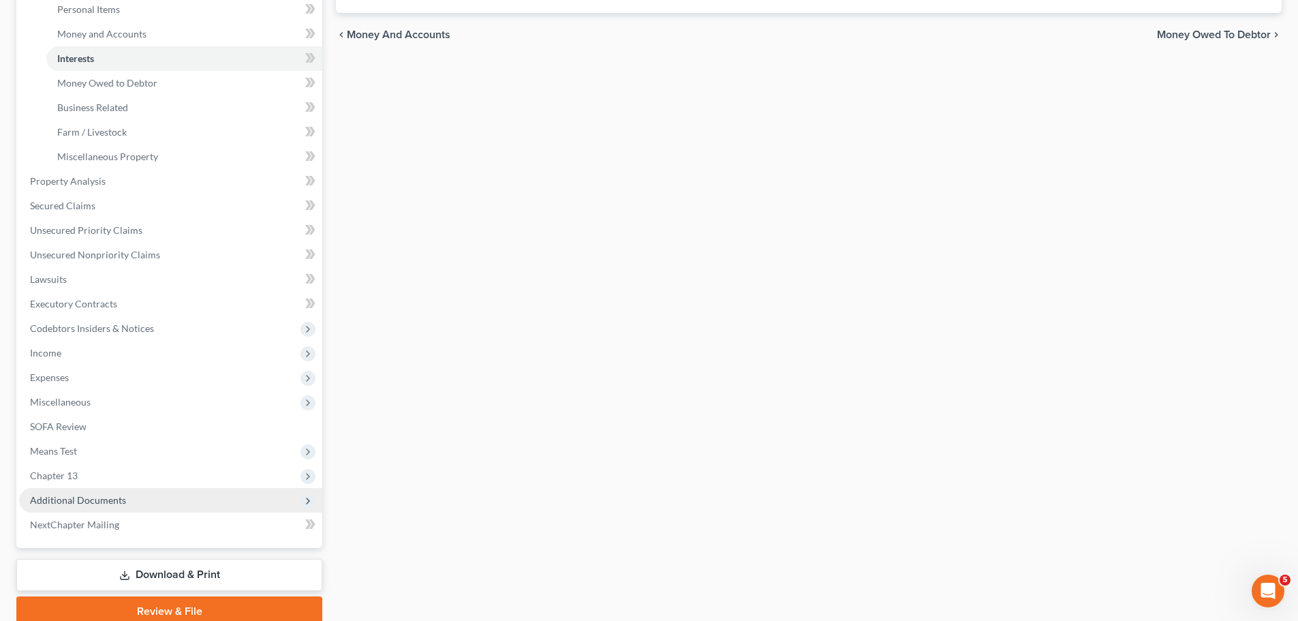
click at [155, 502] on span "Additional Documents" at bounding box center [170, 500] width 303 height 25
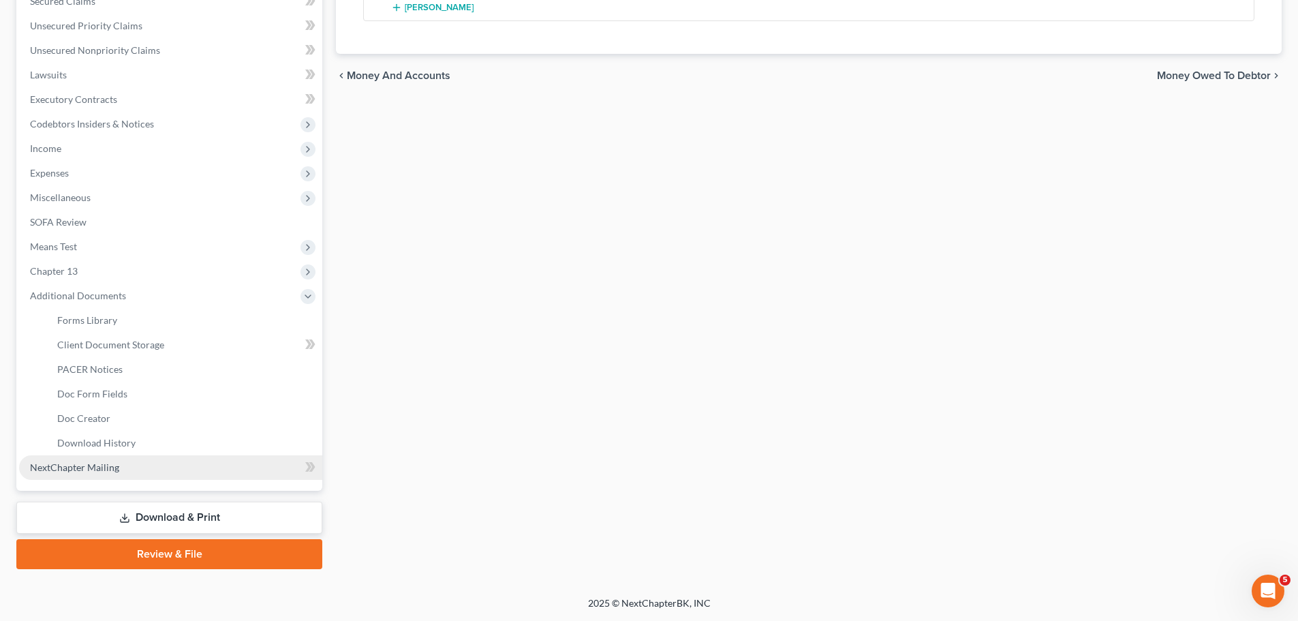
scroll to position [300, 0]
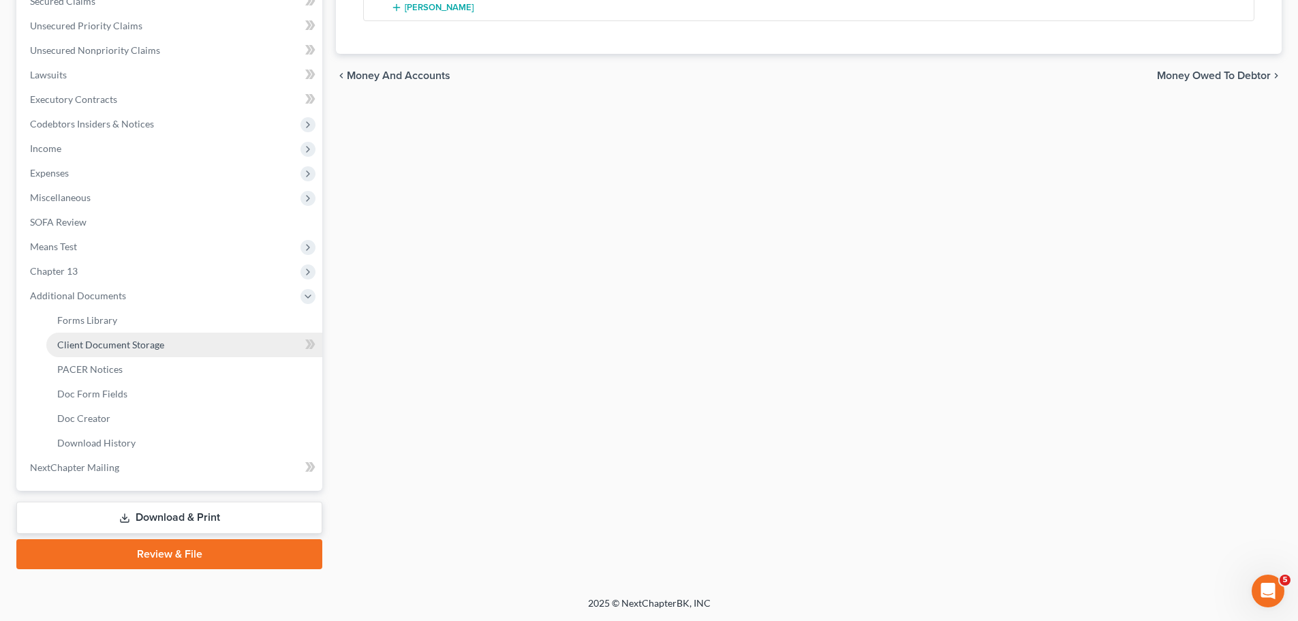
click at [161, 341] on span "Client Document Storage" at bounding box center [110, 345] width 107 height 12
select select "0"
select select "35"
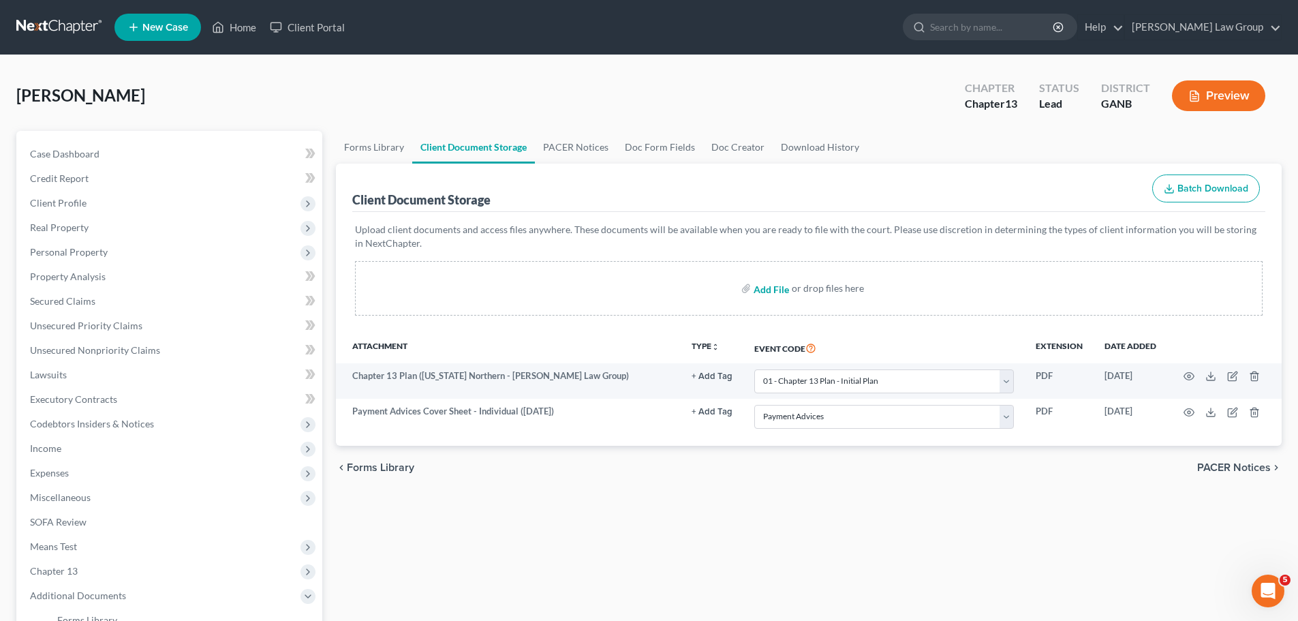
click at [771, 288] on input "file" at bounding box center [770, 288] width 33 height 25
type input "C:\fakepath\Certificate of Credit Counseling.pdf"
select select "0"
select select "35"
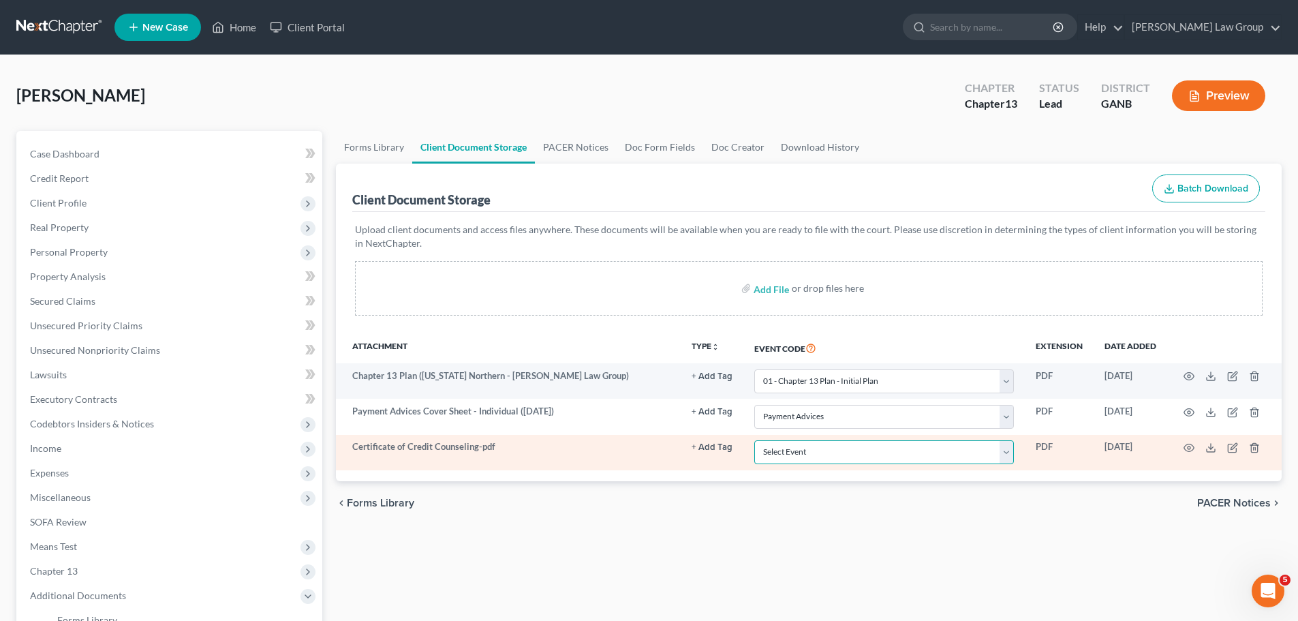
click at [895, 459] on select "Select Event 01 - Chapter 13 Plan - Initial Plan 02-Application to Pay Filing F…" at bounding box center [884, 452] width 260 height 24
select select "5"
click at [754, 440] on select "Select Event 01 - Chapter 13 Plan - Initial Plan 02-Application to Pay Filing F…" at bounding box center [884, 452] width 260 height 24
click at [1188, 442] on icon "button" at bounding box center [1189, 447] width 11 height 11
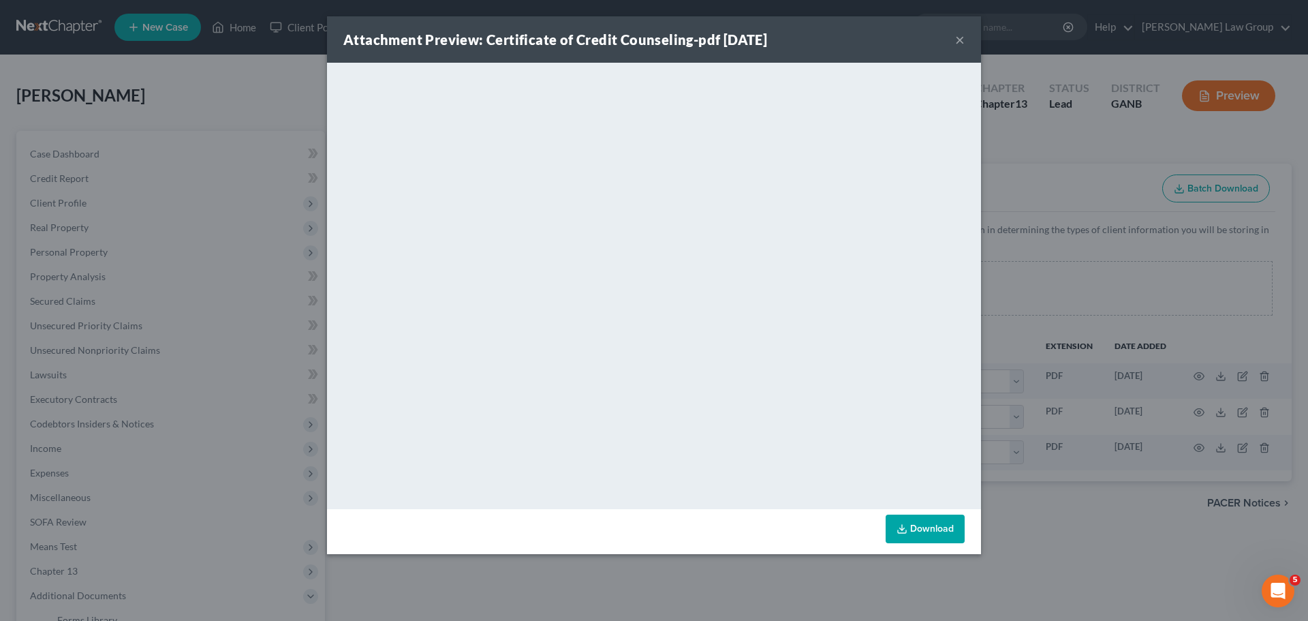
click at [960, 32] on button "×" at bounding box center [960, 39] width 10 height 16
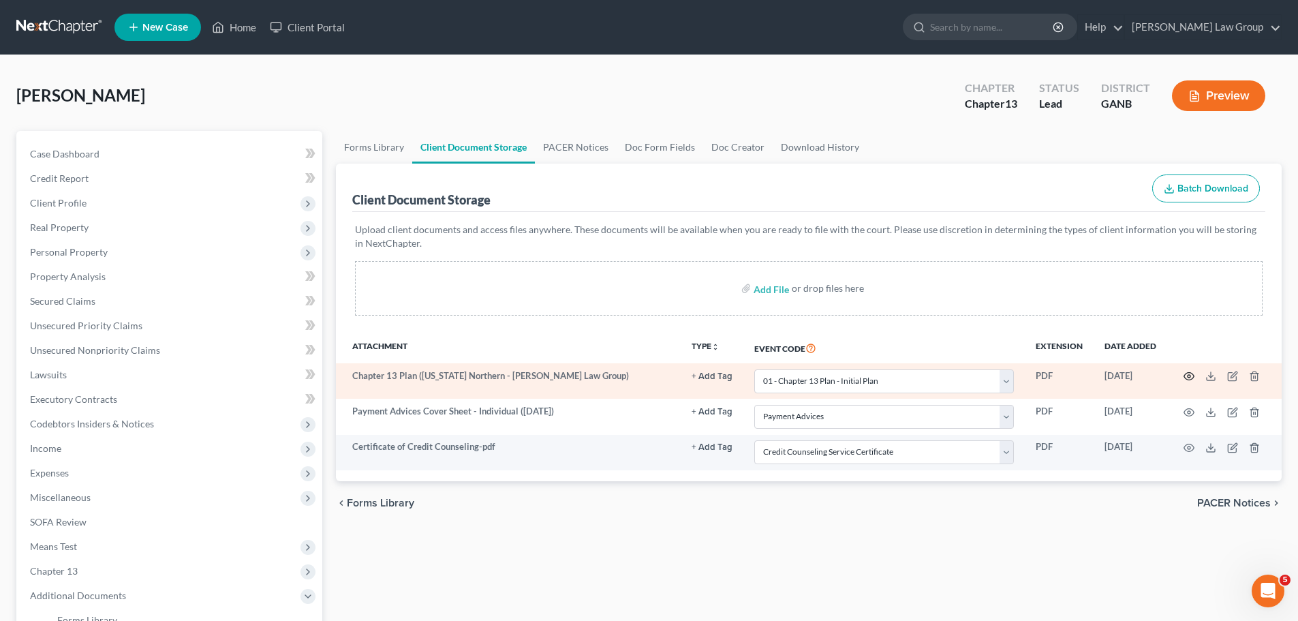
click at [1188, 377] on icon "button" at bounding box center [1189, 376] width 11 height 11
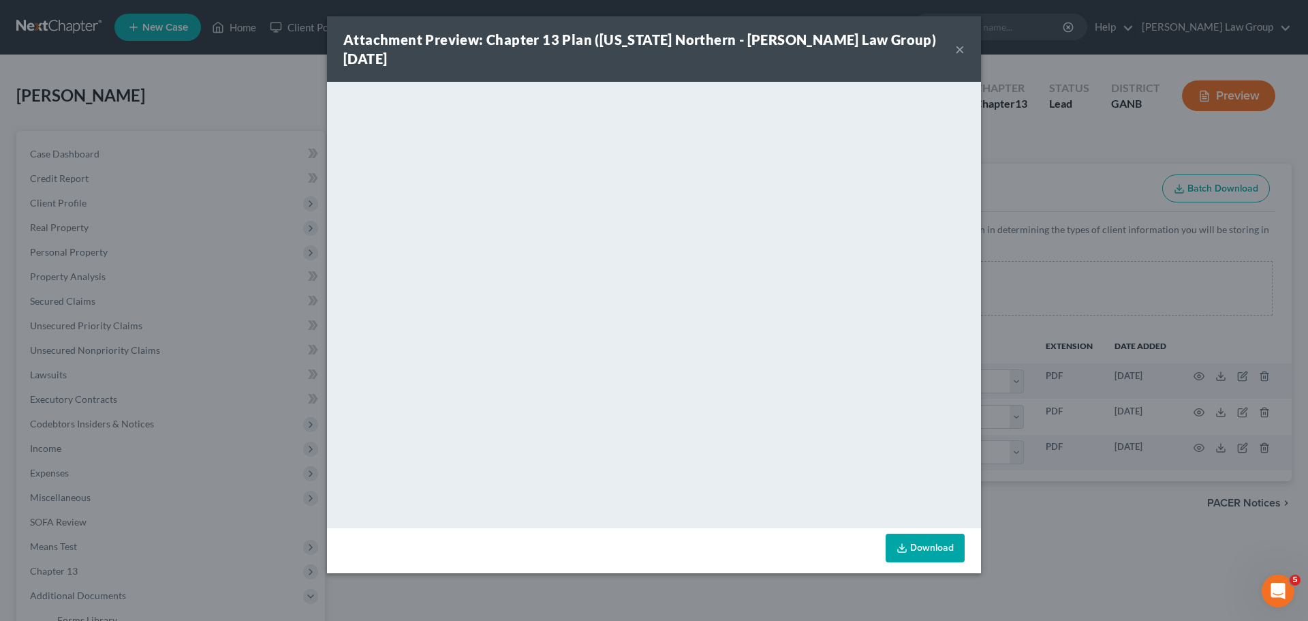
click at [959, 45] on button "×" at bounding box center [960, 49] width 10 height 16
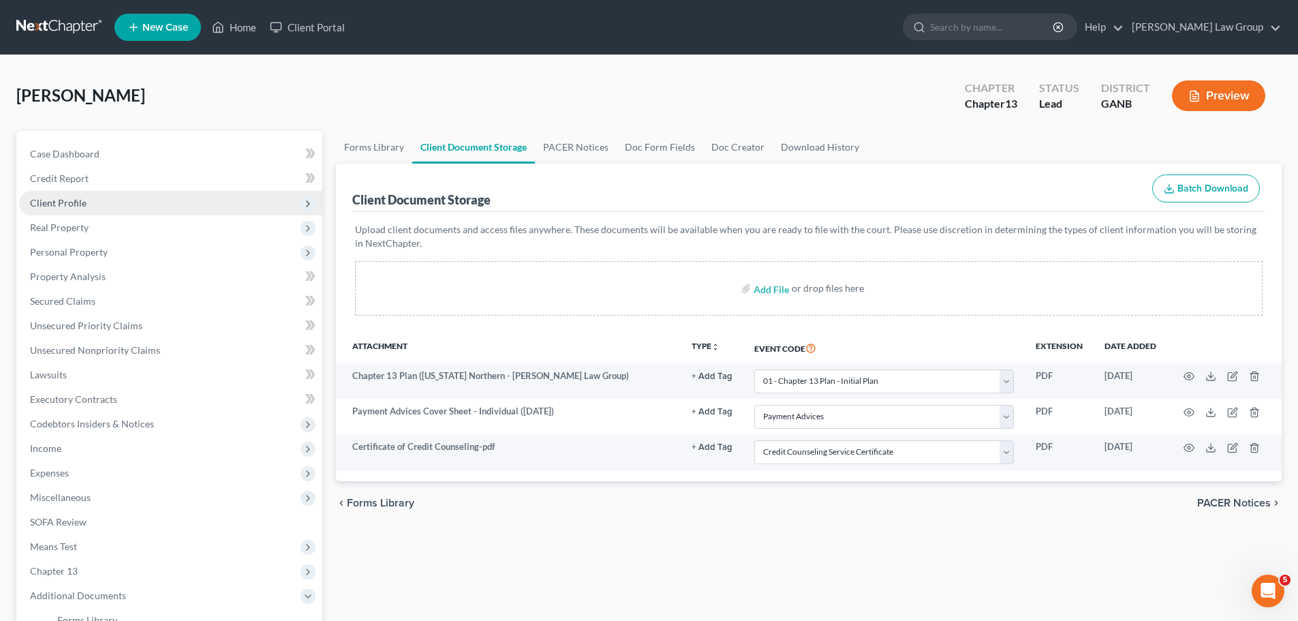
click at [100, 195] on span "Client Profile" at bounding box center [170, 203] width 303 height 25
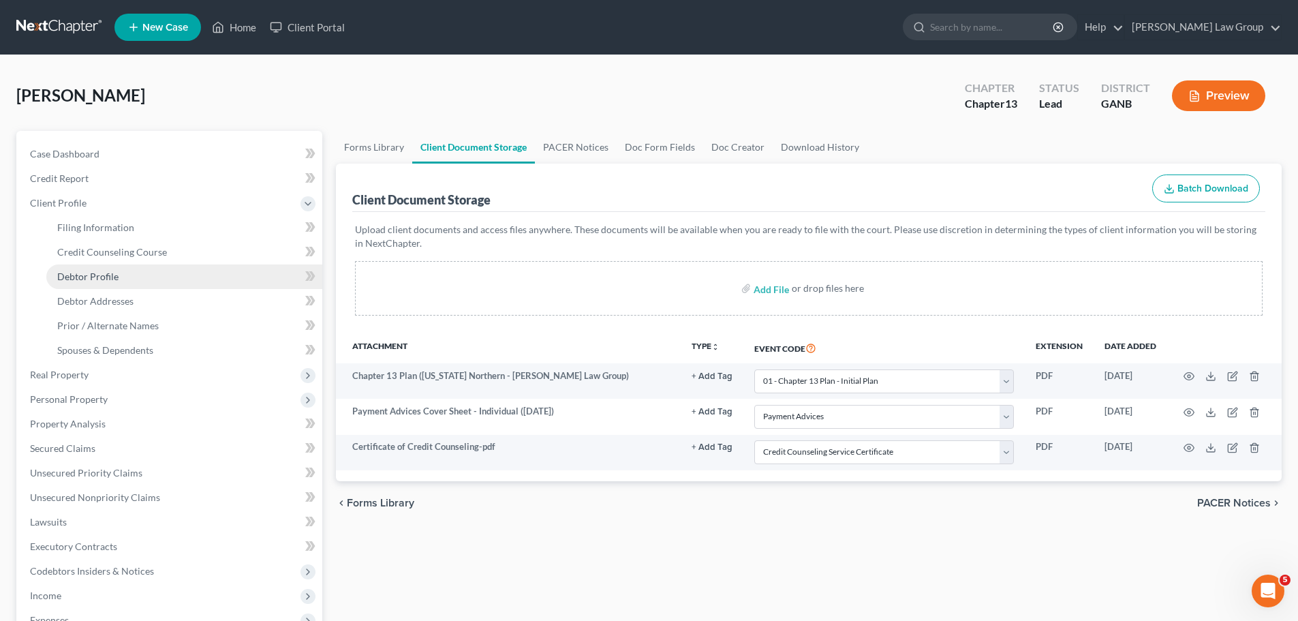
click at [122, 273] on link "Debtor Profile" at bounding box center [184, 276] width 276 height 25
select select "3"
select select "0"
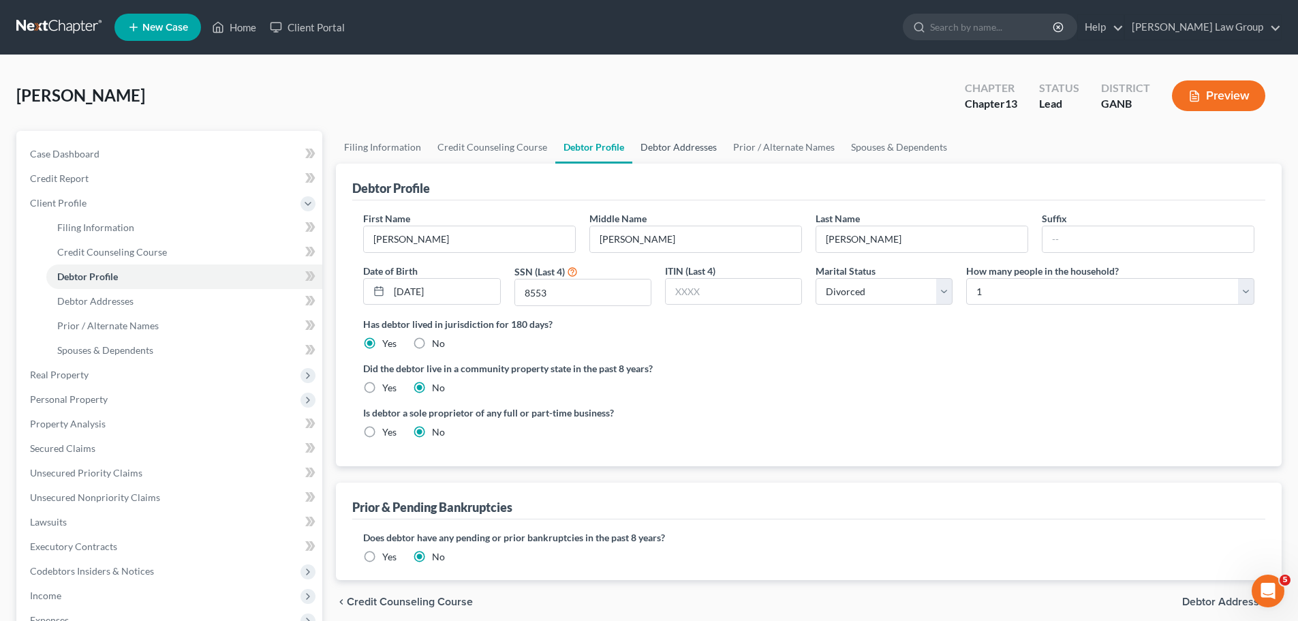
click at [701, 139] on link "Debtor Addresses" at bounding box center [678, 147] width 93 height 33
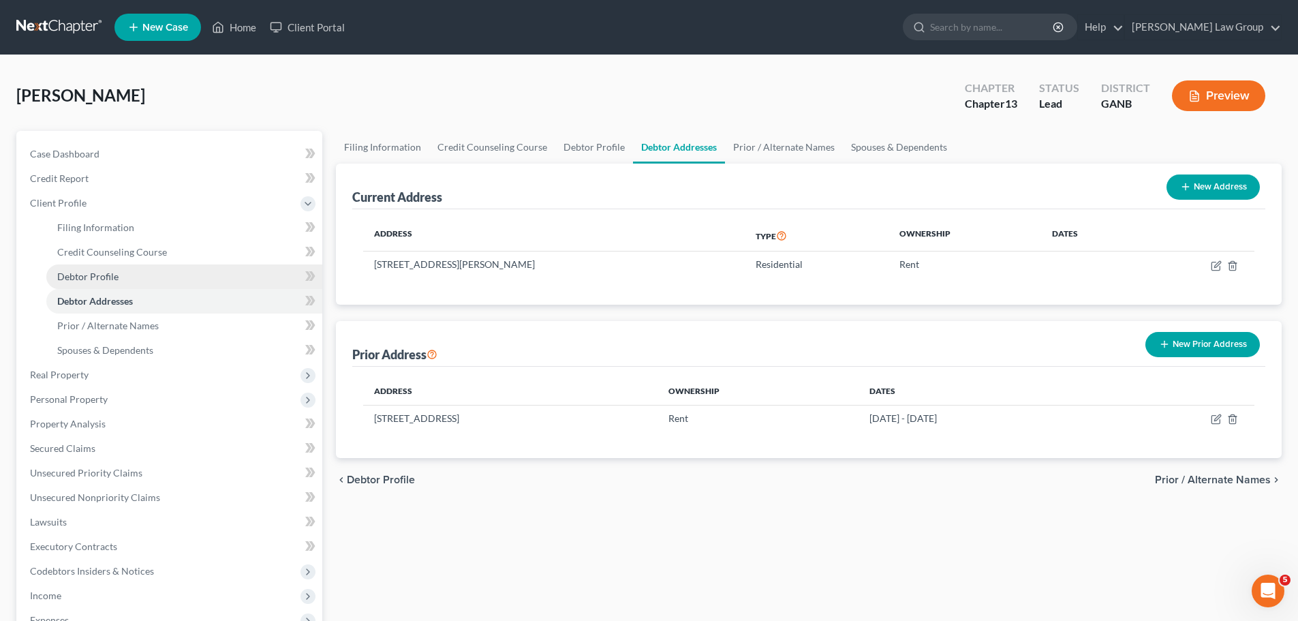
click at [134, 271] on link "Debtor Profile" at bounding box center [184, 276] width 276 height 25
select select "3"
select select "0"
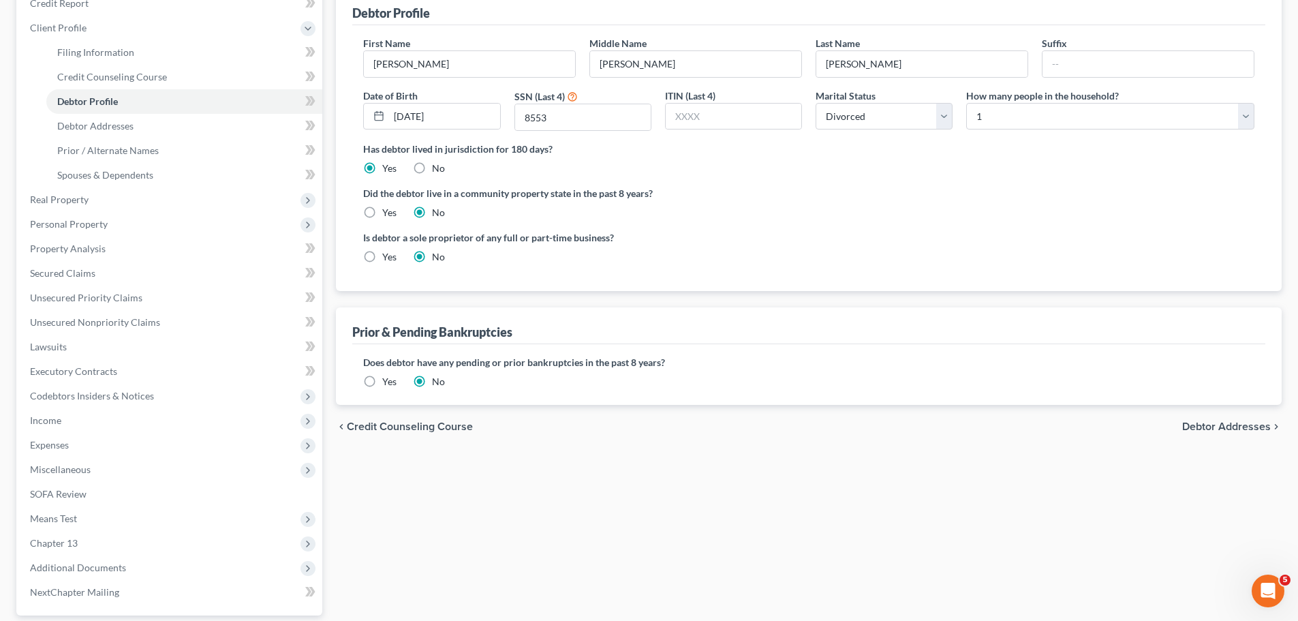
scroll to position [300, 0]
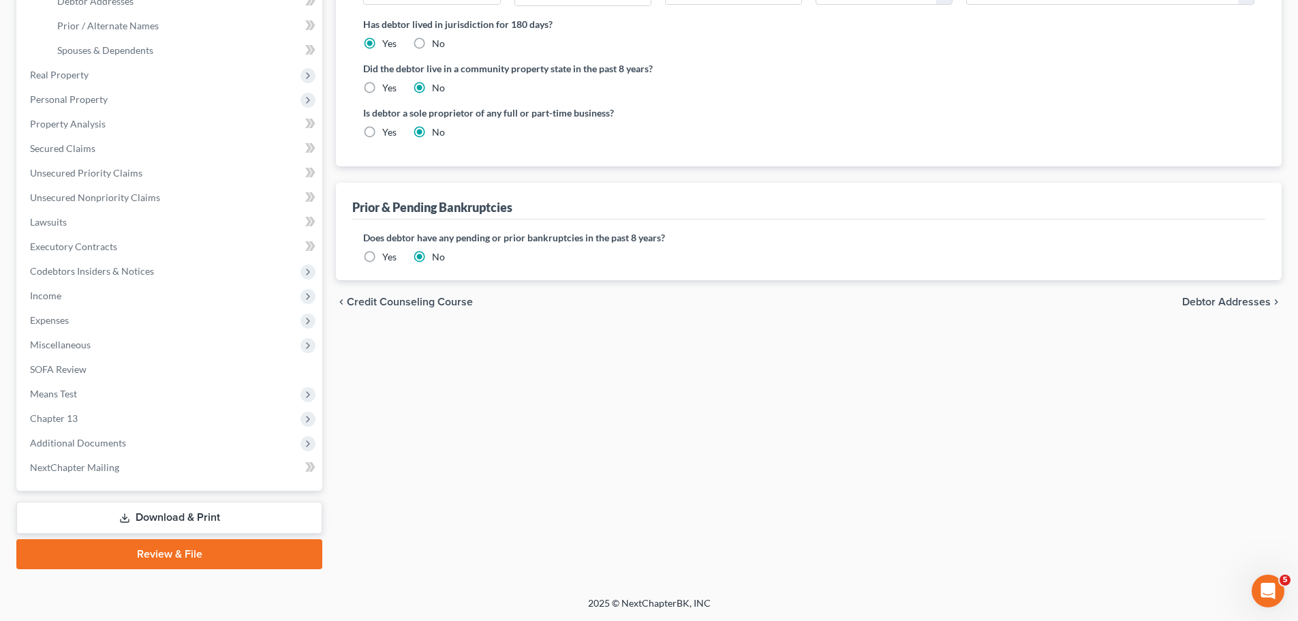
click at [199, 556] on link "Review & File" at bounding box center [169, 554] width 306 height 30
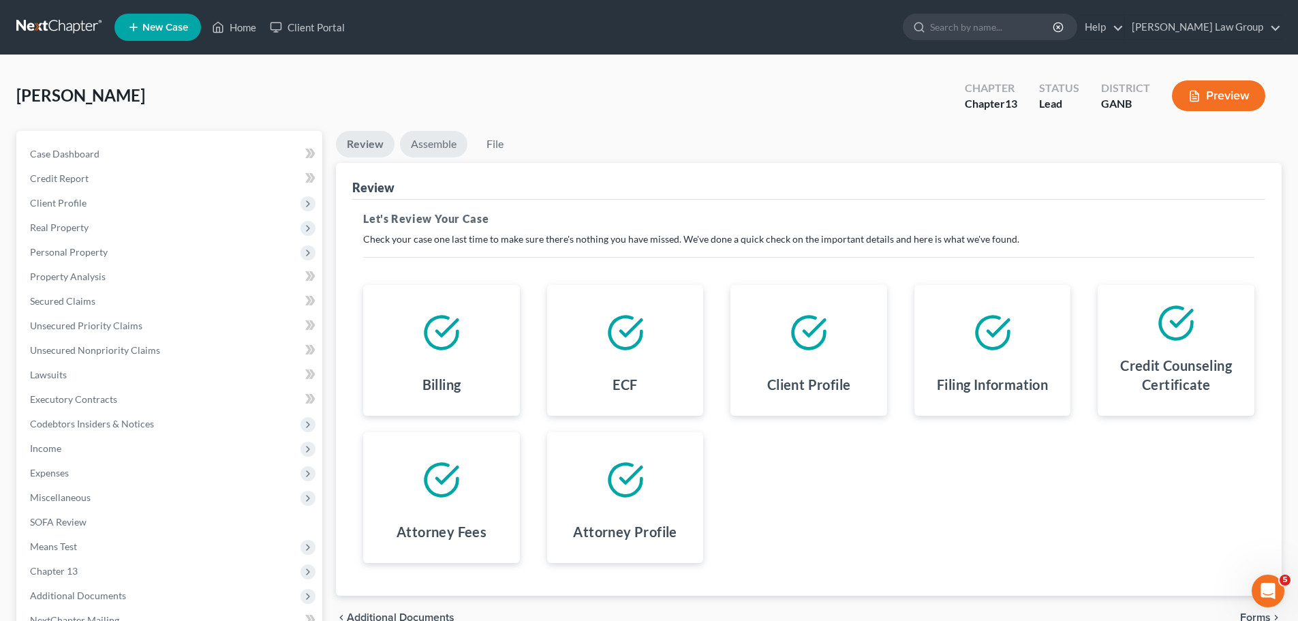
click at [437, 147] on link "Assemble" at bounding box center [433, 144] width 67 height 27
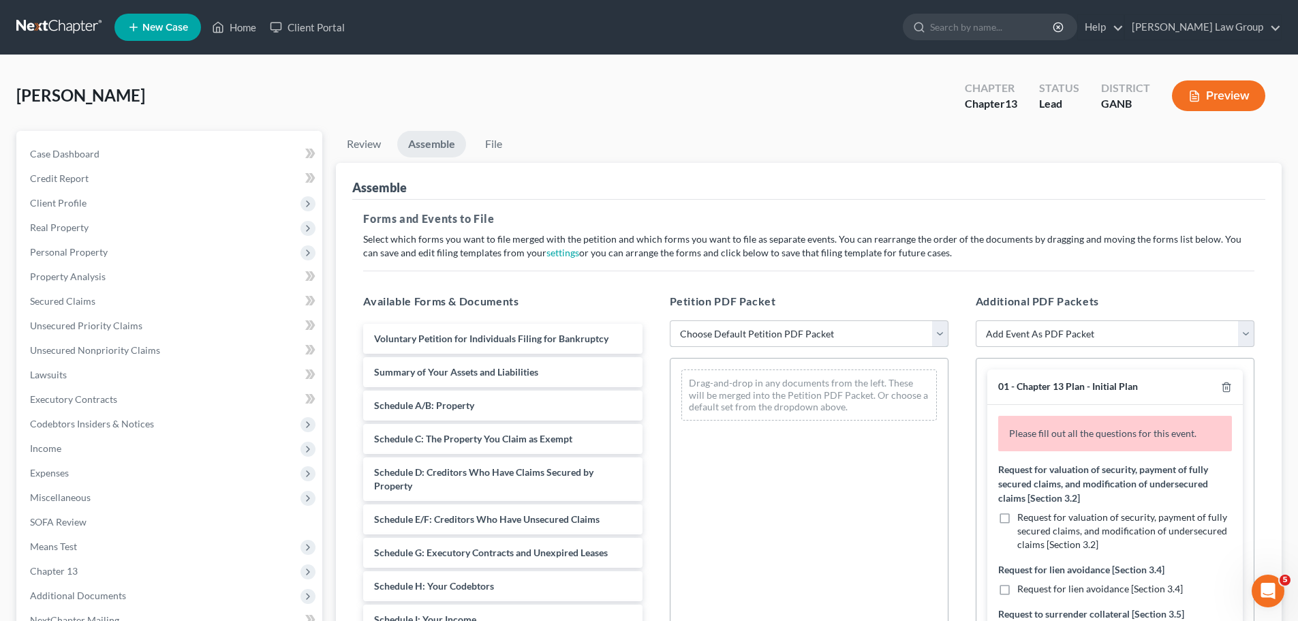
click at [767, 337] on select "Choose Default Petition PDF Packet Complete Bankruptcy Petition (all forms and …" at bounding box center [809, 333] width 279 height 27
select select "0"
click at [670, 320] on select "Choose Default Petition PDF Packet Complete Bankruptcy Petition (all forms and …" at bounding box center [809, 333] width 279 height 27
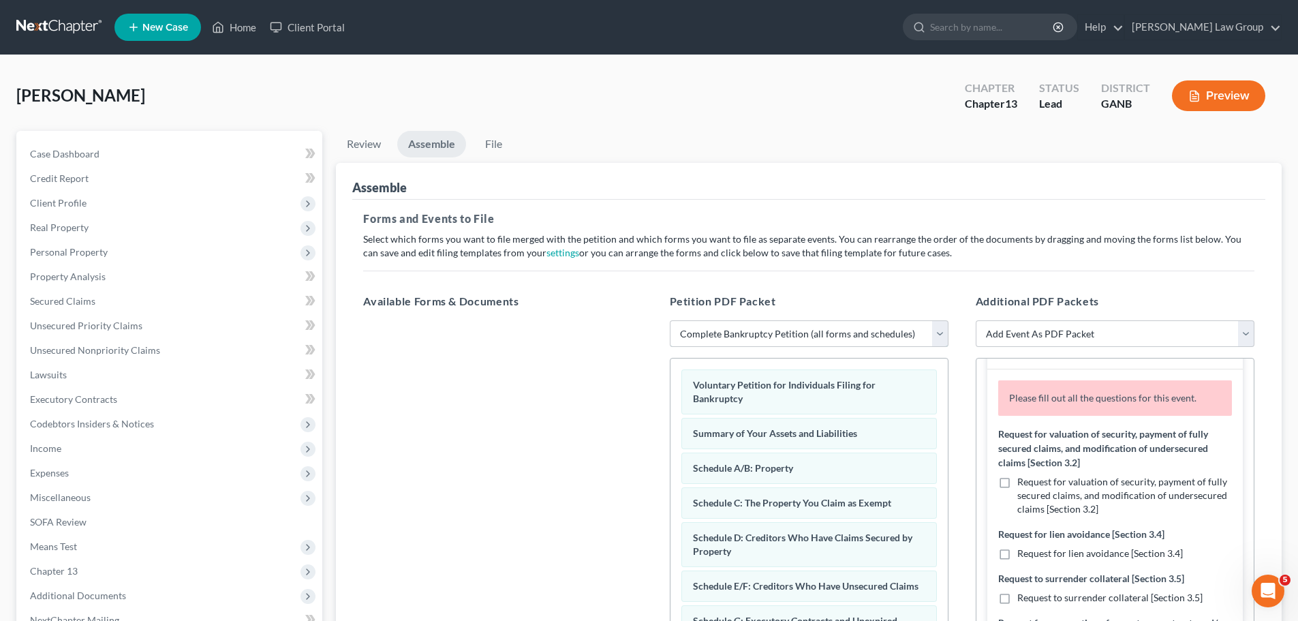
scroll to position [136, 0]
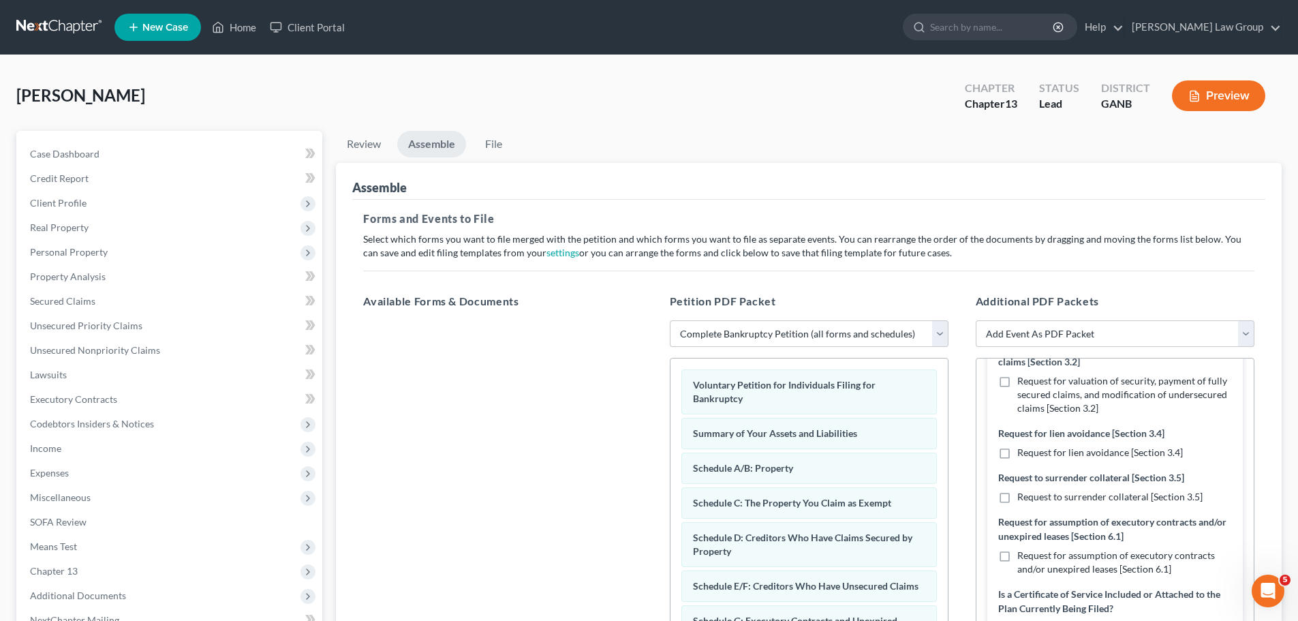
click at [1017, 378] on label "Request for valuation of security, payment of fully secured claims, and modific…" at bounding box center [1124, 394] width 215 height 41
click at [1023, 378] on input "Request for valuation of security, payment of fully secured claims, and modific…" at bounding box center [1027, 378] width 9 height 9
checkbox input "true"
click at [1017, 559] on label "Request for assumption of executory contracts and/or unexpired leases [Section …" at bounding box center [1124, 562] width 215 height 27
click at [1023, 557] on input "Request for assumption of executory contracts and/or unexpired leases [Section …" at bounding box center [1027, 553] width 9 height 9
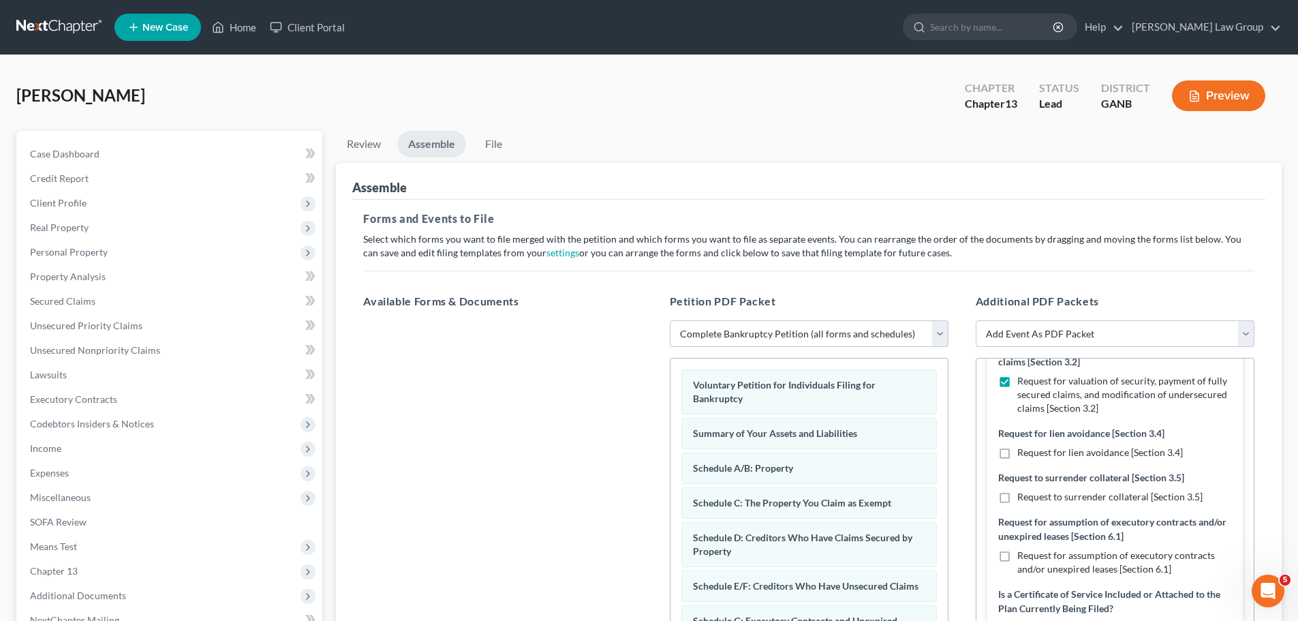
checkbox input "true"
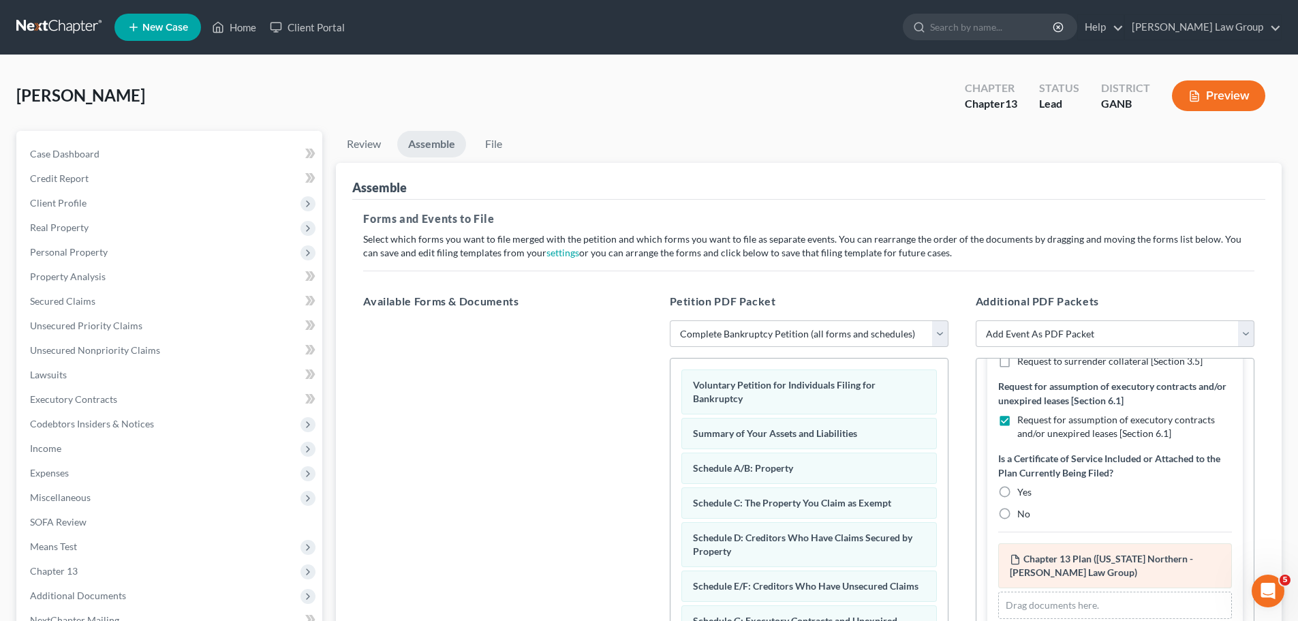
scroll to position [273, 0]
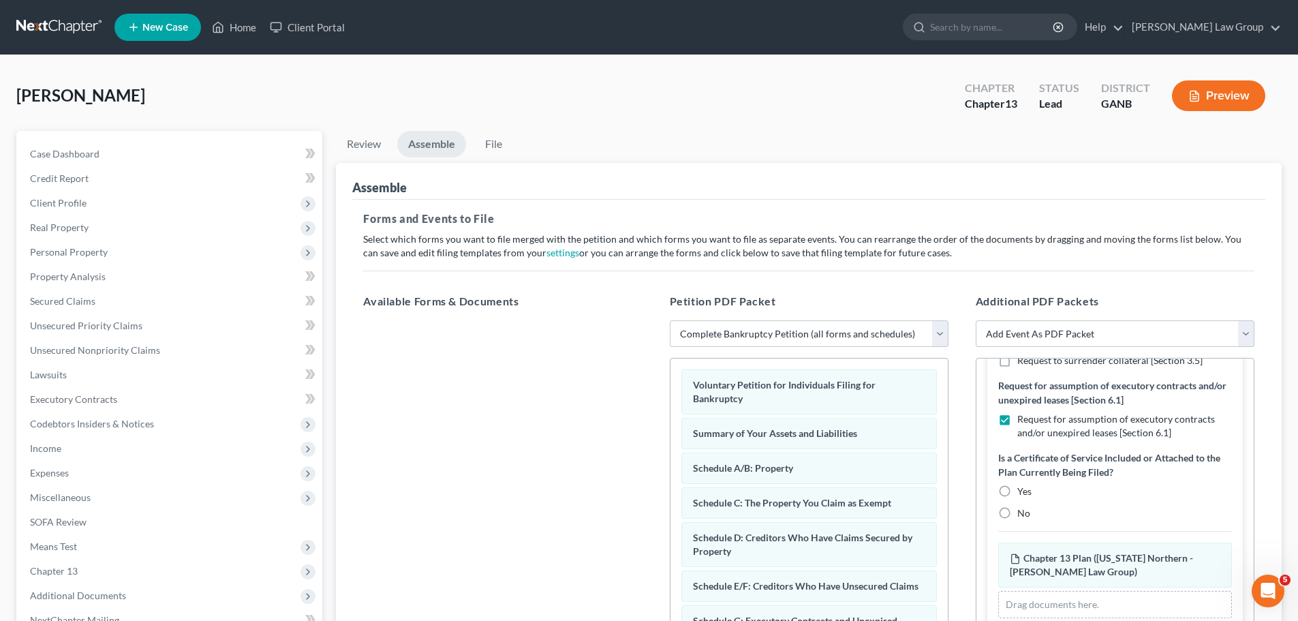
click at [1017, 517] on label "No" at bounding box center [1023, 513] width 13 height 14
click at [1023, 515] on input "No" at bounding box center [1027, 510] width 9 height 9
radio input "true"
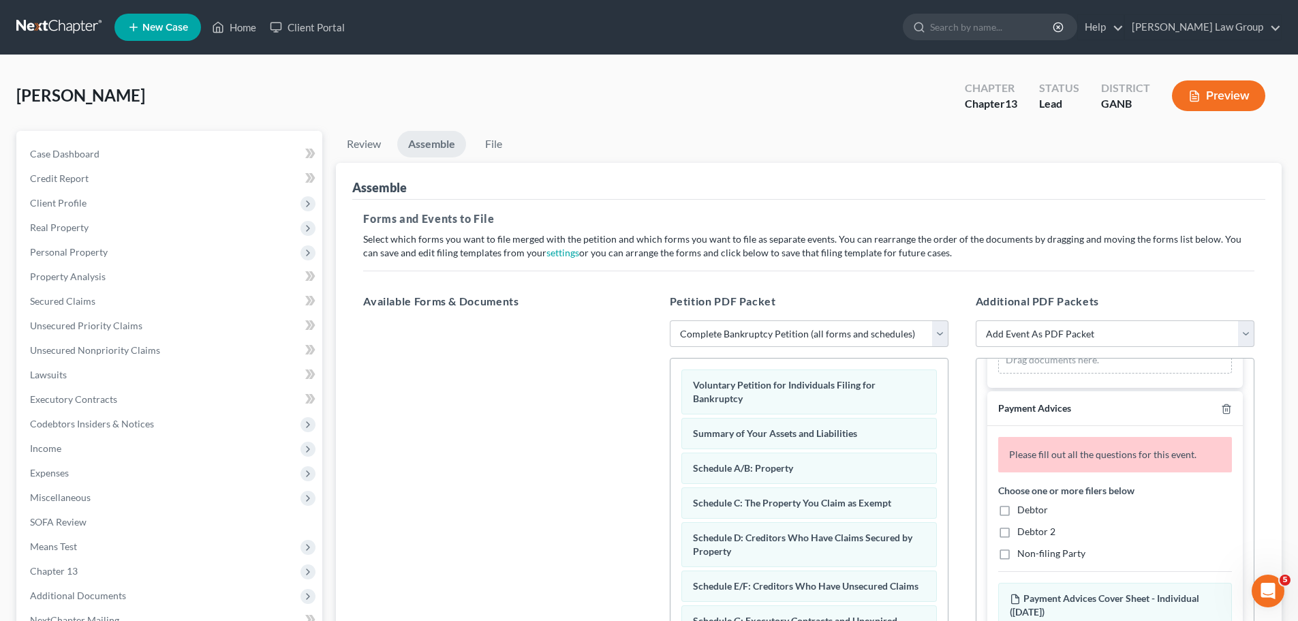
scroll to position [499, 0]
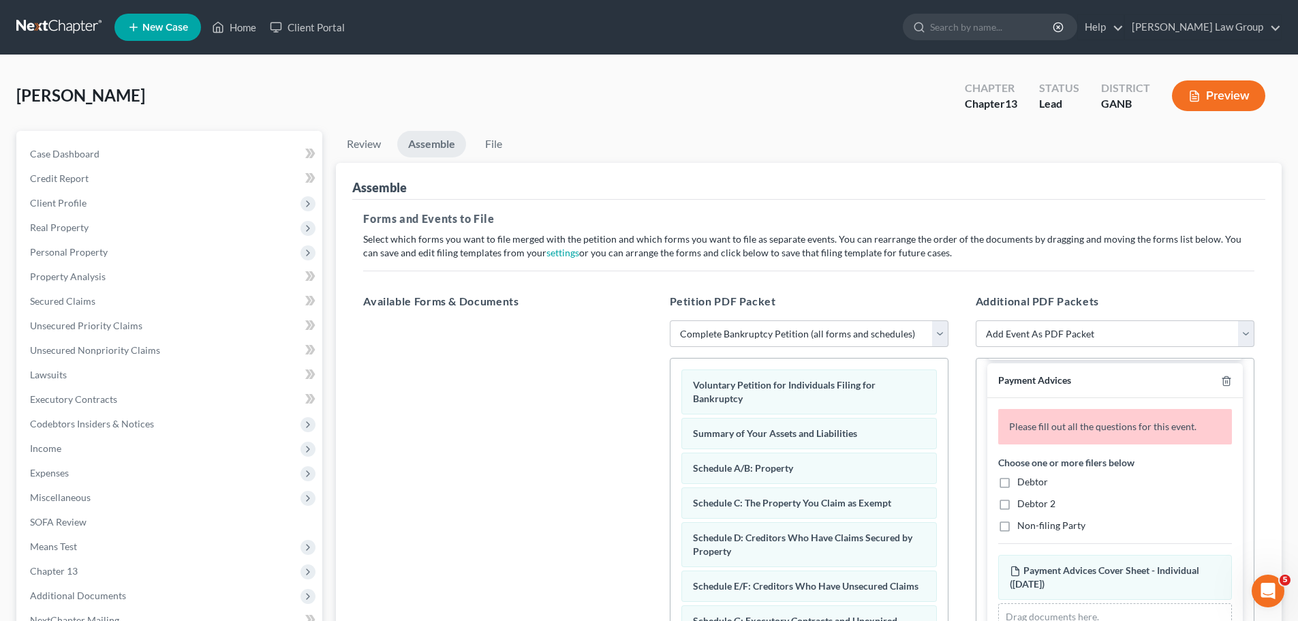
click at [1017, 482] on label "Debtor" at bounding box center [1032, 482] width 31 height 14
click at [1023, 482] on input "Debtor" at bounding box center [1027, 479] width 9 height 9
checkbox input "true"
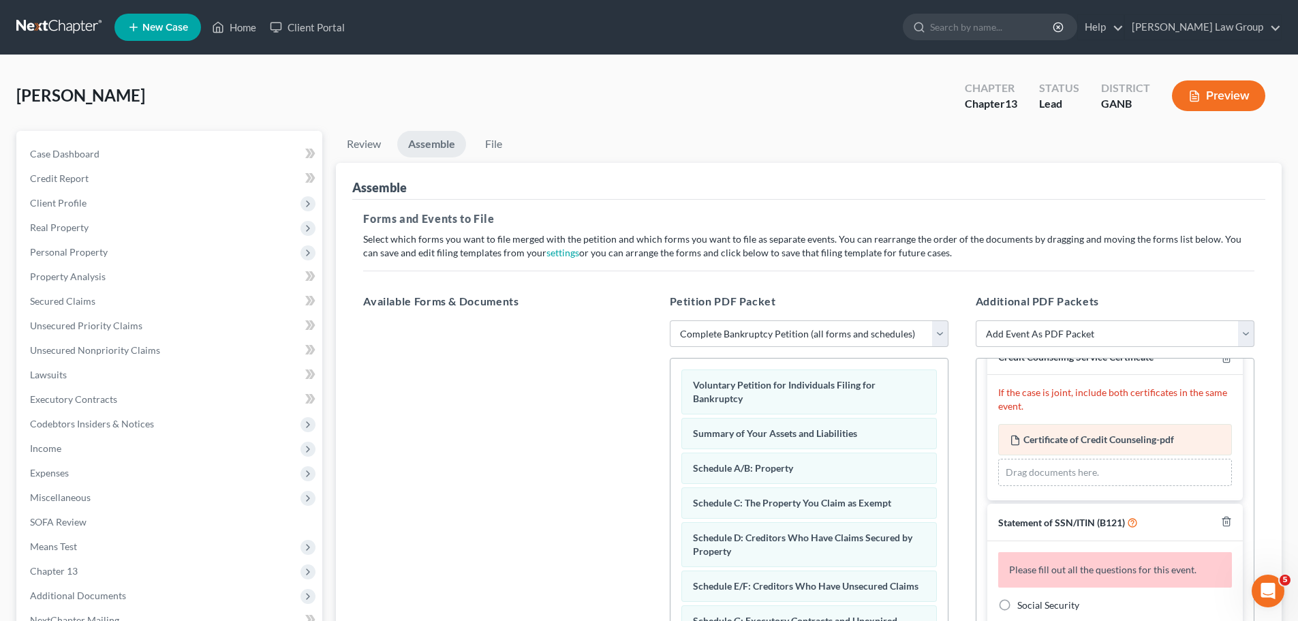
scroll to position [68, 0]
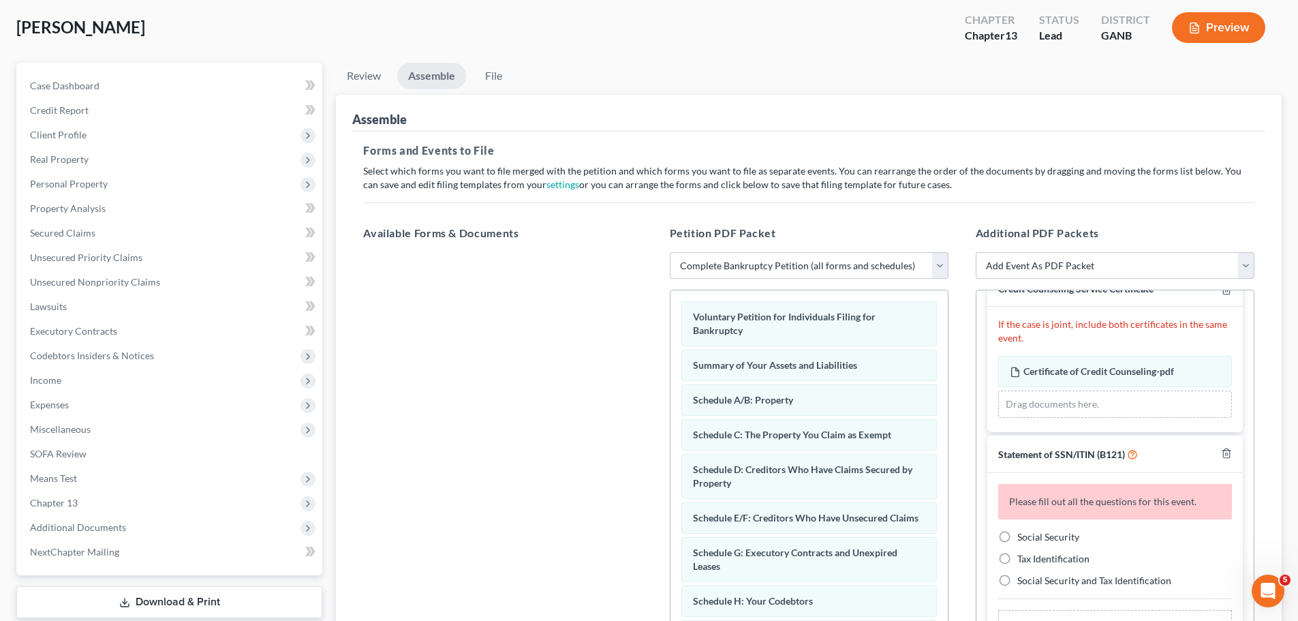
click at [1017, 538] on label "Social Security" at bounding box center [1048, 537] width 62 height 14
click at [1023, 538] on input "Social Security" at bounding box center [1027, 534] width 9 height 9
radio input "true"
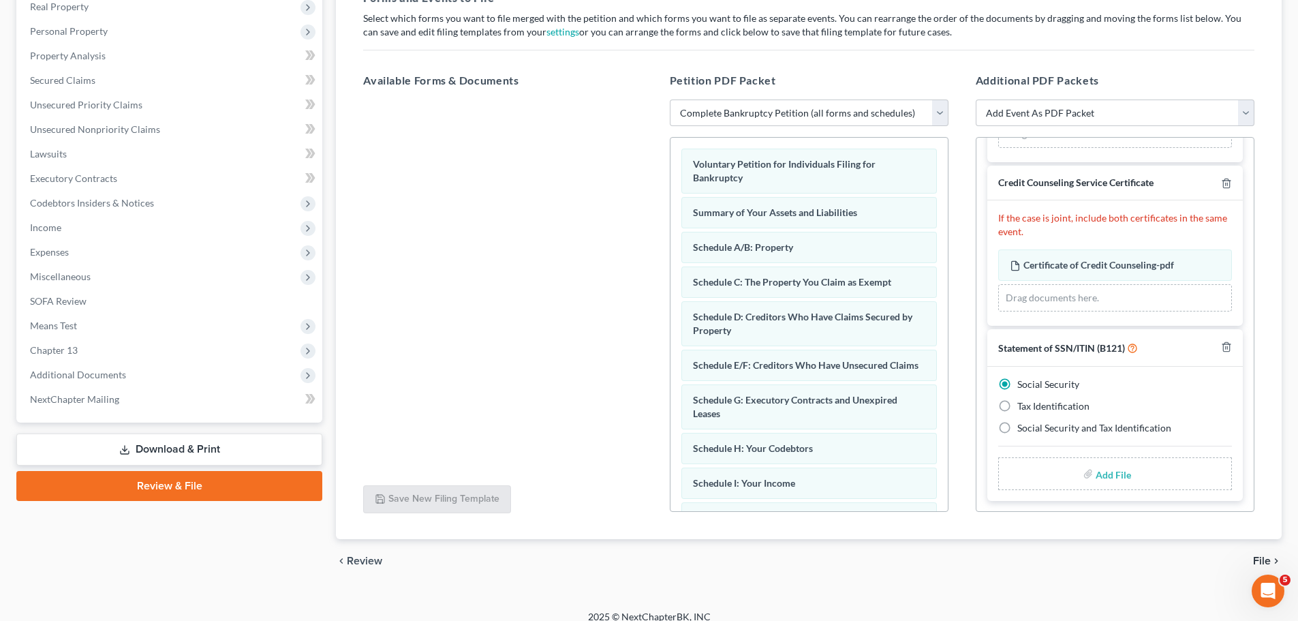
scroll to position [234, 0]
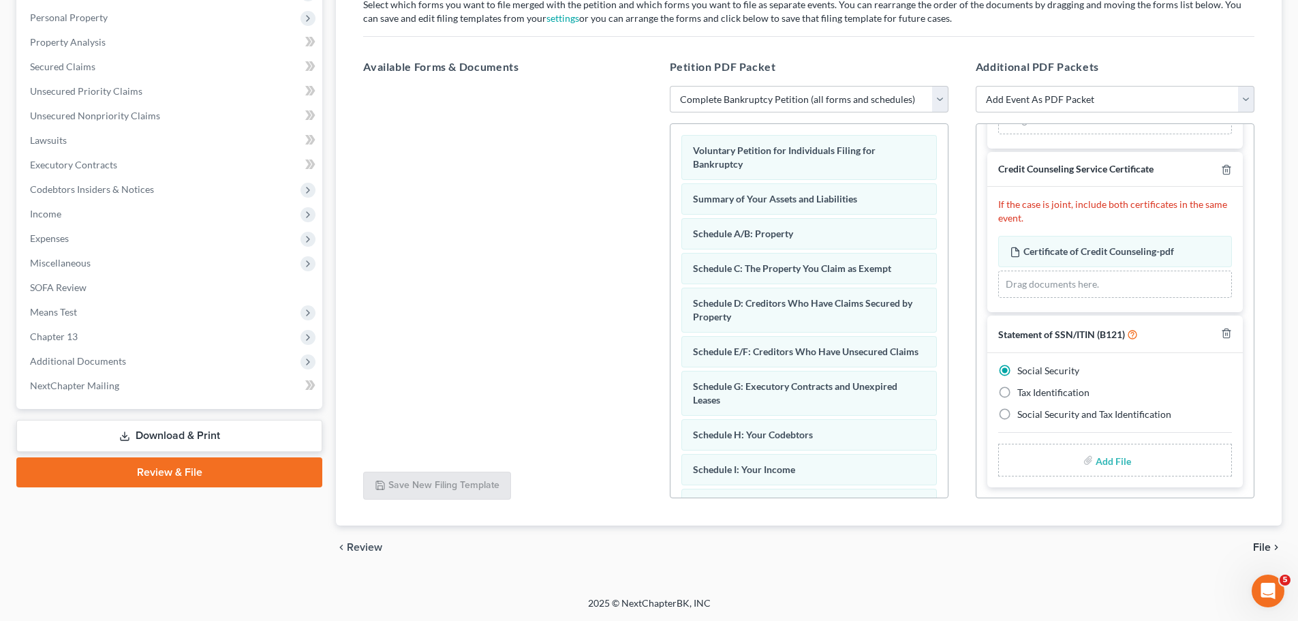
click at [1096, 462] on input "file" at bounding box center [1112, 460] width 33 height 25
type input "C:\fakepath\SSN to file in case.pdf"
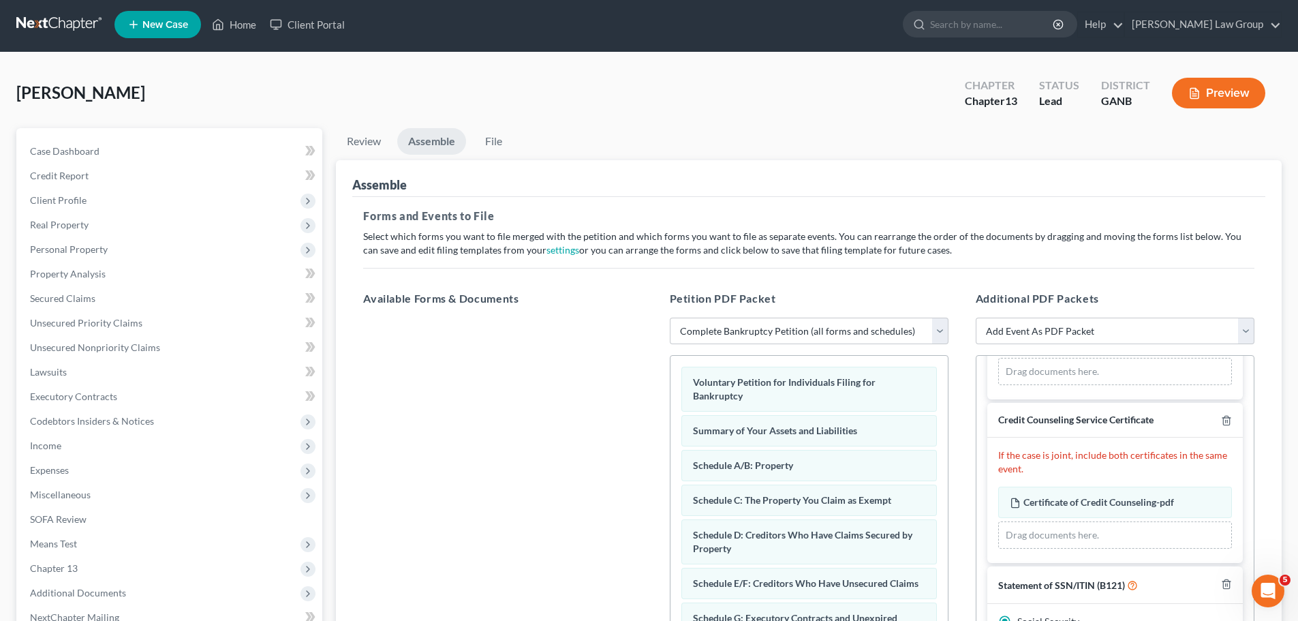
scroll to position [0, 0]
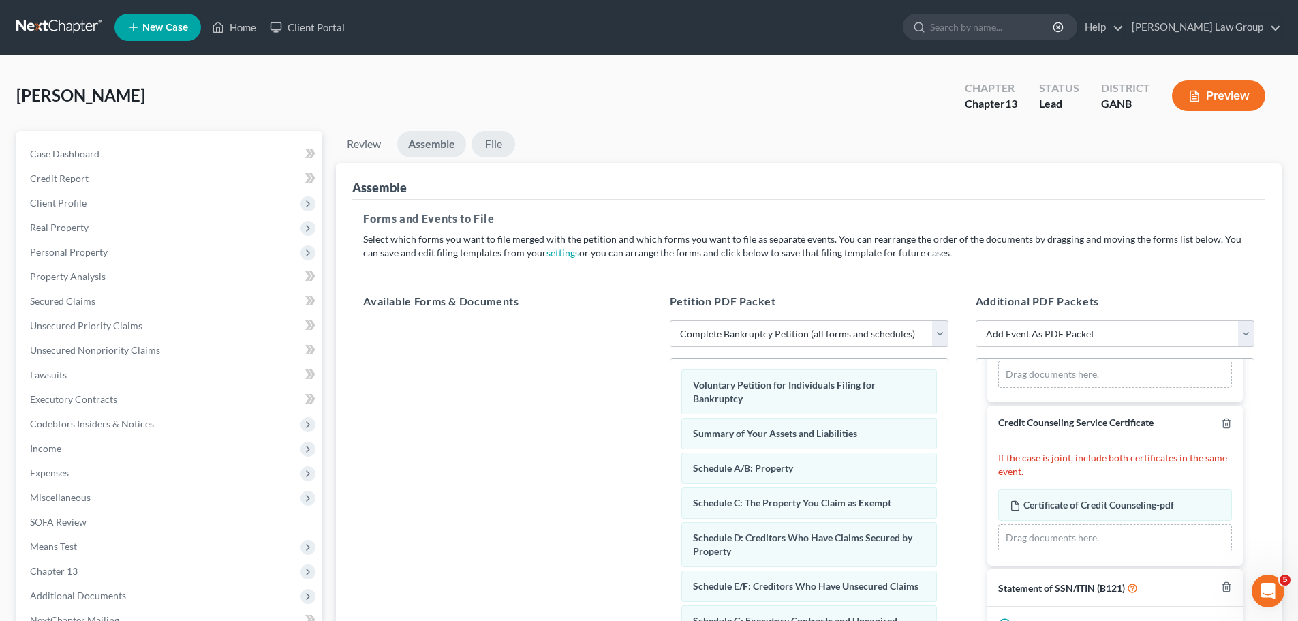
click at [502, 135] on link "File" at bounding box center [494, 144] width 44 height 27
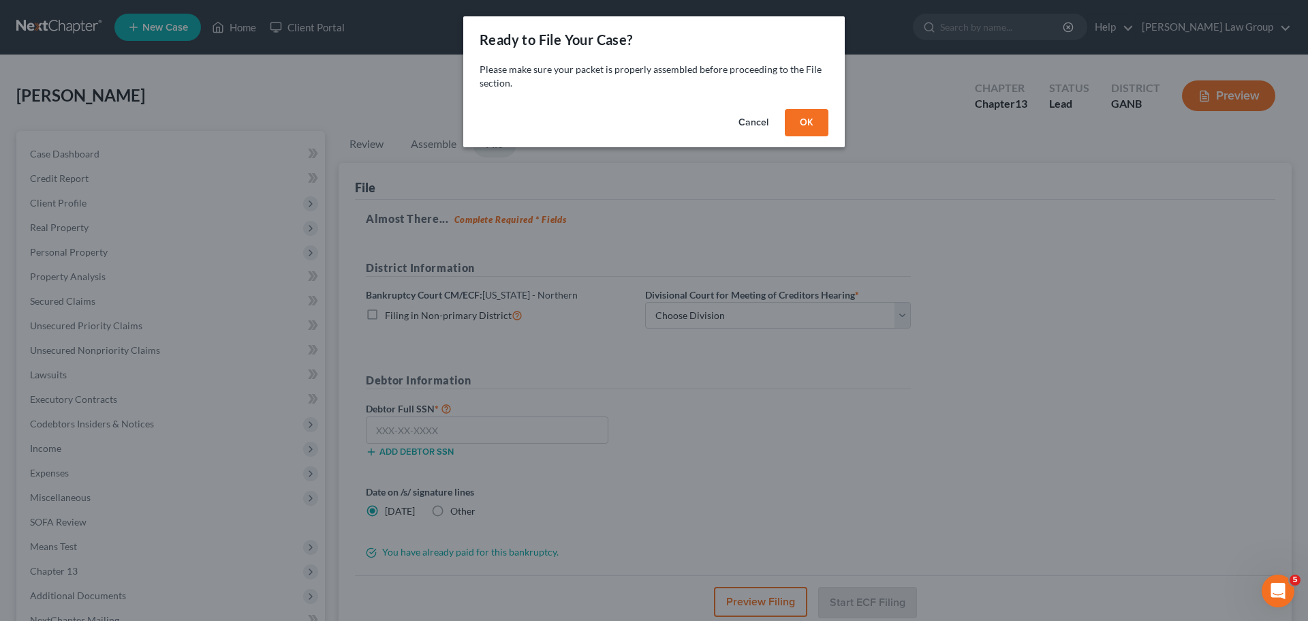
click at [808, 124] on button "OK" at bounding box center [807, 122] width 44 height 27
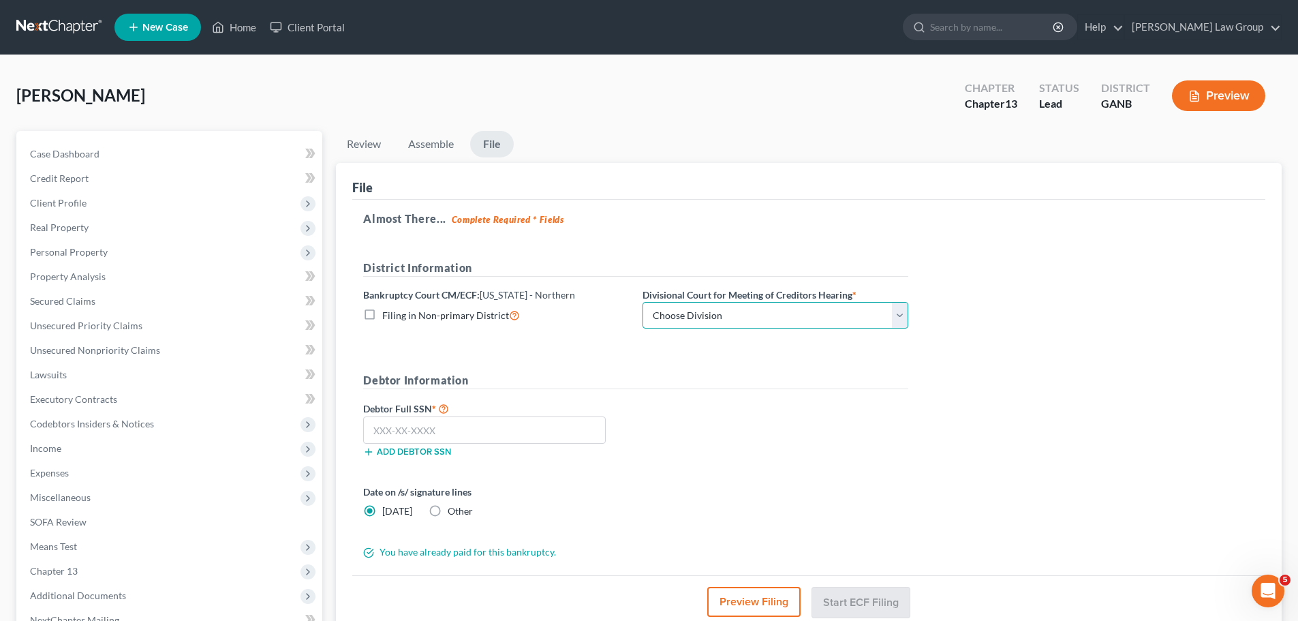
drag, startPoint x: 698, startPoint y: 309, endPoint x: 702, endPoint y: 326, distance: 17.4
click at [698, 308] on select "Choose Division [GEOGRAPHIC_DATA] [GEOGRAPHIC_DATA] [GEOGRAPHIC_DATA] [GEOGRAPH…" at bounding box center [776, 315] width 266 height 27
select select "0"
click at [643, 302] on select "Choose Division [GEOGRAPHIC_DATA] [GEOGRAPHIC_DATA] [GEOGRAPHIC_DATA] [GEOGRAPH…" at bounding box center [776, 315] width 266 height 27
click at [469, 428] on input "text" at bounding box center [484, 429] width 243 height 27
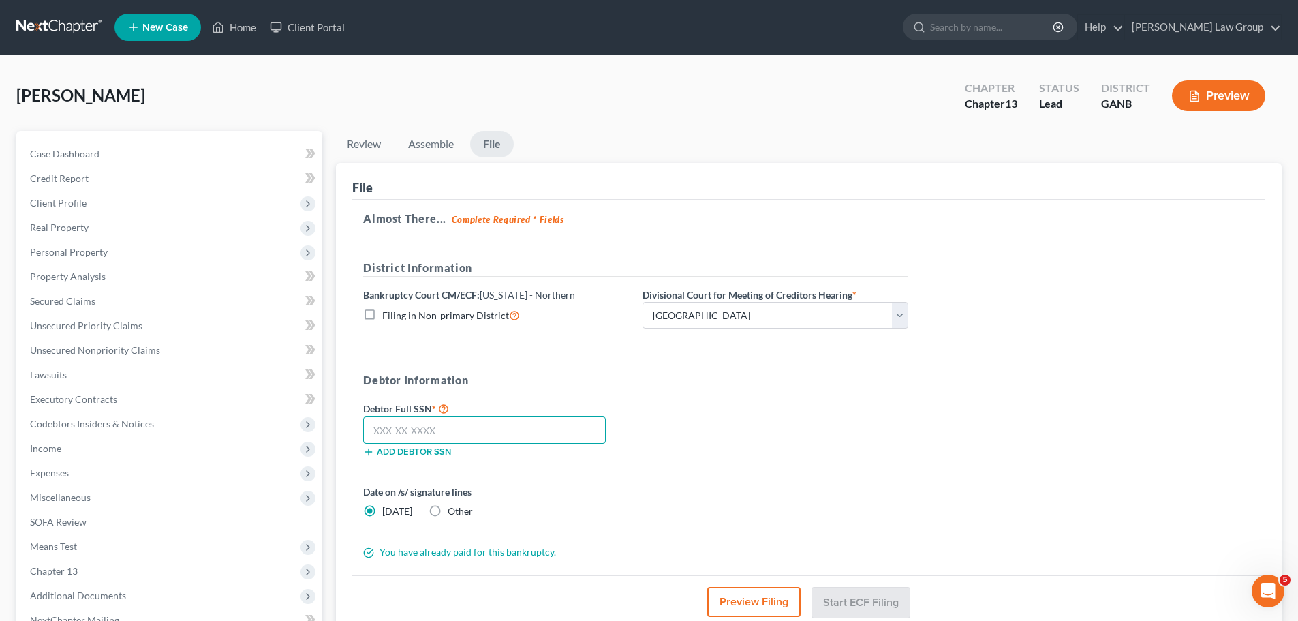
paste input "255-91-8553"
type input "255-91-8553"
click at [860, 594] on button "Start ECF Filing" at bounding box center [860, 602] width 97 height 30
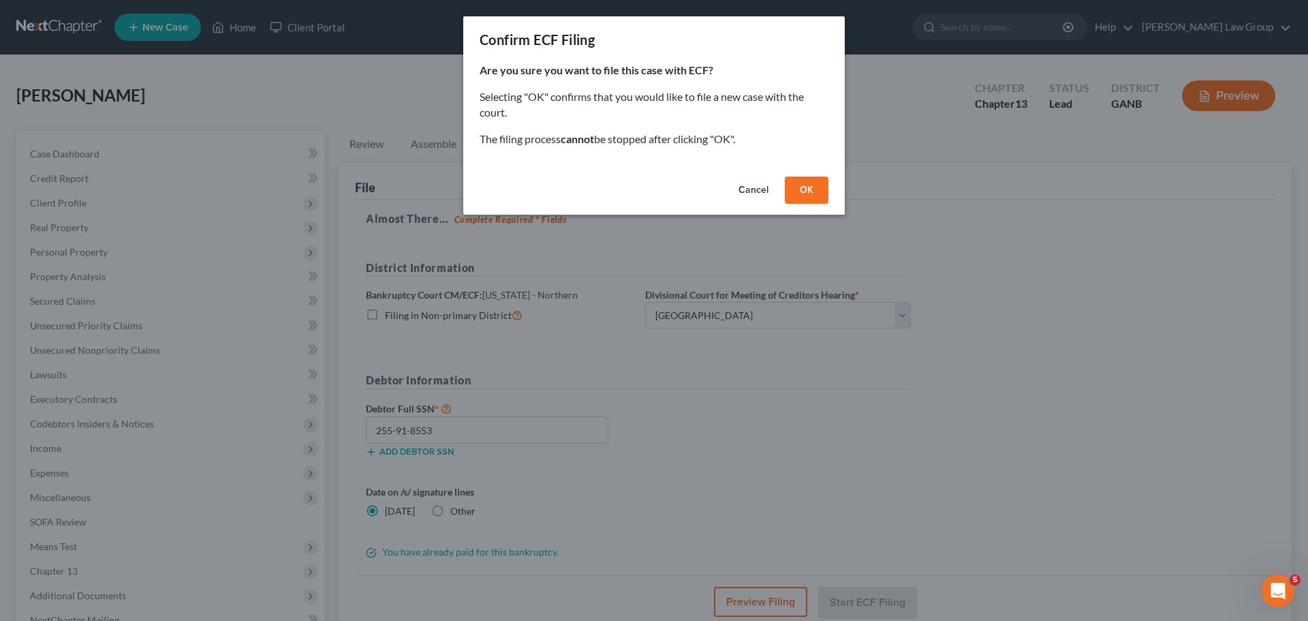
click at [801, 190] on button "OK" at bounding box center [807, 189] width 44 height 27
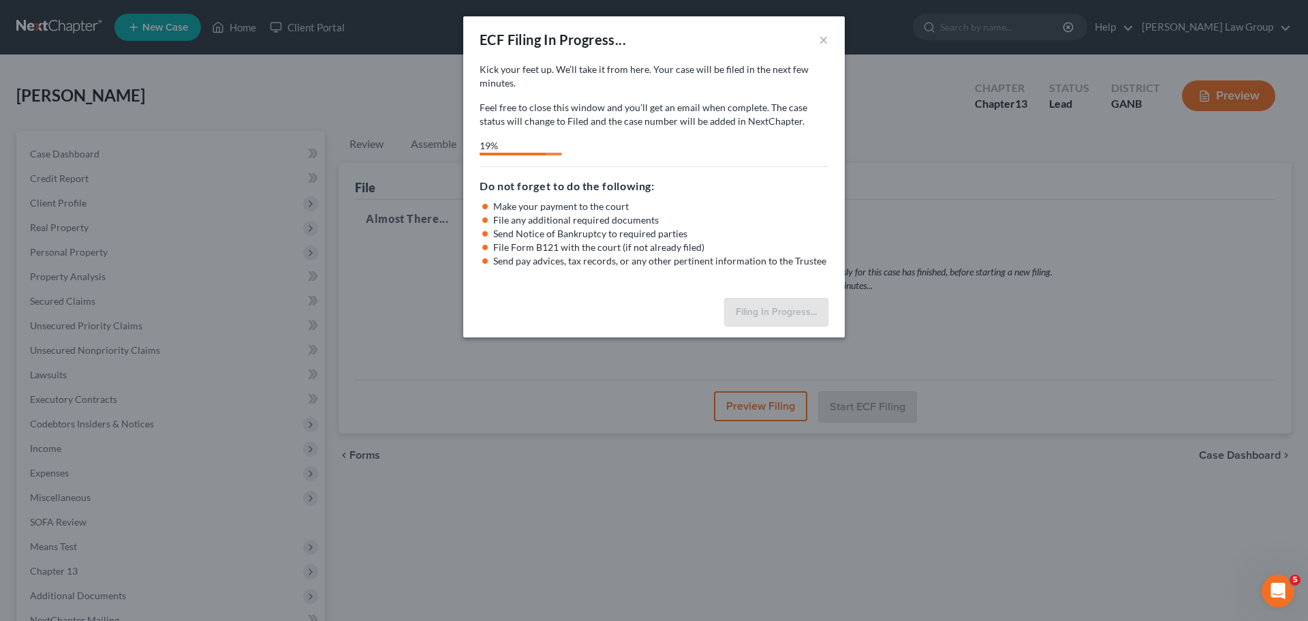
select select "0"
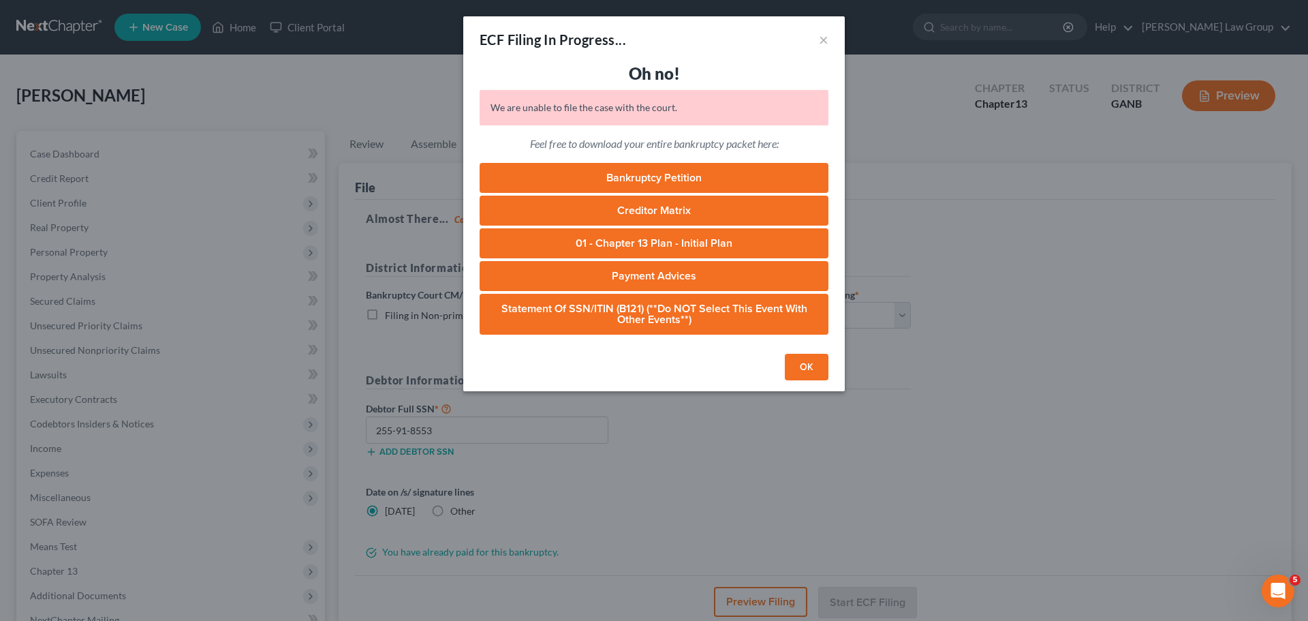
click at [814, 368] on button "OK" at bounding box center [807, 367] width 44 height 27
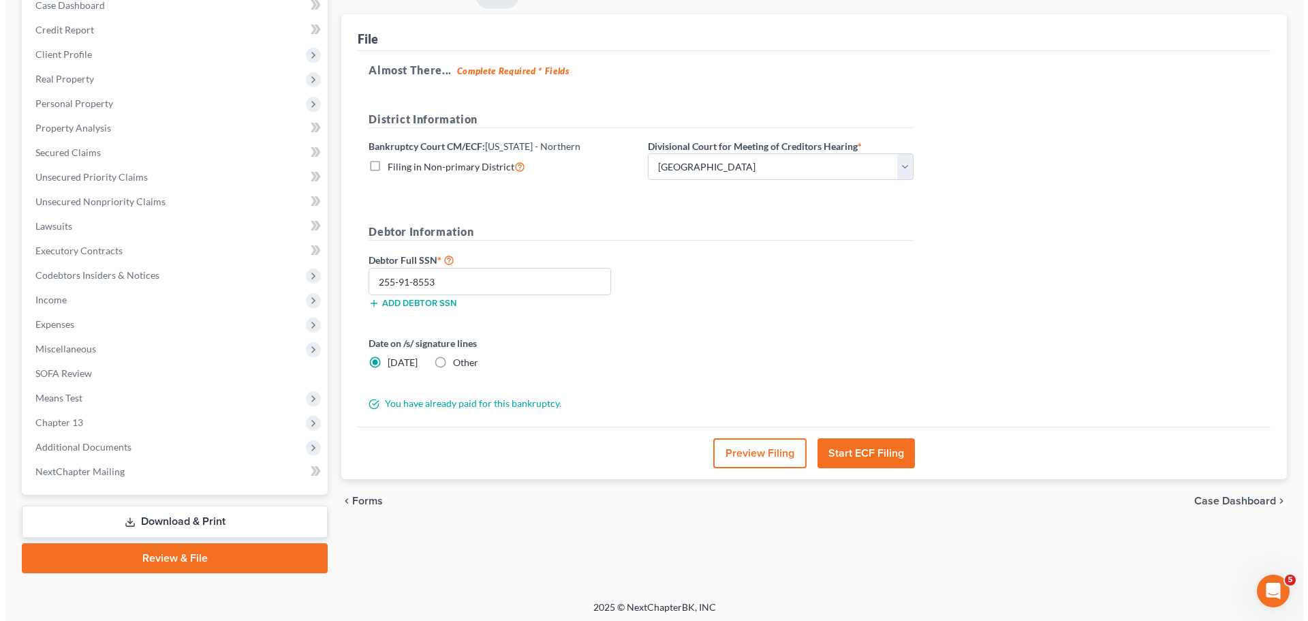
scroll to position [153, 0]
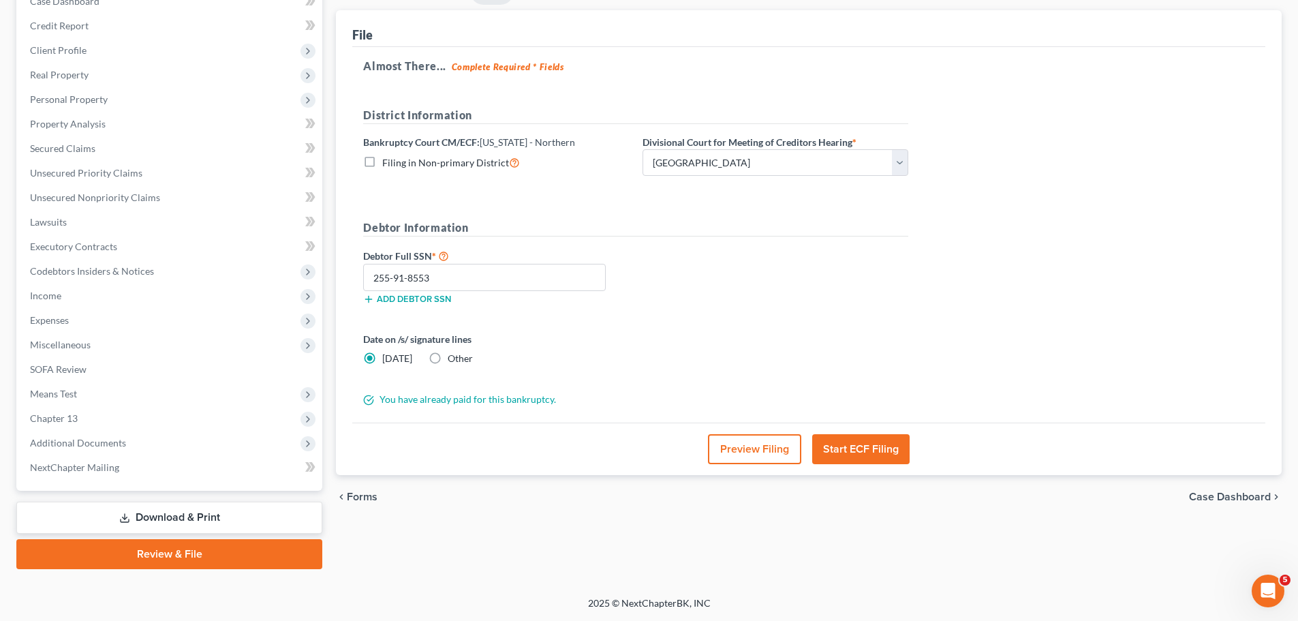
click at [872, 444] on button "Start ECF Filing" at bounding box center [860, 449] width 97 height 30
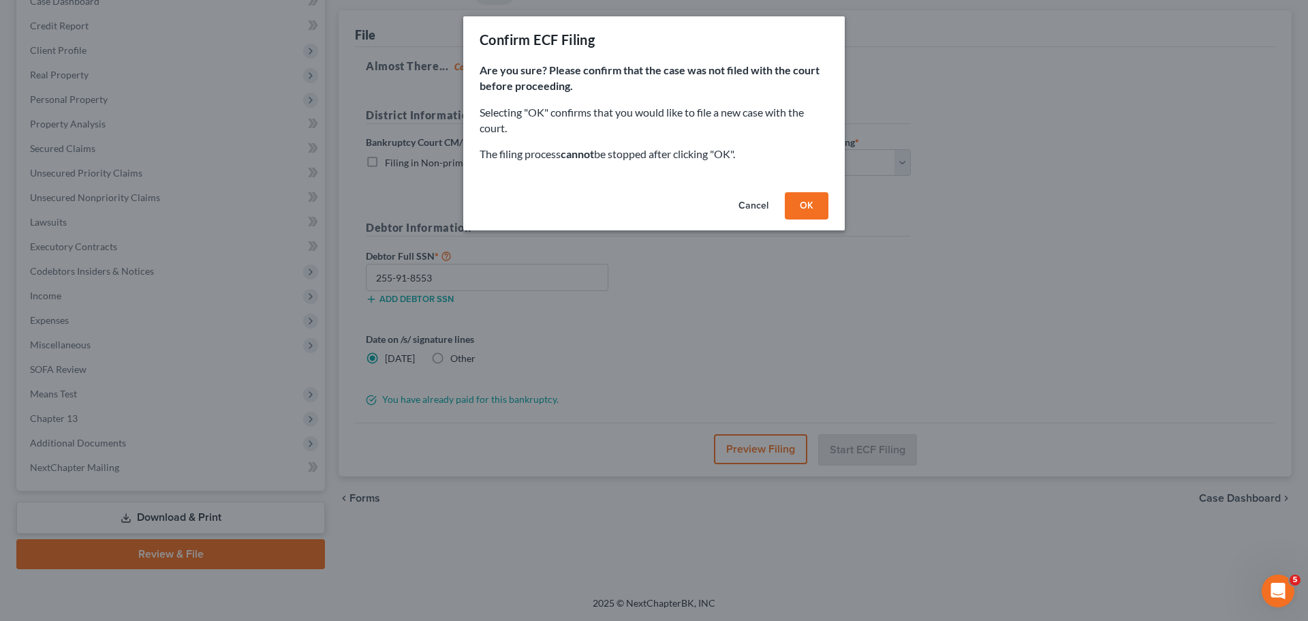
click at [810, 196] on button "OK" at bounding box center [807, 205] width 44 height 27
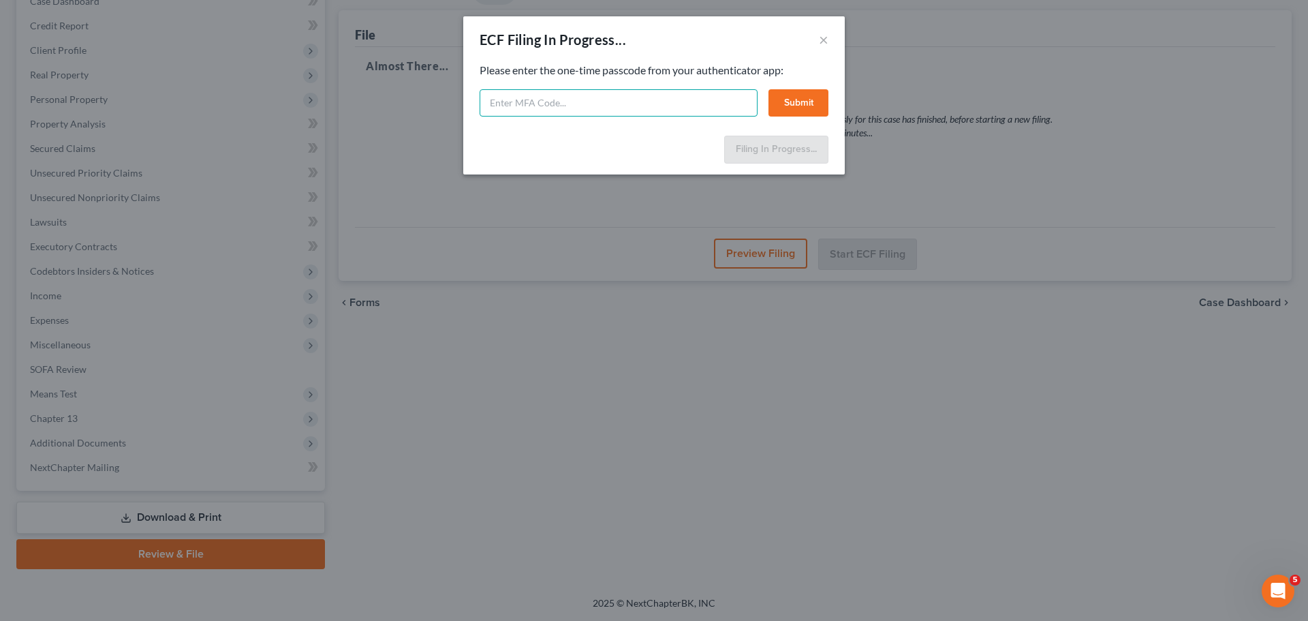
click at [506, 97] on input "text" at bounding box center [619, 102] width 278 height 27
type input "115805"
click at [810, 98] on button "Submit" at bounding box center [799, 102] width 60 height 27
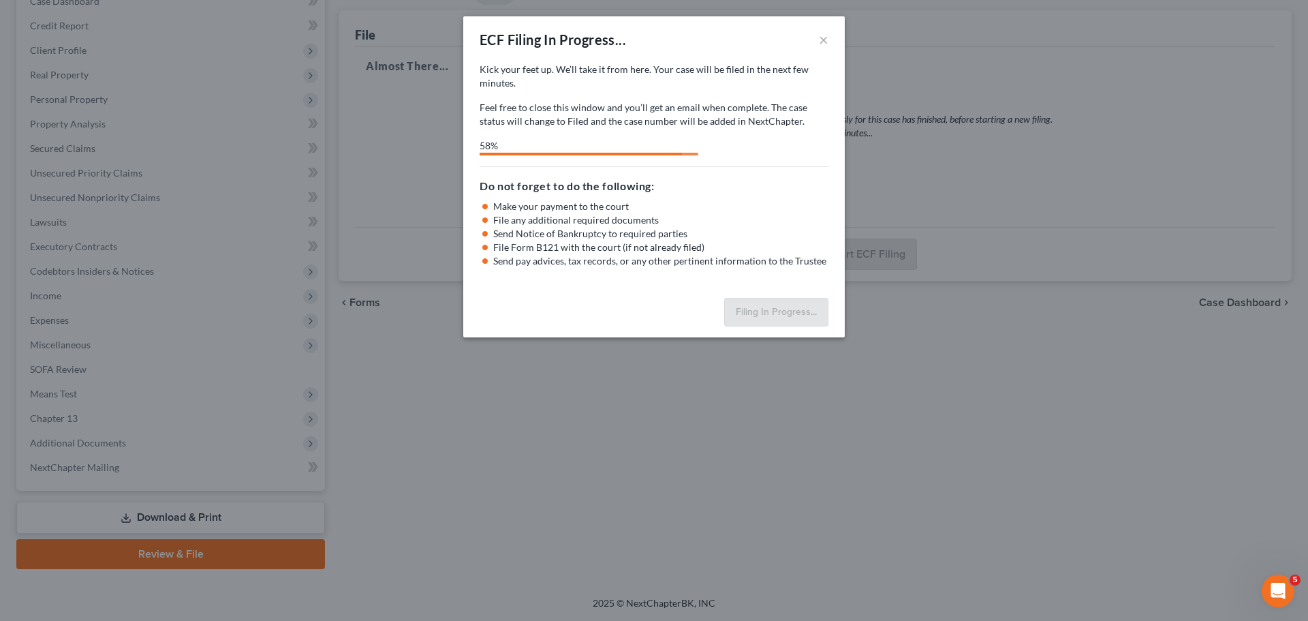
select select "0"
